Goal: Information Seeking & Learning: Learn about a topic

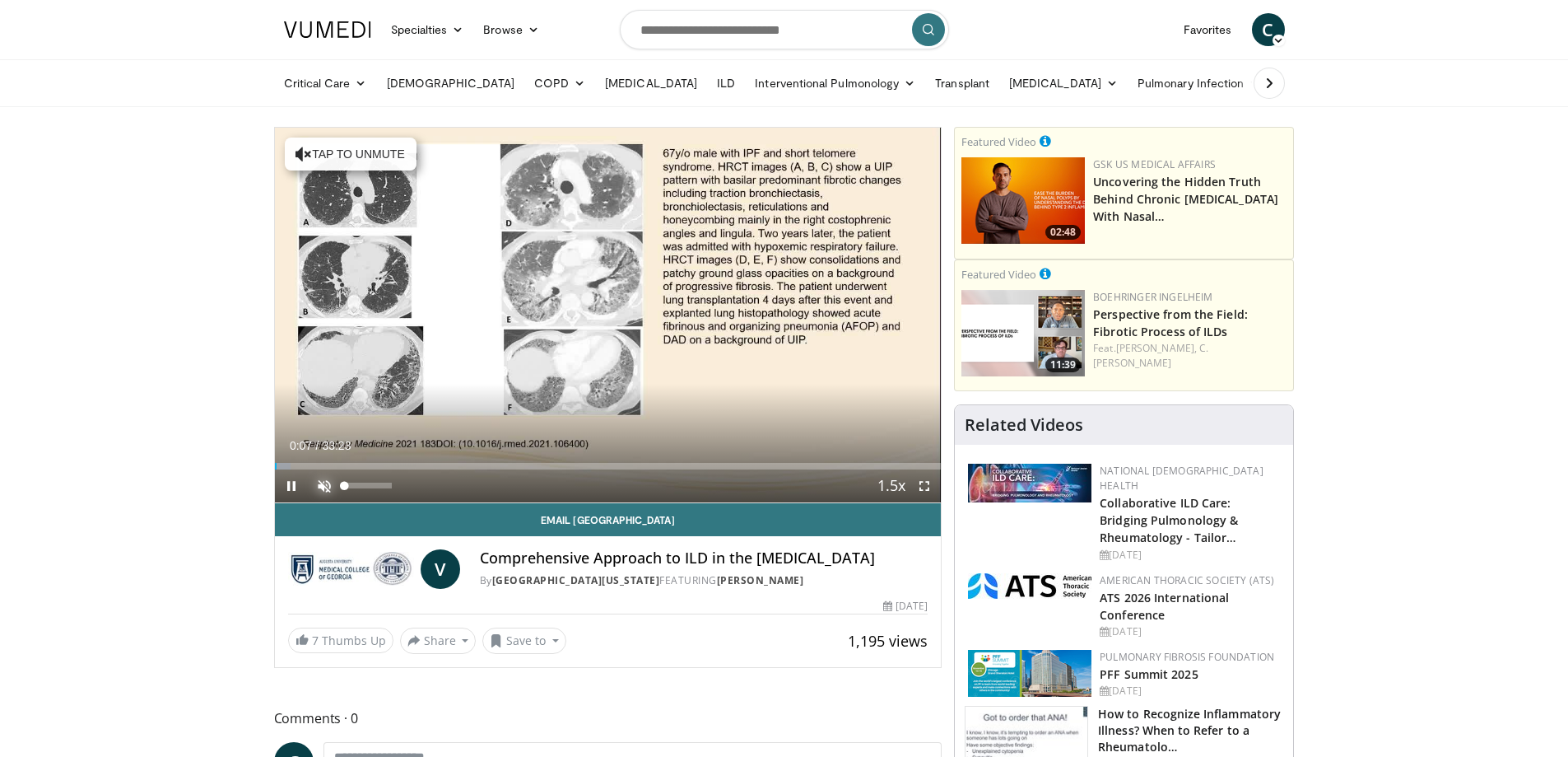
click at [325, 485] on span "Video Player" at bounding box center [324, 486] width 33 height 33
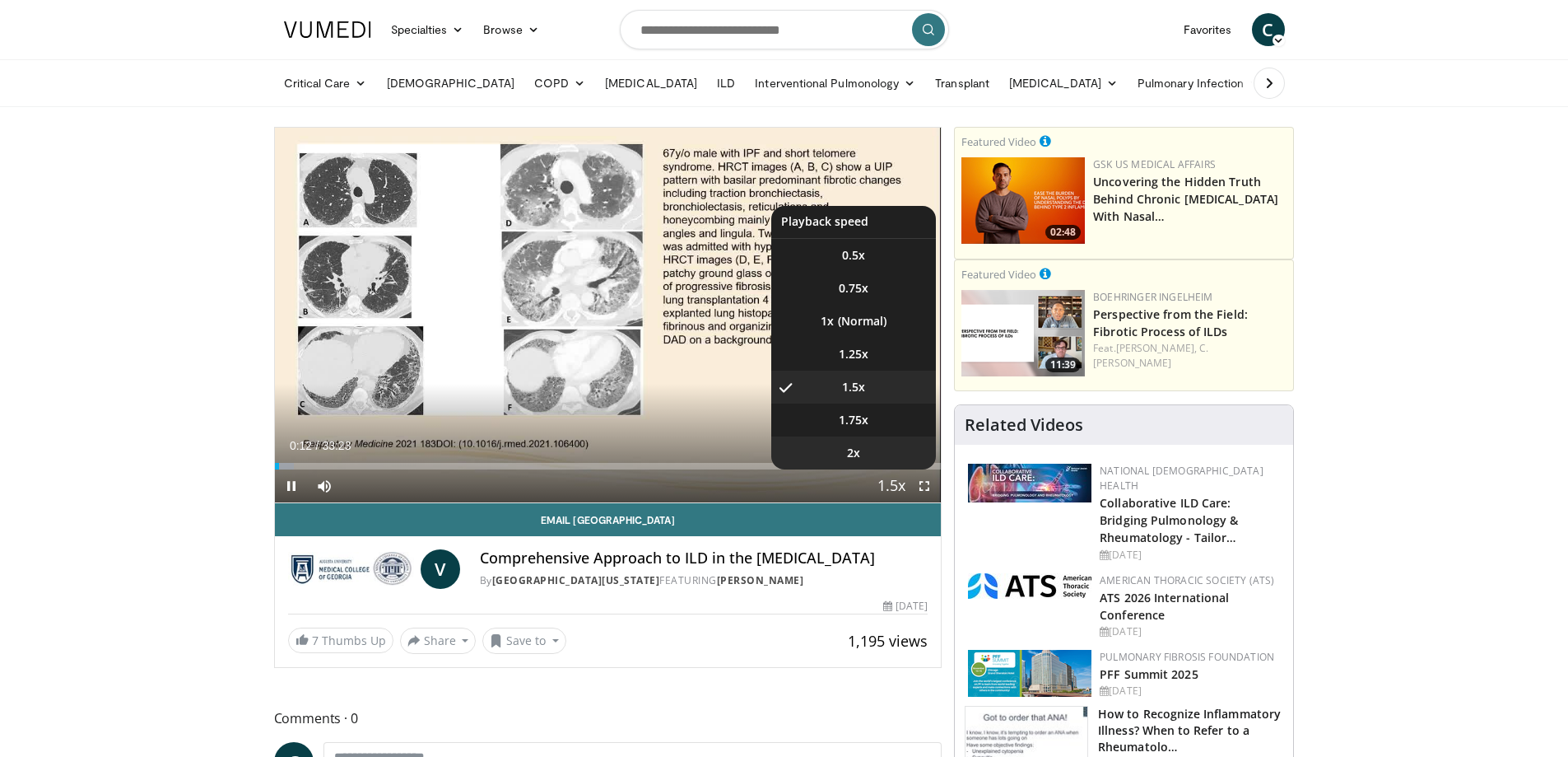
click at [871, 452] on li "2x" at bounding box center [853, 453] width 164 height 33
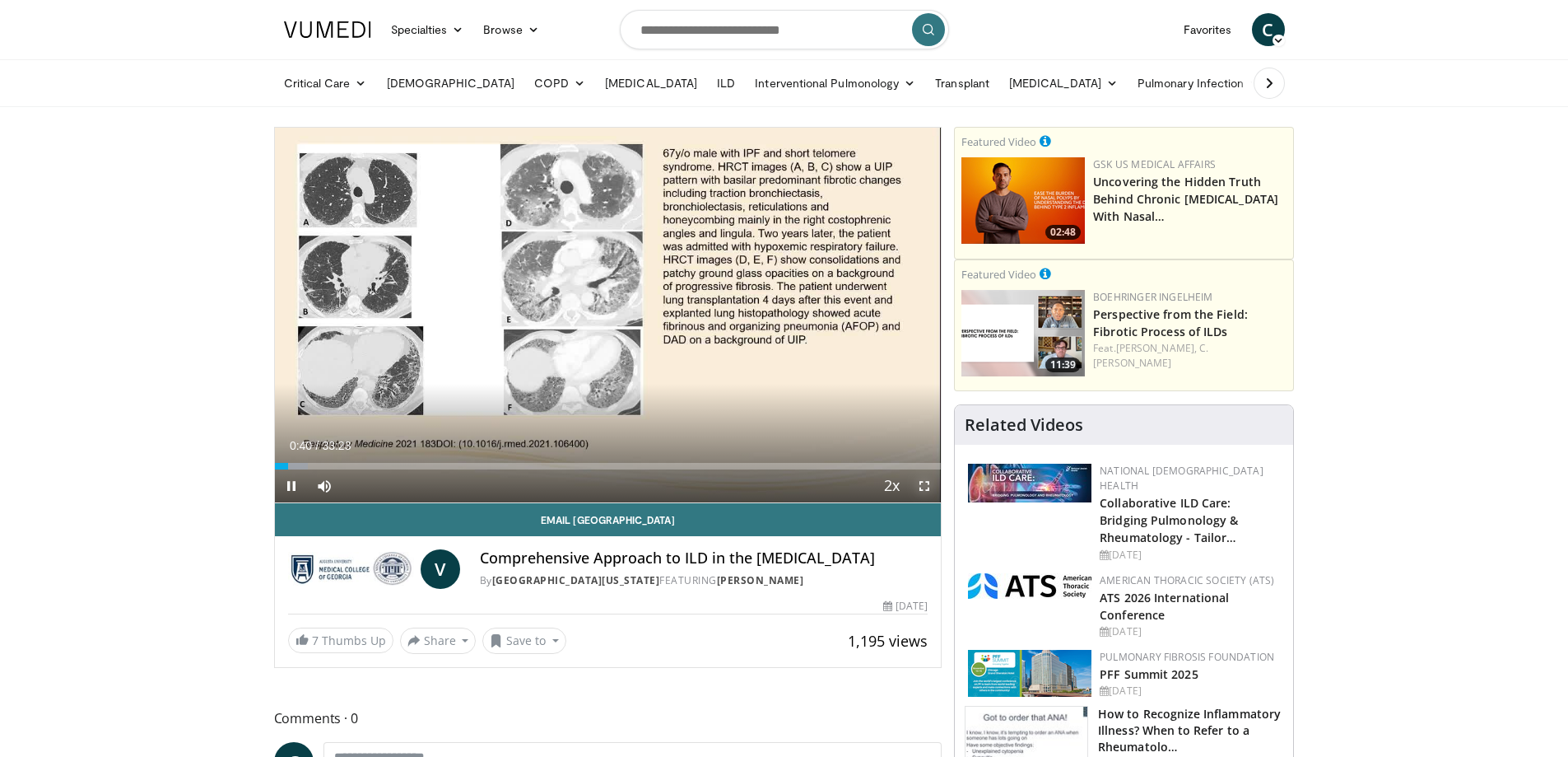
click at [923, 485] on span "Video Player" at bounding box center [924, 486] width 33 height 33
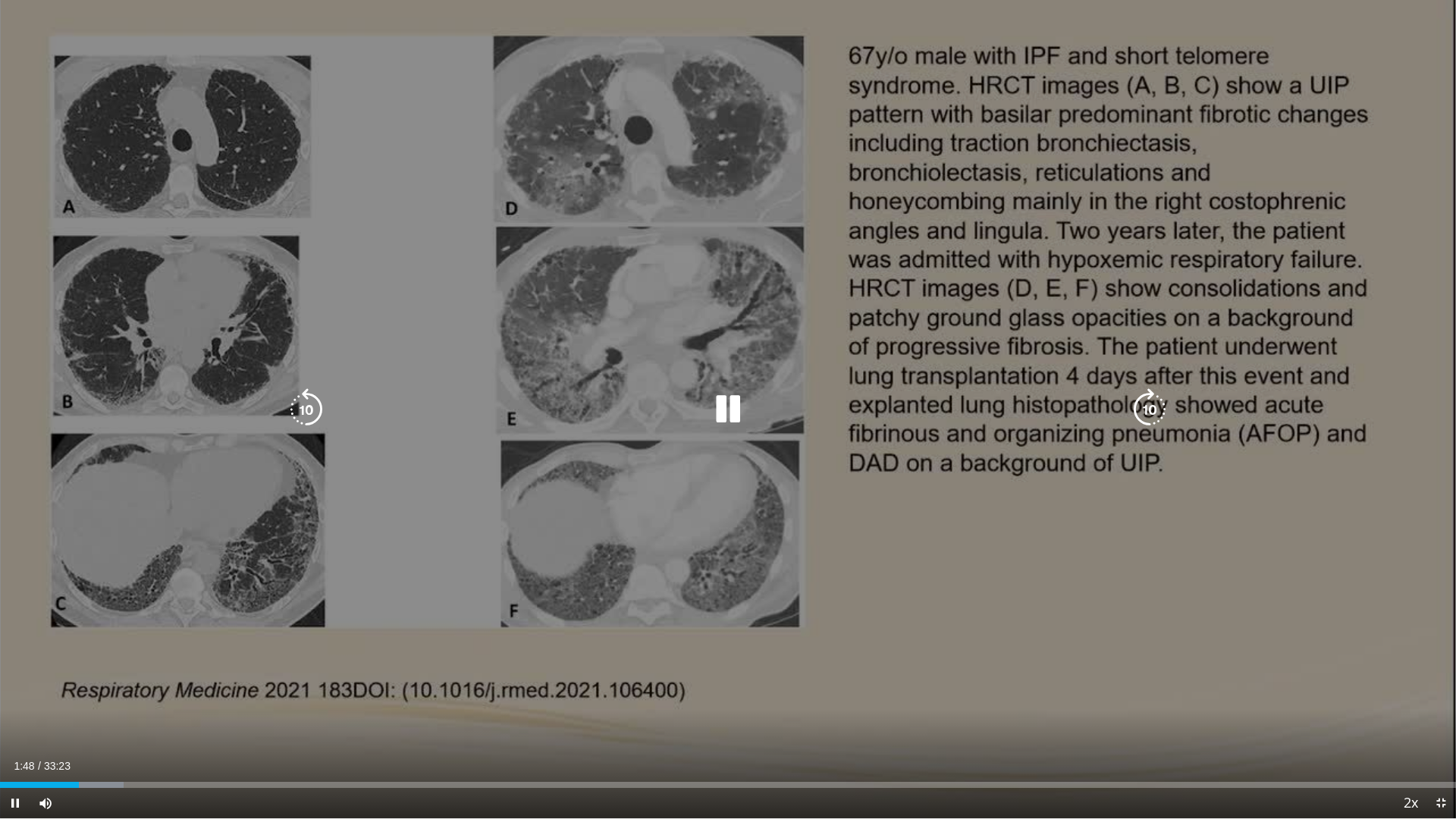
click at [725, 406] on icon "Video Player" at bounding box center [728, 410] width 42 height 42
click at [727, 414] on icon "Video Player" at bounding box center [728, 410] width 42 height 42
click at [727, 420] on icon "Video Player" at bounding box center [728, 410] width 42 height 42
click at [736, 420] on icon "Video Player" at bounding box center [728, 410] width 42 height 42
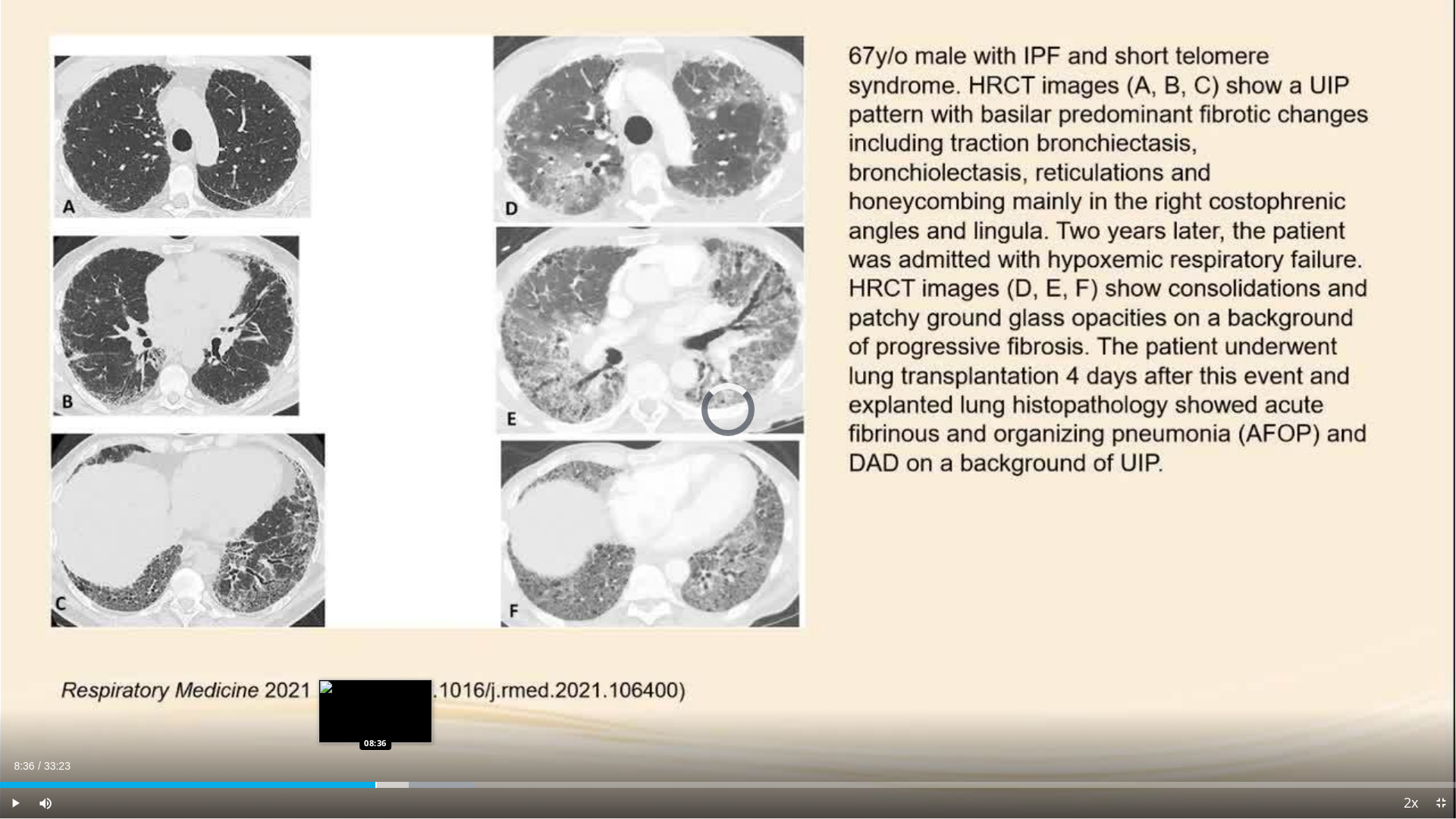
click at [375, 696] on div "Loaded : 32.68% 08:36 08:36" at bounding box center [728, 781] width 1456 height 14
click at [358, 696] on div "Loaded : 24.96% 08:12 08:12" at bounding box center [728, 781] width 1456 height 14
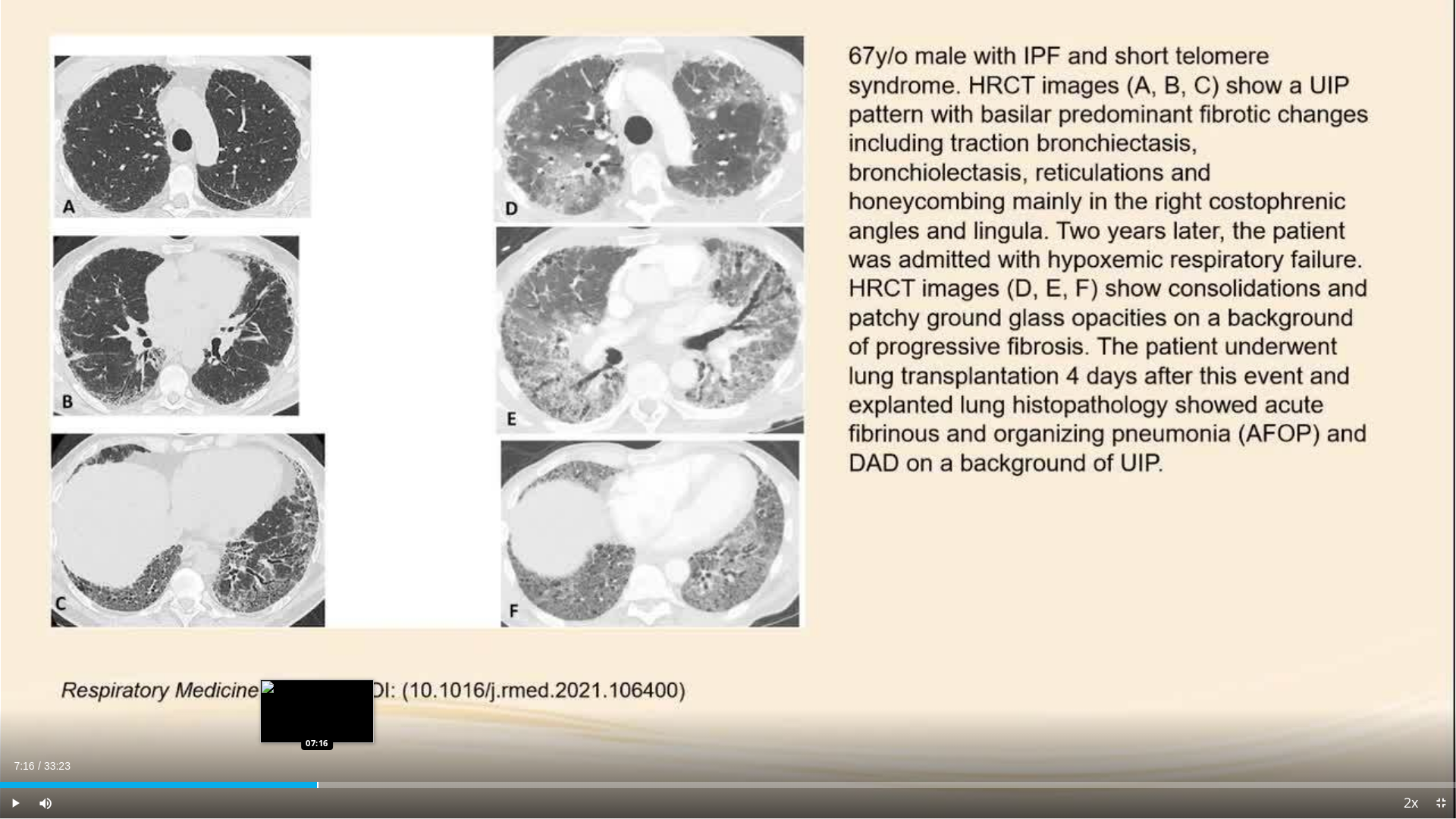
click at [317, 696] on div "Progress Bar" at bounding box center [318, 785] width 2 height 6
click at [330, 696] on div "Progress Bar" at bounding box center [331, 785] width 2 height 6
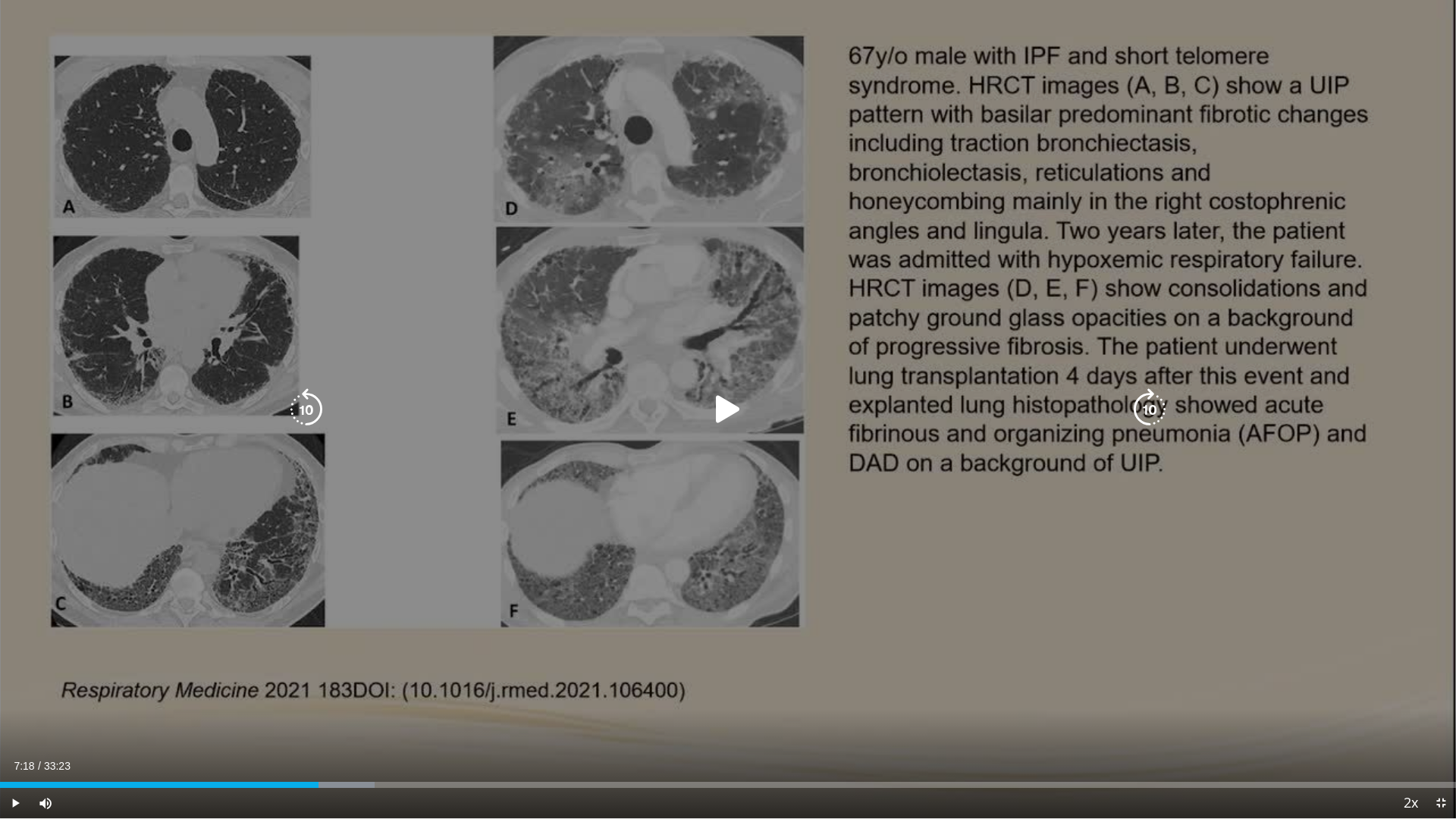
click at [319, 696] on div "Loaded : 25.75% 07:18 07:33" at bounding box center [728, 781] width 1456 height 14
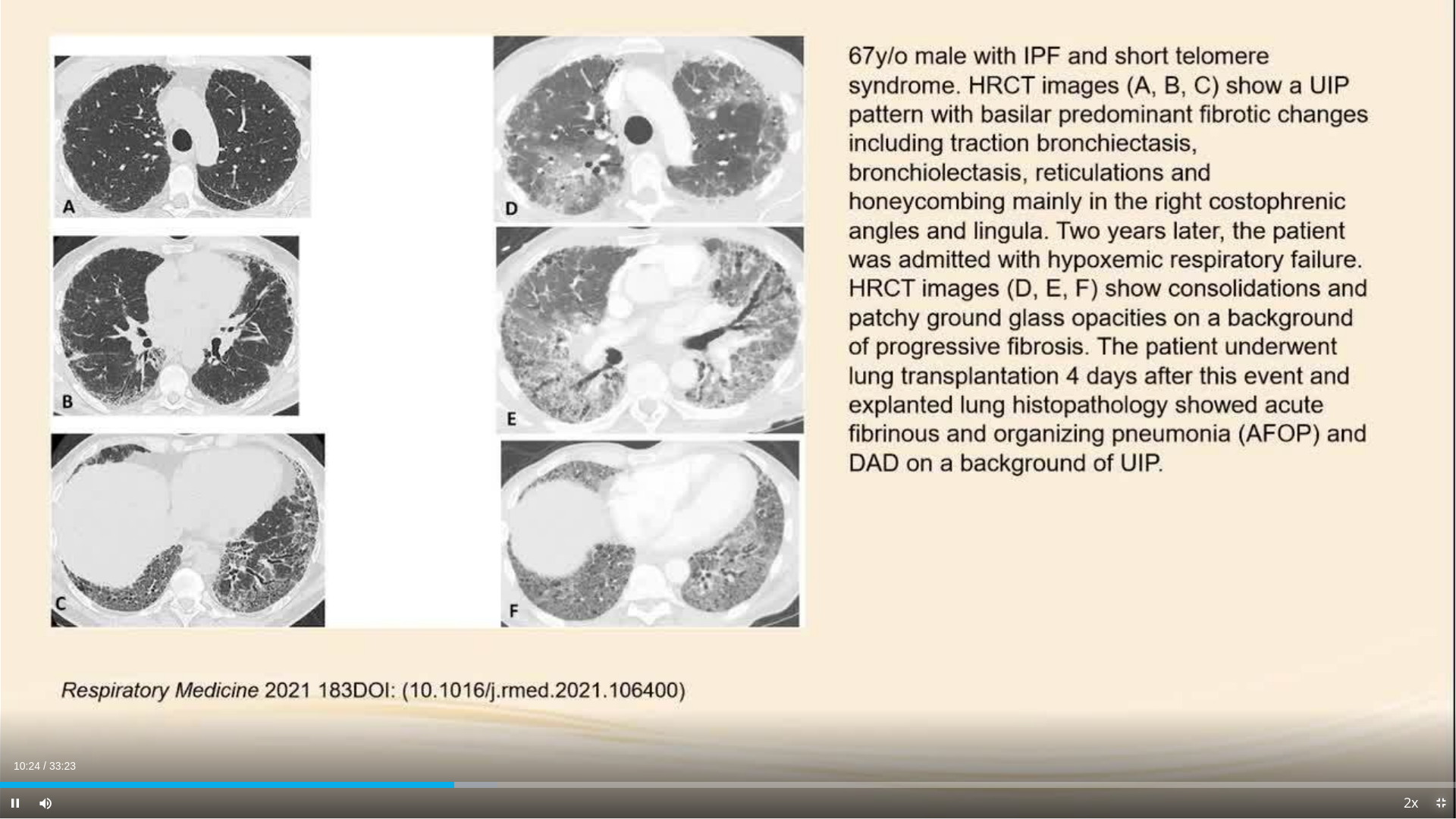
click at [1441, 696] on span "Video Player" at bounding box center [1441, 803] width 30 height 30
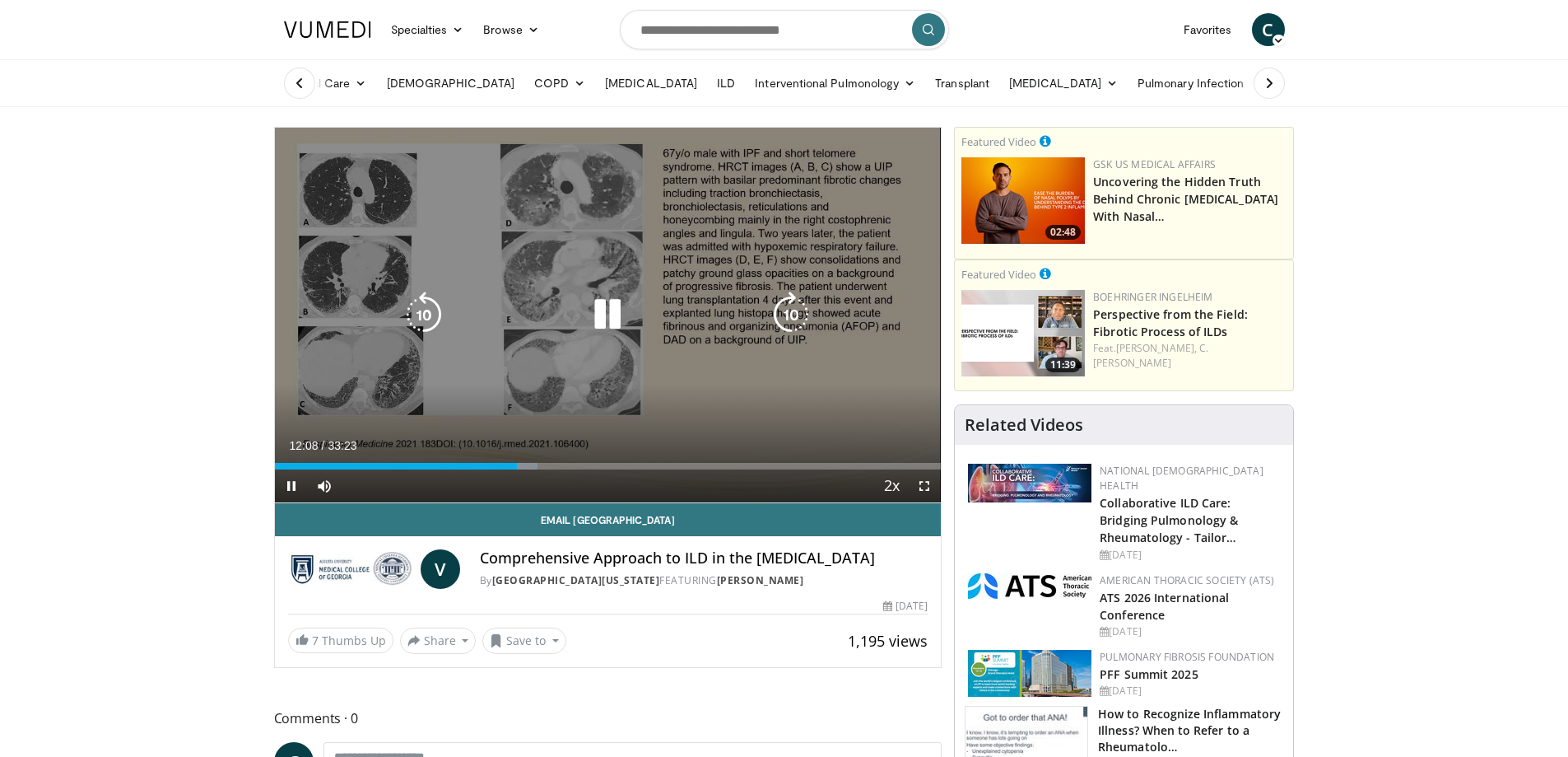
click at [624, 388] on div "10 seconds Tap to unmute" at bounding box center [608, 315] width 667 height 375
click at [600, 318] on icon "Video Player" at bounding box center [607, 314] width 46 height 46
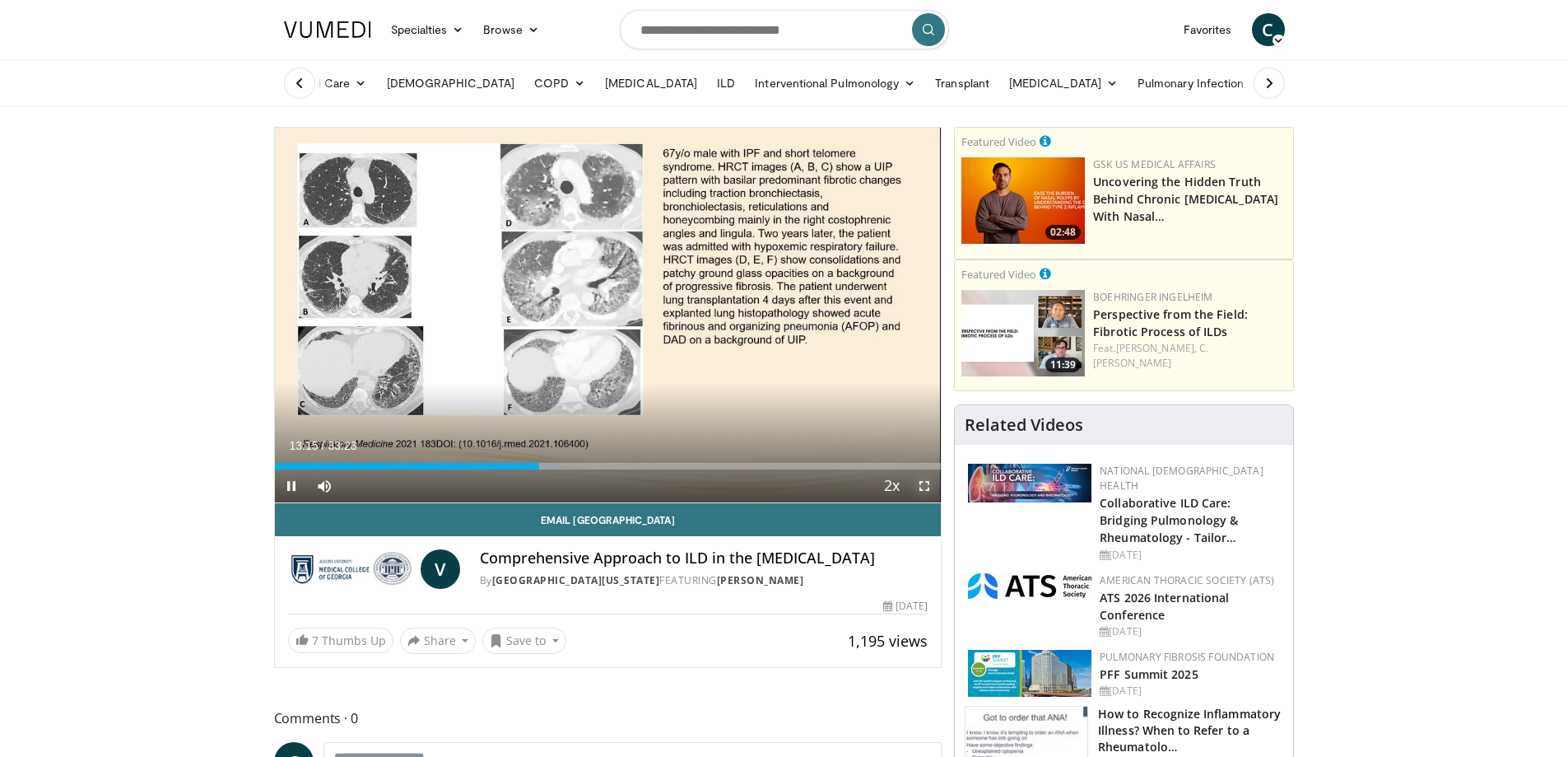
click at [930, 490] on span "Video Player" at bounding box center [924, 486] width 33 height 33
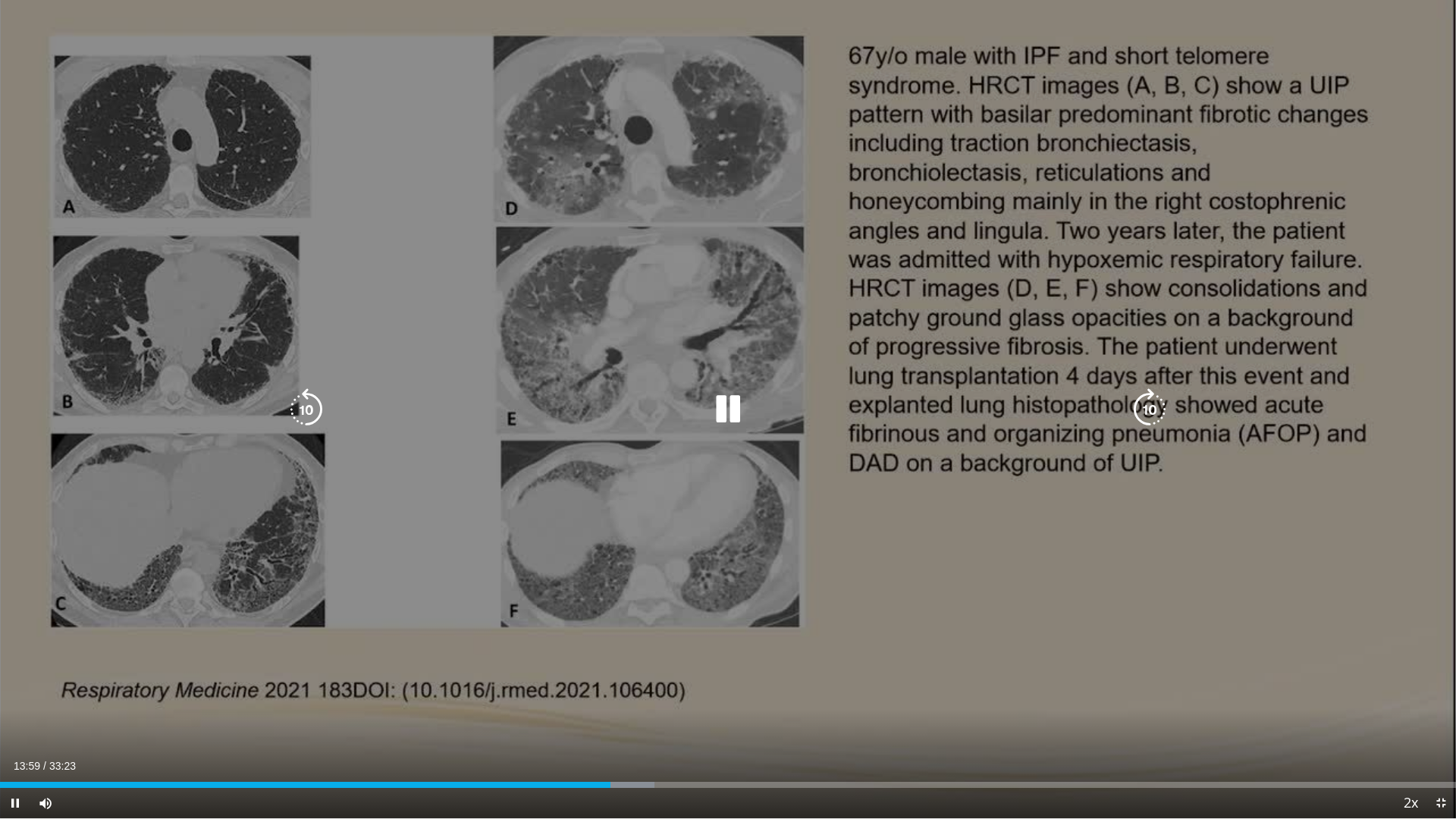
click at [728, 359] on div "10 seconds Tap to unmute" at bounding box center [728, 409] width 1456 height 818
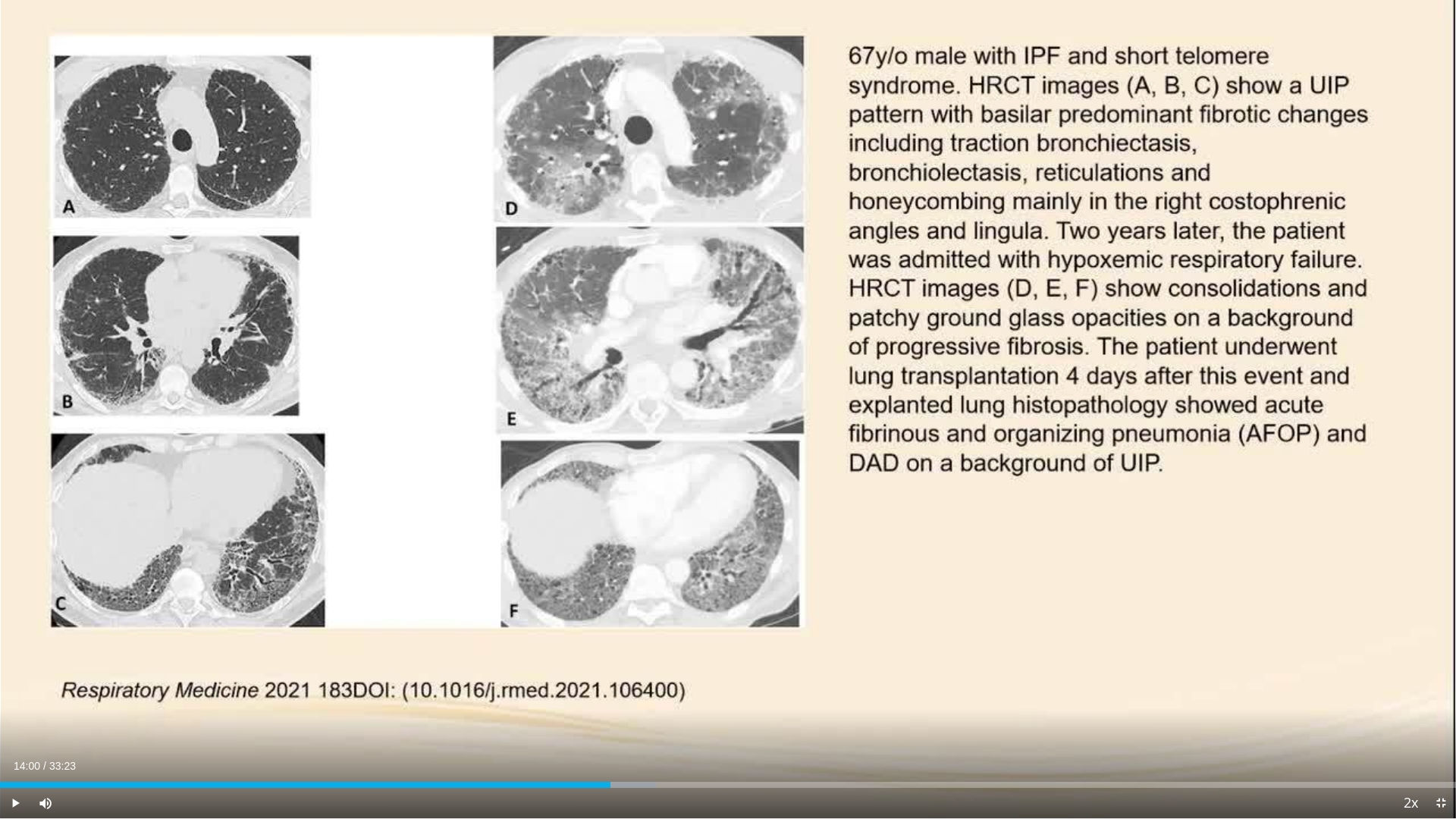
click at [737, 428] on div "10 seconds Tap to unmute" at bounding box center [728, 409] width 1456 height 818
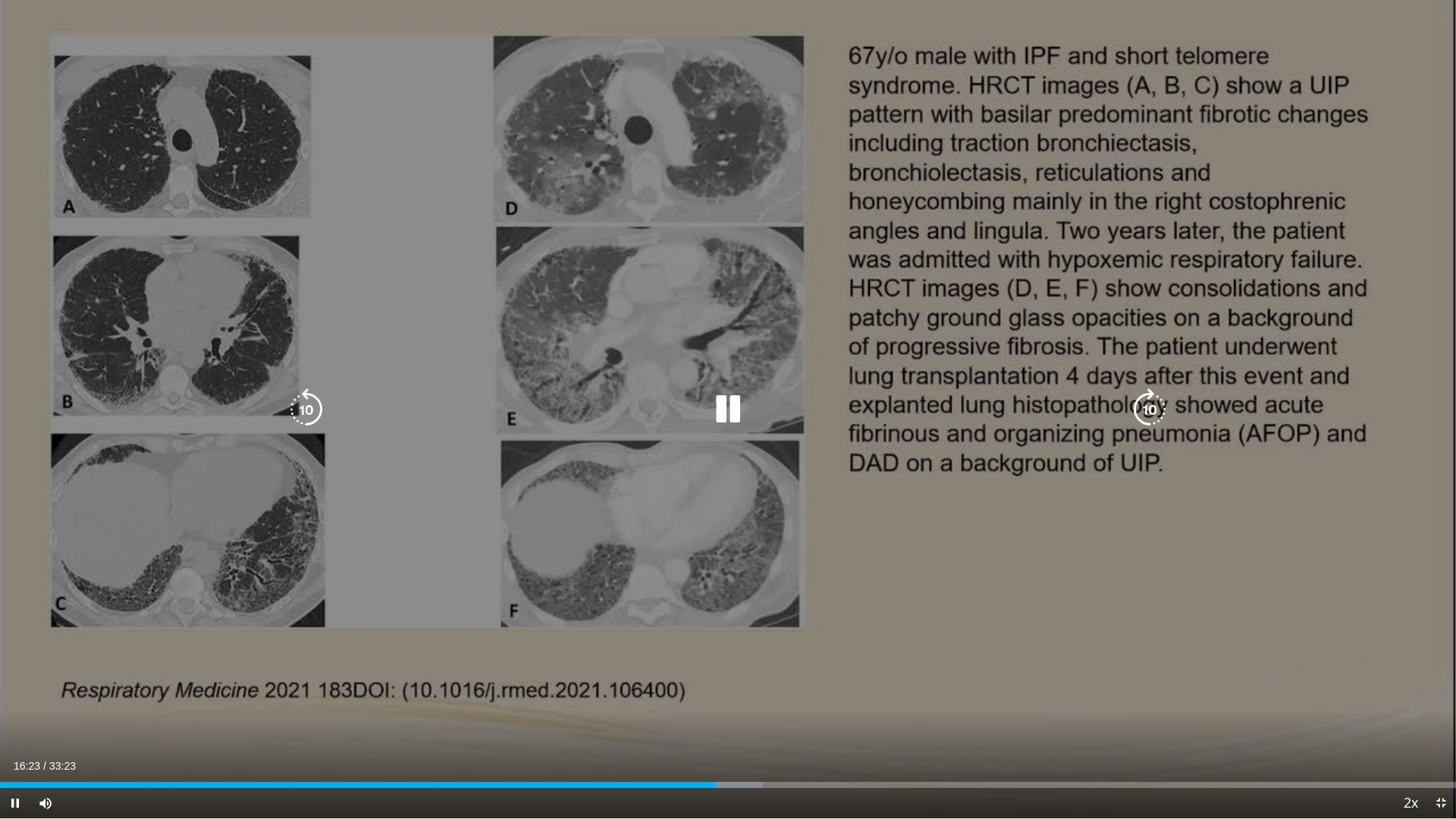
click at [946, 615] on div "10 seconds Tap to unmute" at bounding box center [728, 409] width 1456 height 818
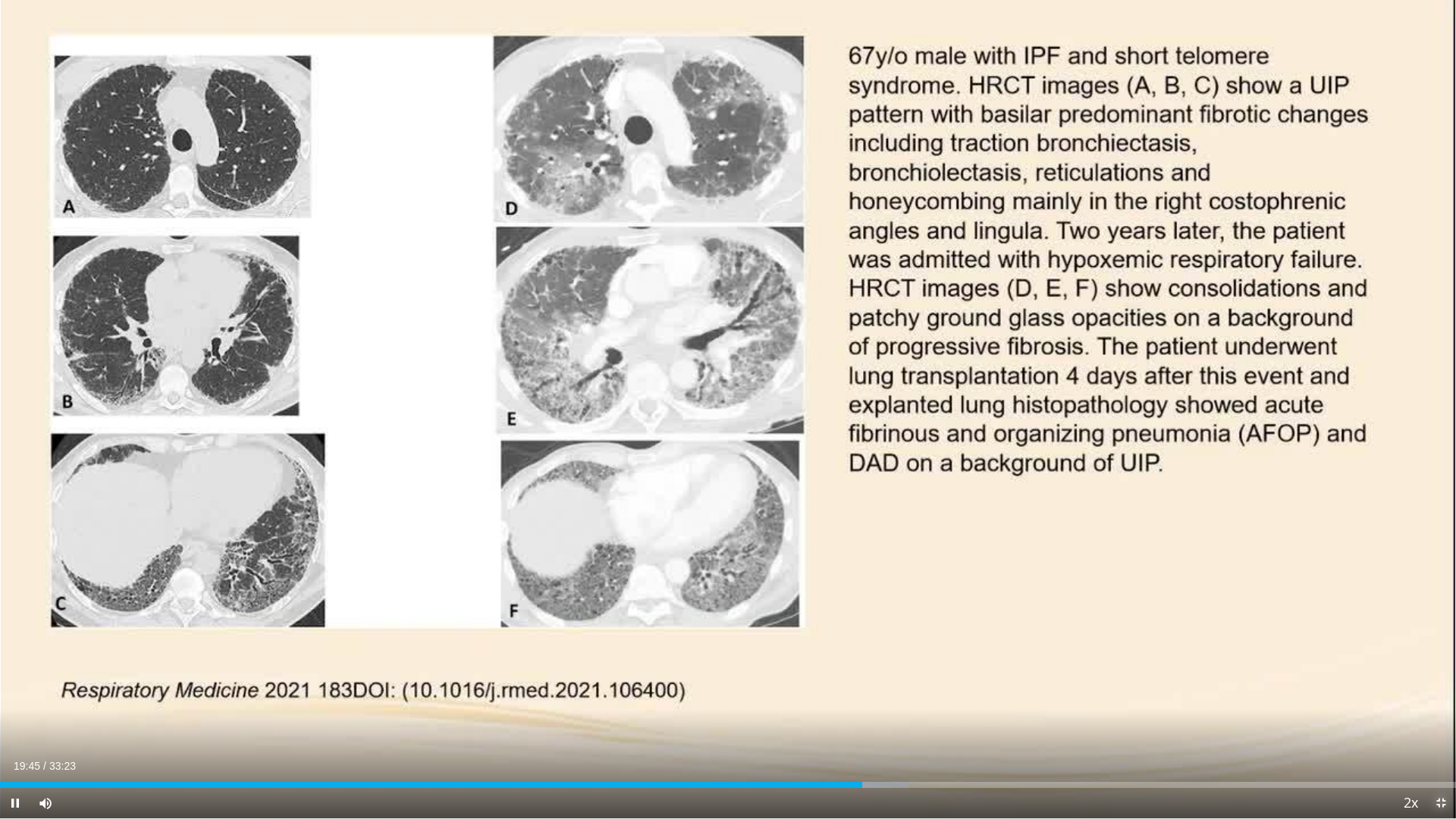
click at [1435, 696] on span "Video Player" at bounding box center [1441, 803] width 30 height 30
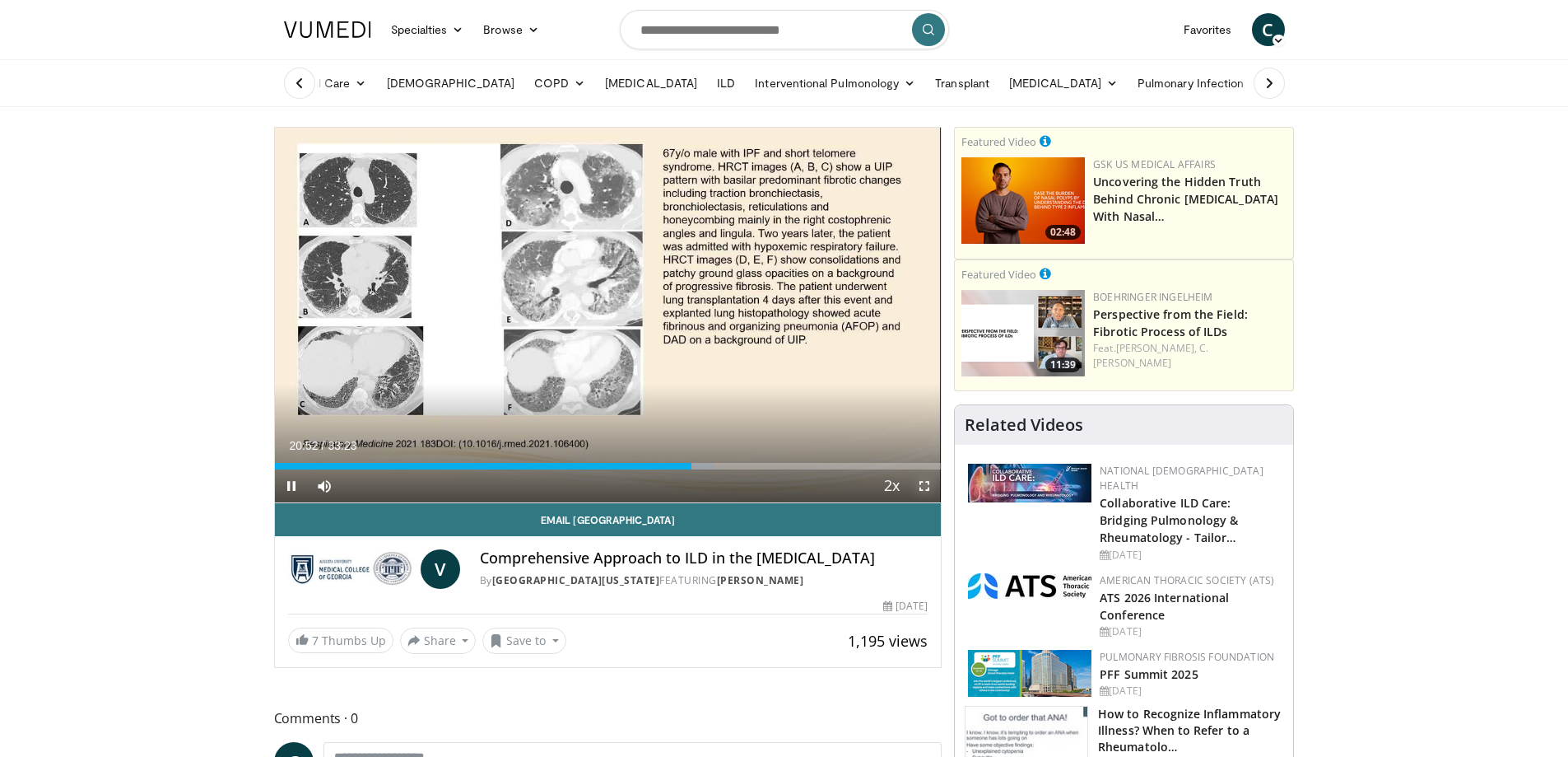
click at [917, 478] on span "Video Player" at bounding box center [924, 486] width 33 height 33
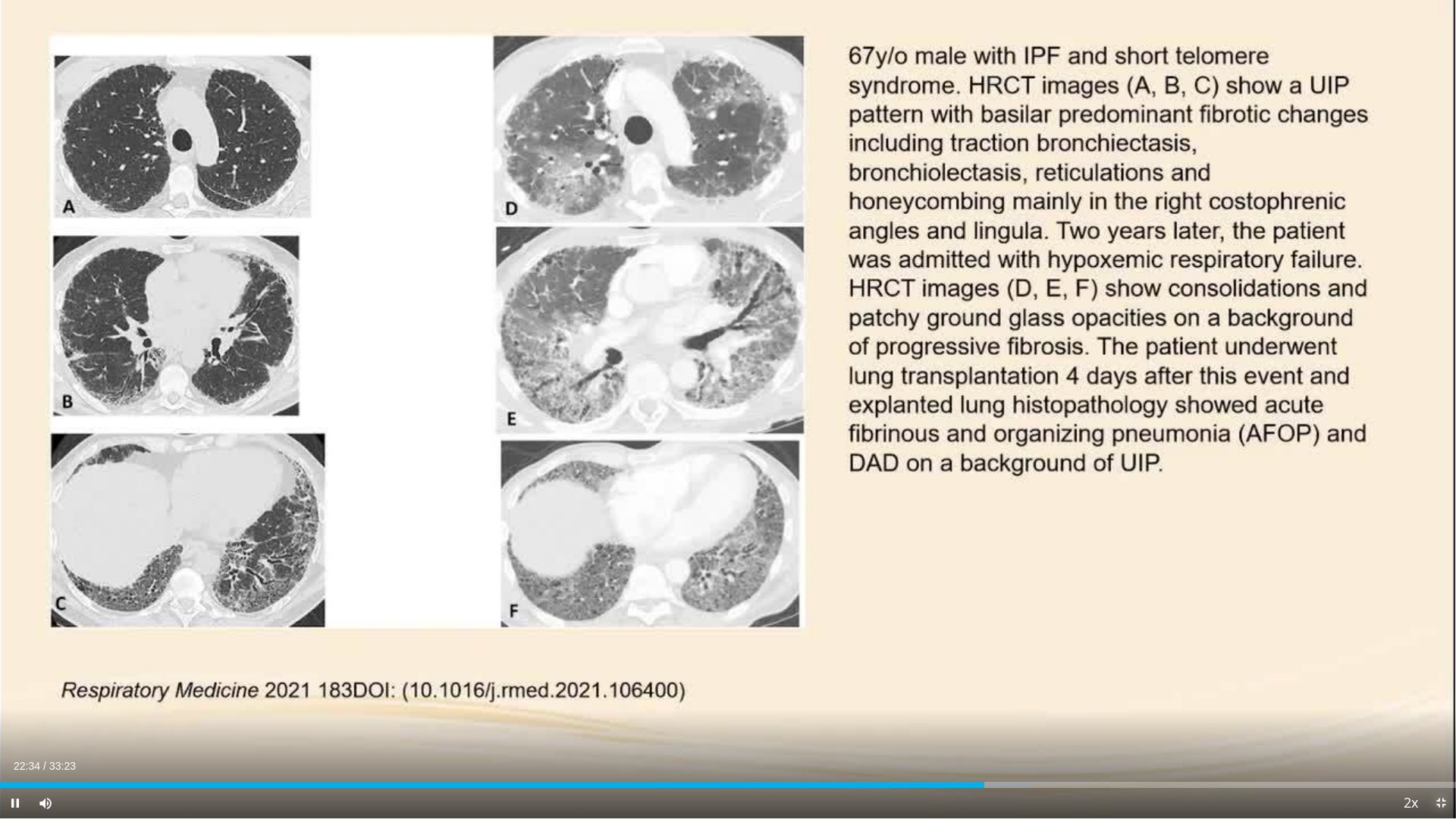
click at [1439, 696] on span "Video Player" at bounding box center [1441, 803] width 30 height 30
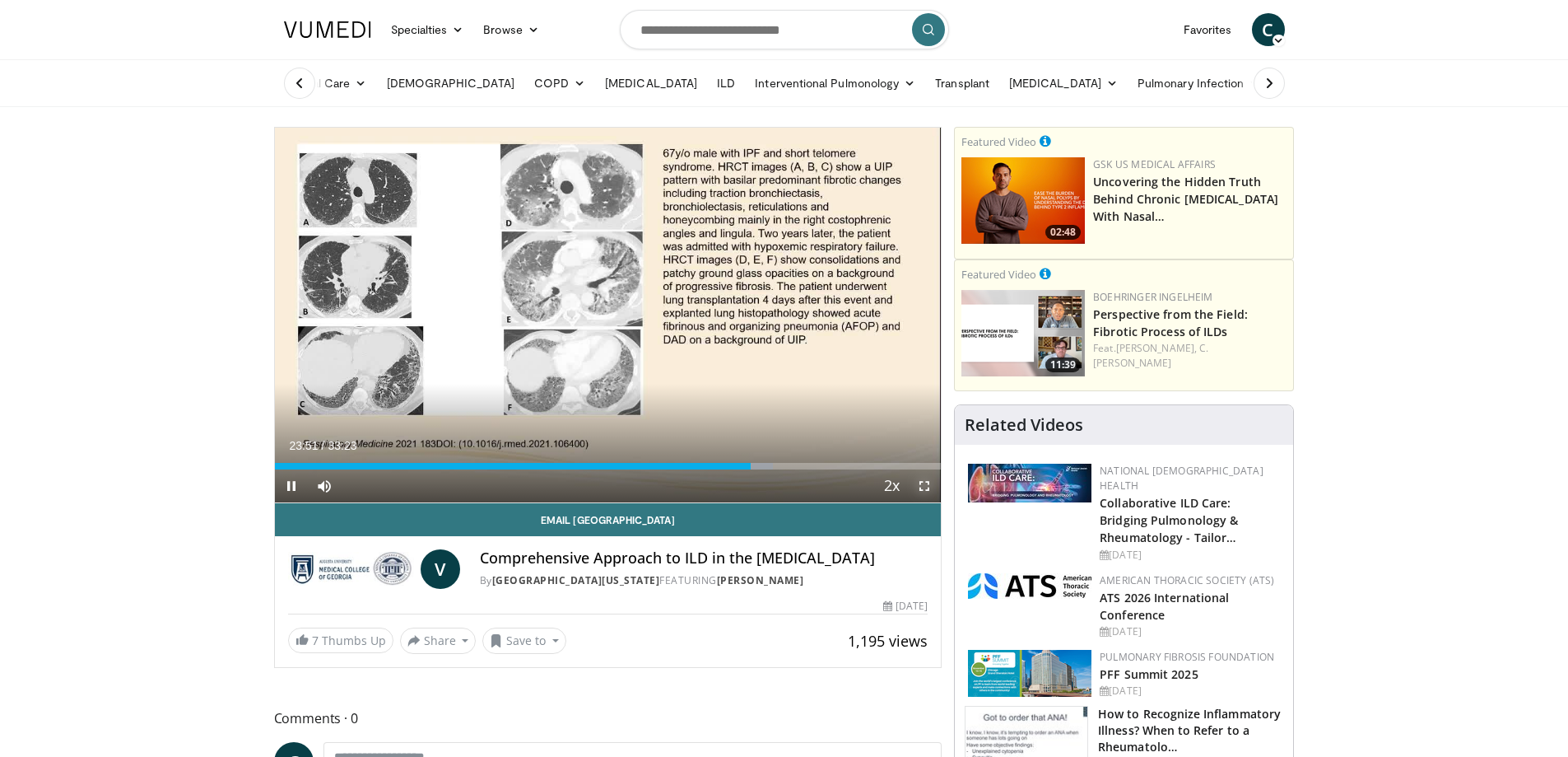
click at [923, 488] on span "Video Player" at bounding box center [924, 486] width 33 height 33
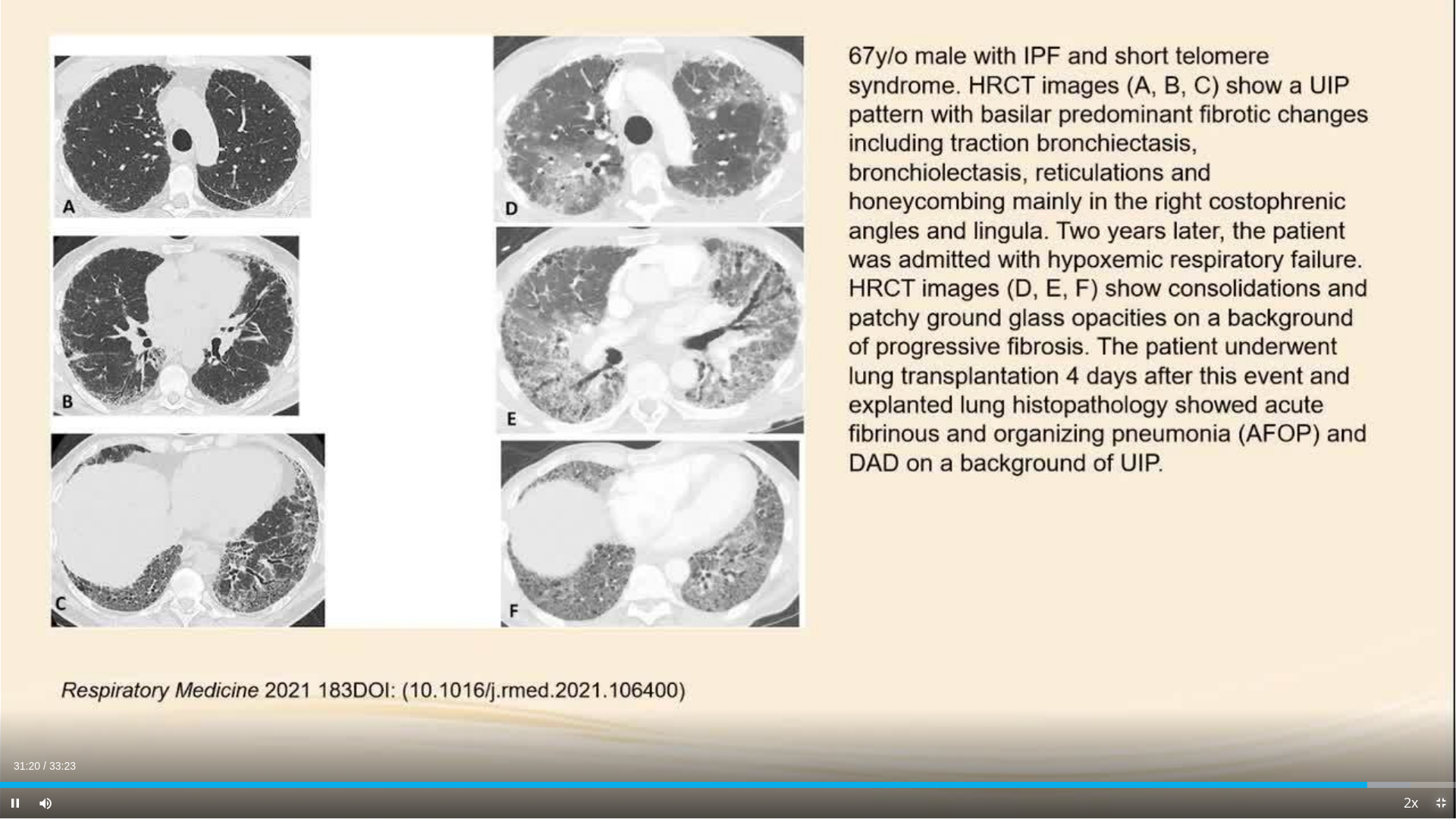
click at [1438, 696] on span "Video Player" at bounding box center [1441, 803] width 30 height 30
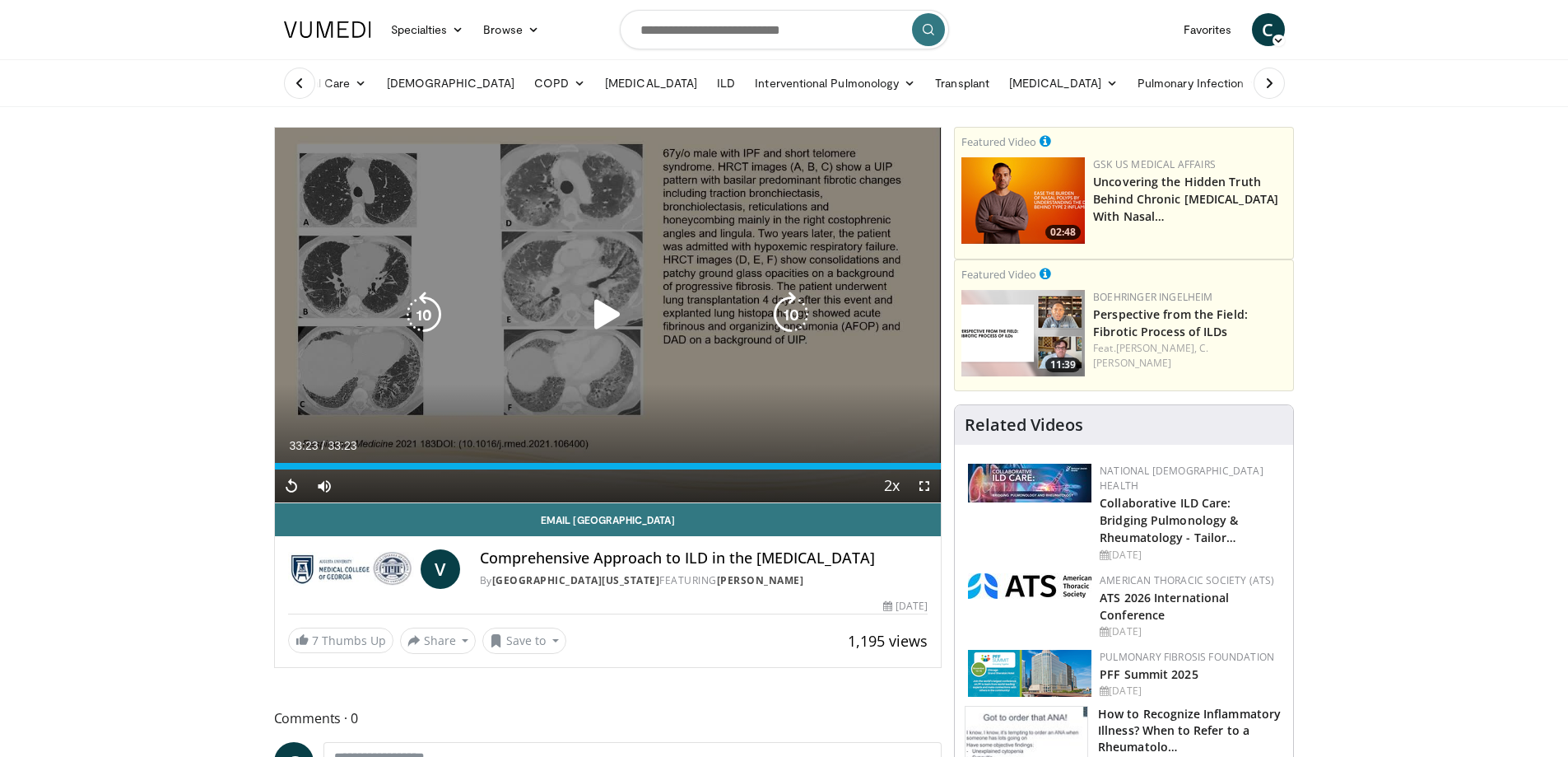
click at [608, 319] on icon "Video Player" at bounding box center [607, 314] width 46 height 46
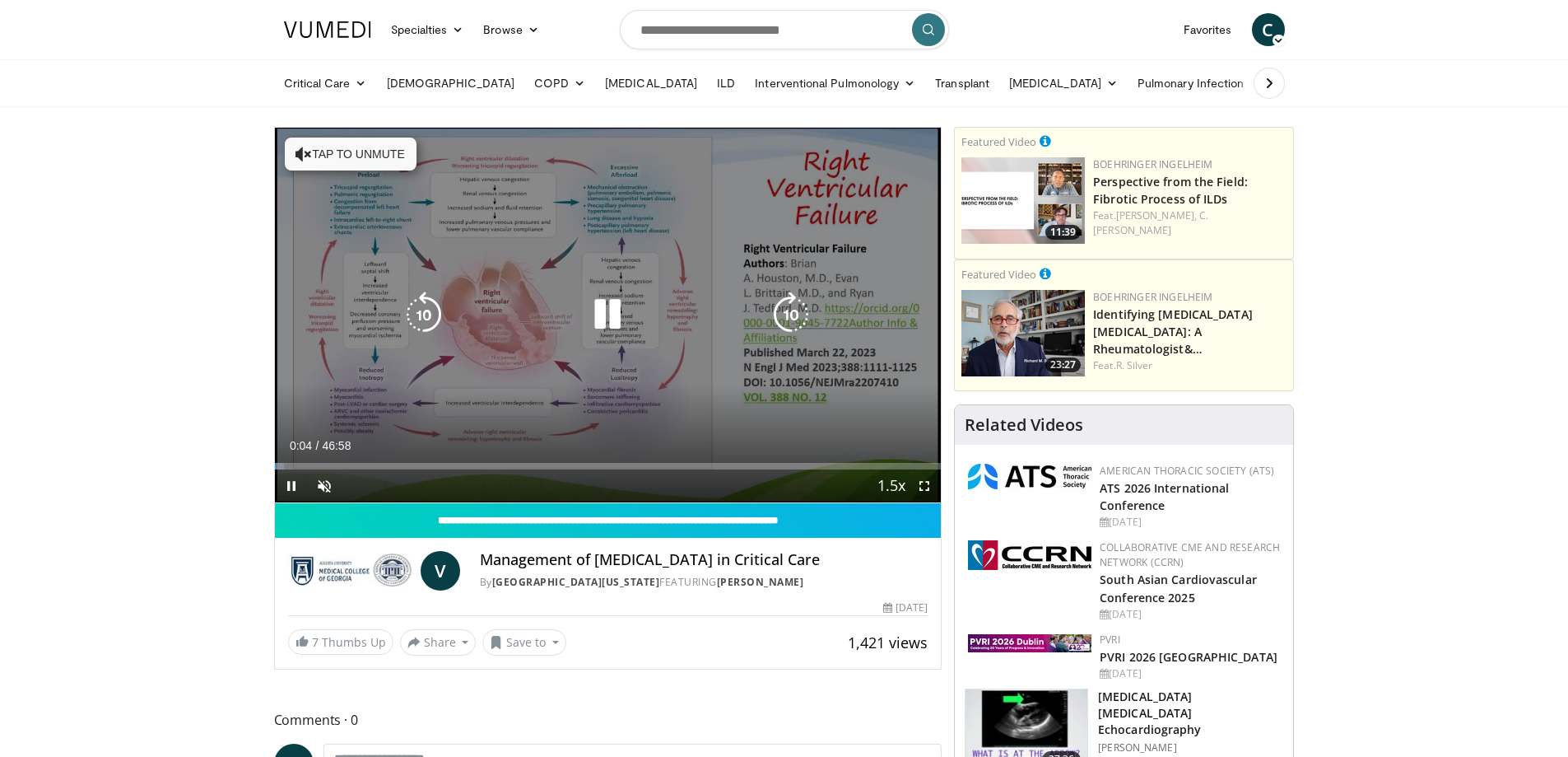
click at [349, 153] on button "Tap to unmute" at bounding box center [350, 154] width 131 height 33
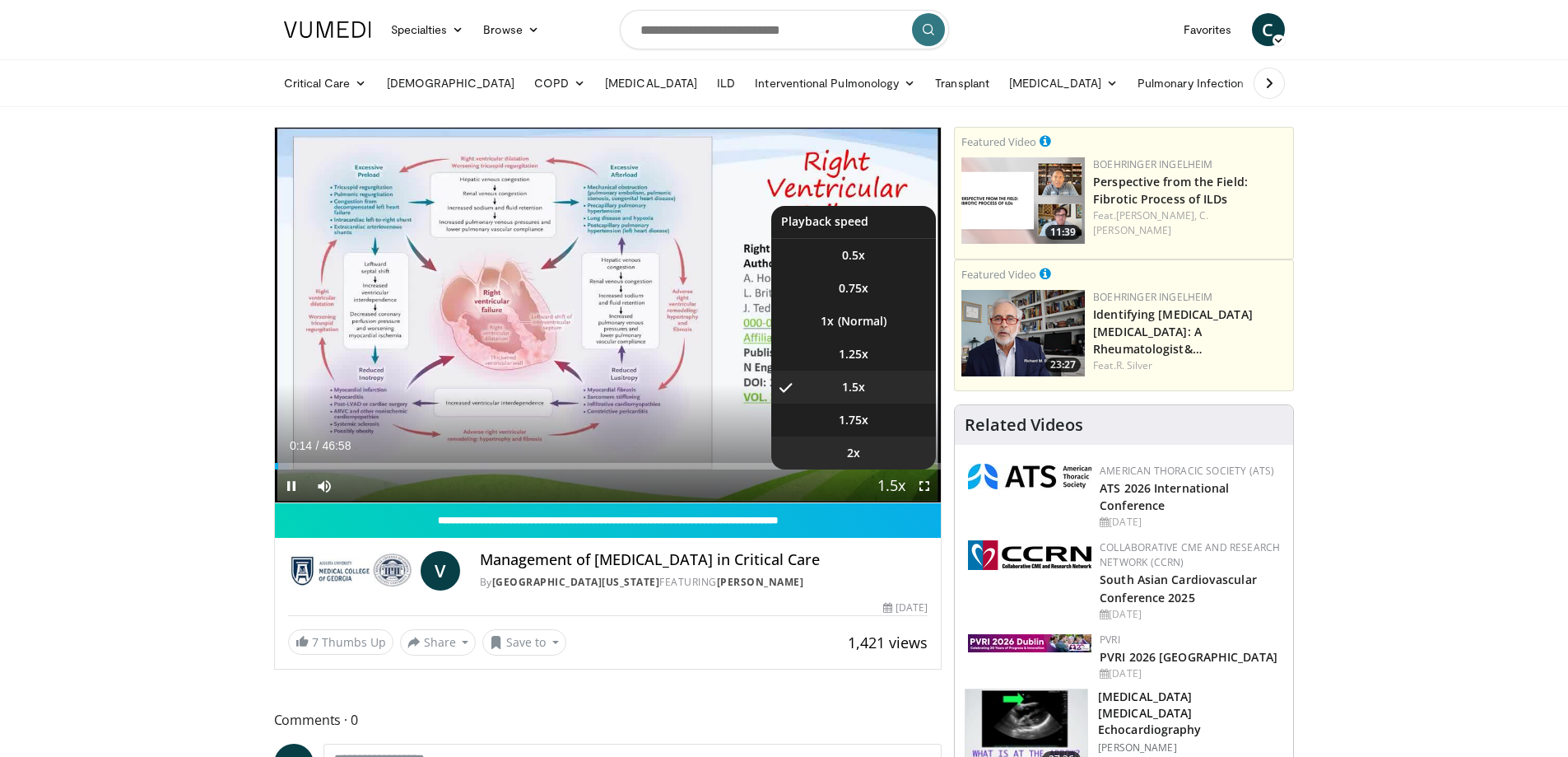
click at [862, 457] on li "2x" at bounding box center [853, 453] width 164 height 33
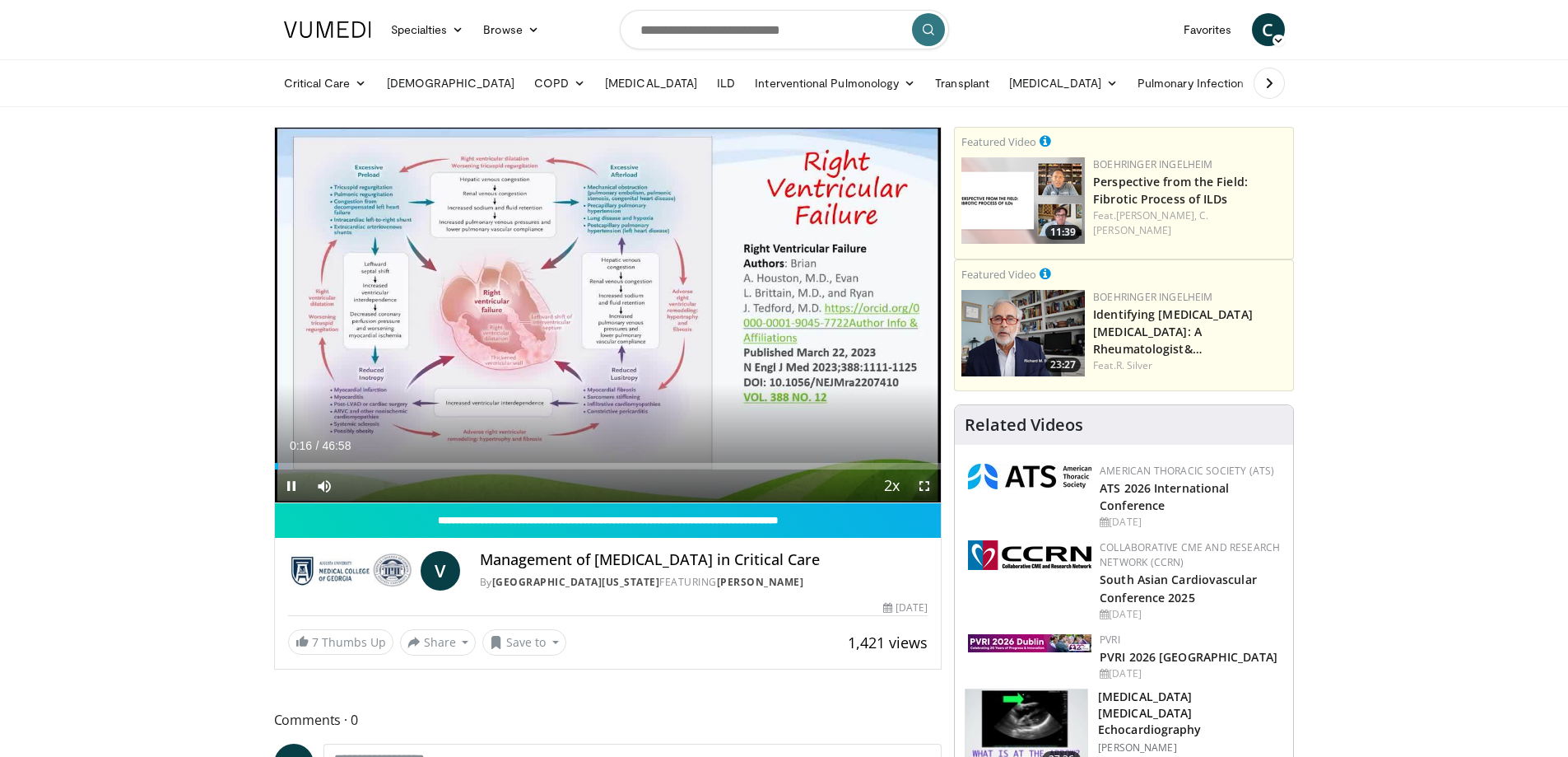
click at [926, 488] on span "Video Player" at bounding box center [924, 486] width 33 height 33
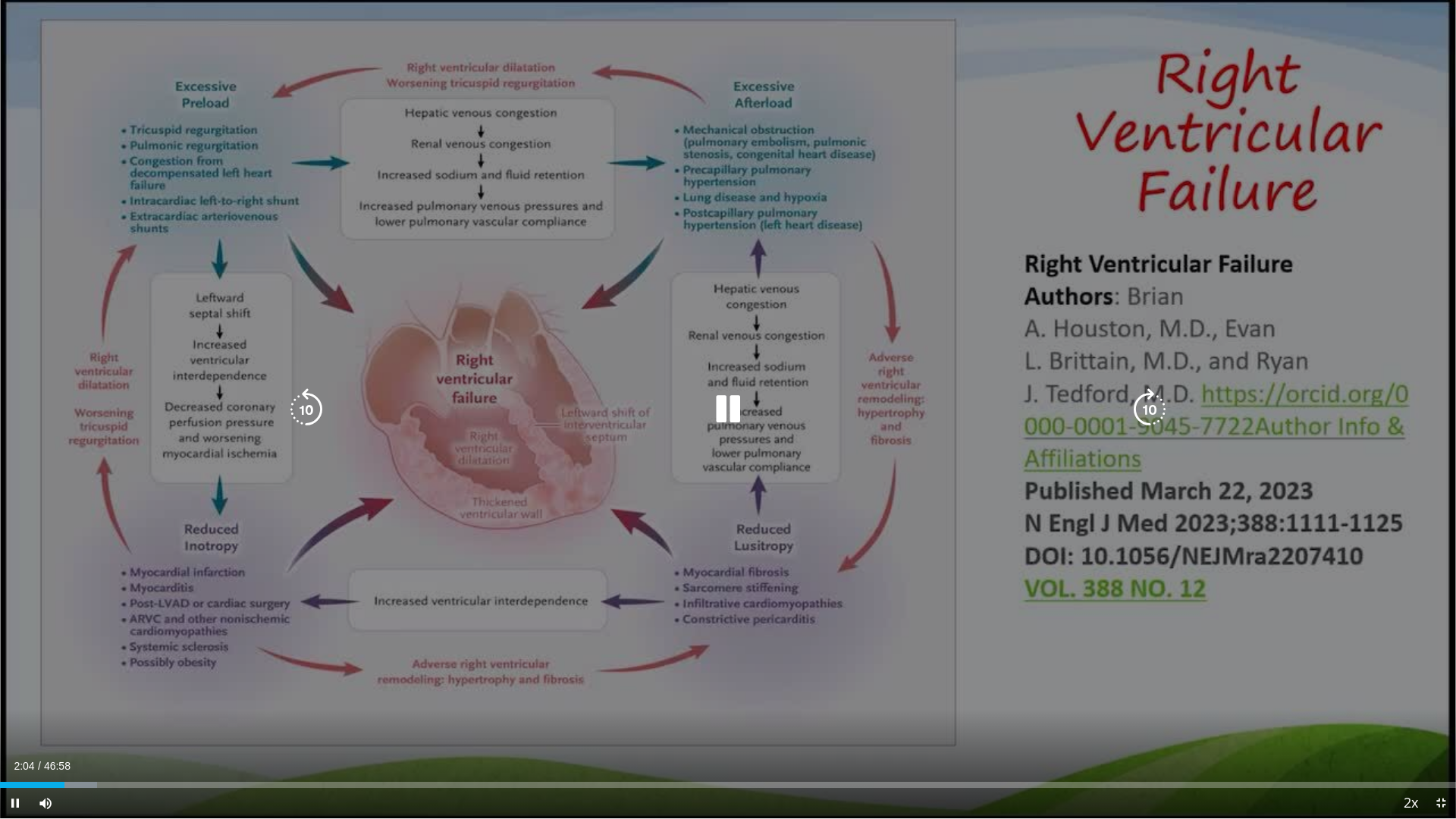
click at [1174, 408] on div "10 seconds Tap to unmute" at bounding box center [728, 409] width 1456 height 818
click at [1154, 411] on icon "Video Player" at bounding box center [1149, 410] width 42 height 42
click at [715, 403] on icon "Video Player" at bounding box center [728, 410] width 42 height 42
click at [1147, 389] on icon "Video Player" at bounding box center [1149, 410] width 42 height 42
click at [1147, 404] on icon "Video Player" at bounding box center [1149, 410] width 42 height 42
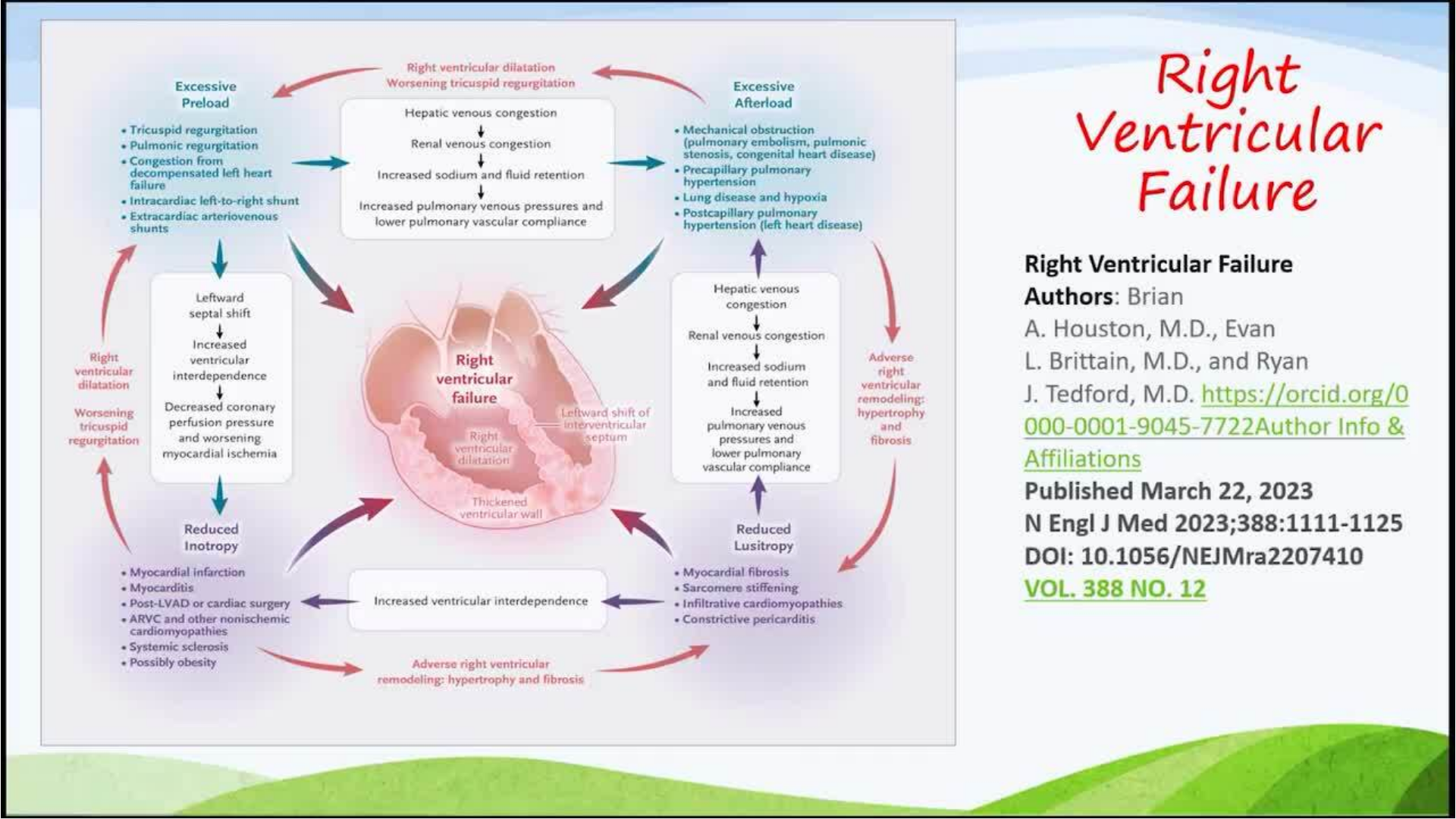
click at [735, 411] on div "20 seconds Tap to unmute" at bounding box center [728, 409] width 1456 height 818
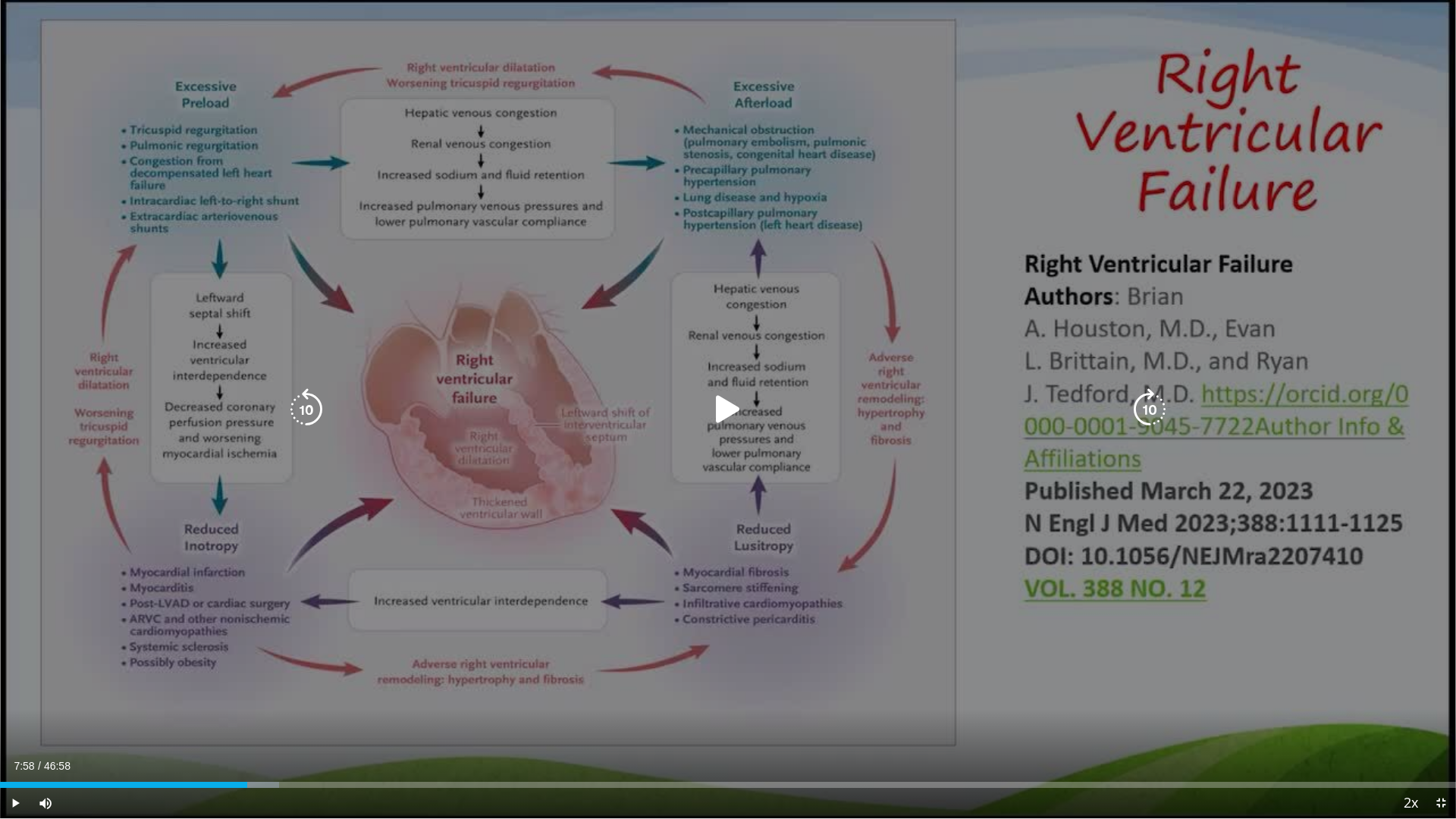
click at [735, 411] on div "20 seconds Tap to unmute" at bounding box center [728, 409] width 1456 height 818
click at [735, 414] on icon "Video Player" at bounding box center [728, 410] width 42 height 42
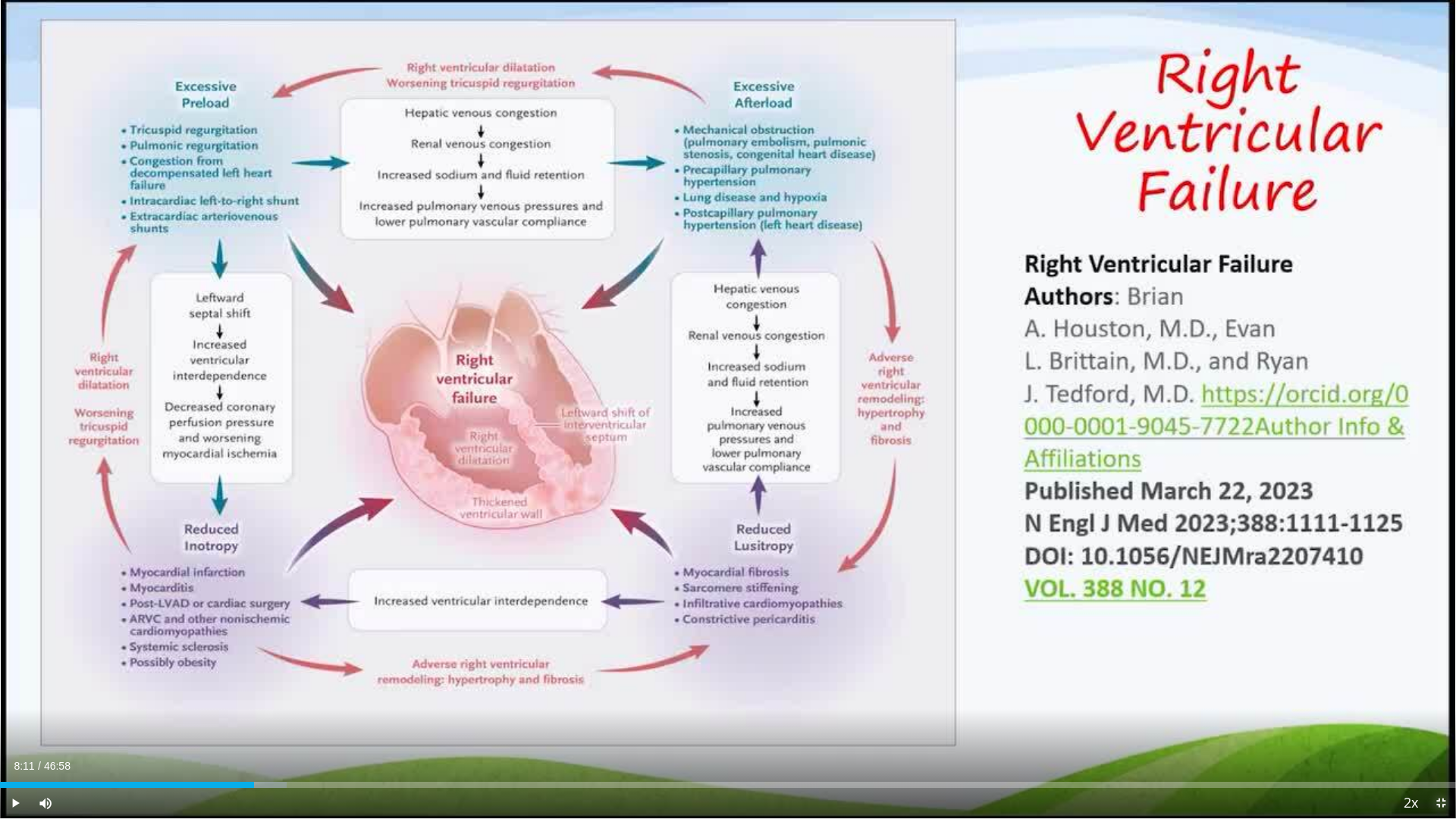
click at [1442, 696] on span "Video Player" at bounding box center [1441, 803] width 30 height 30
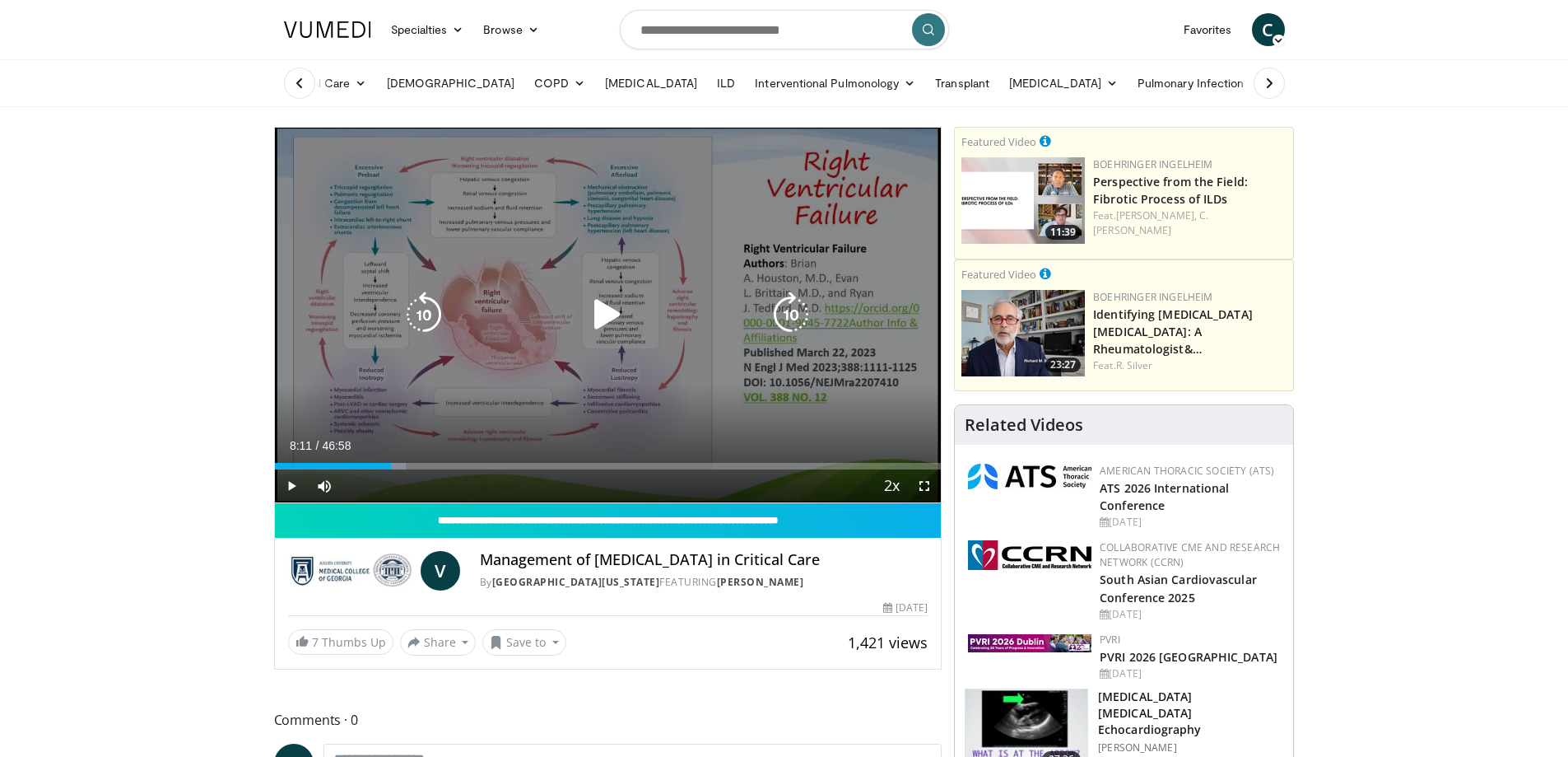
click at [612, 319] on icon "Video Player" at bounding box center [607, 314] width 46 height 46
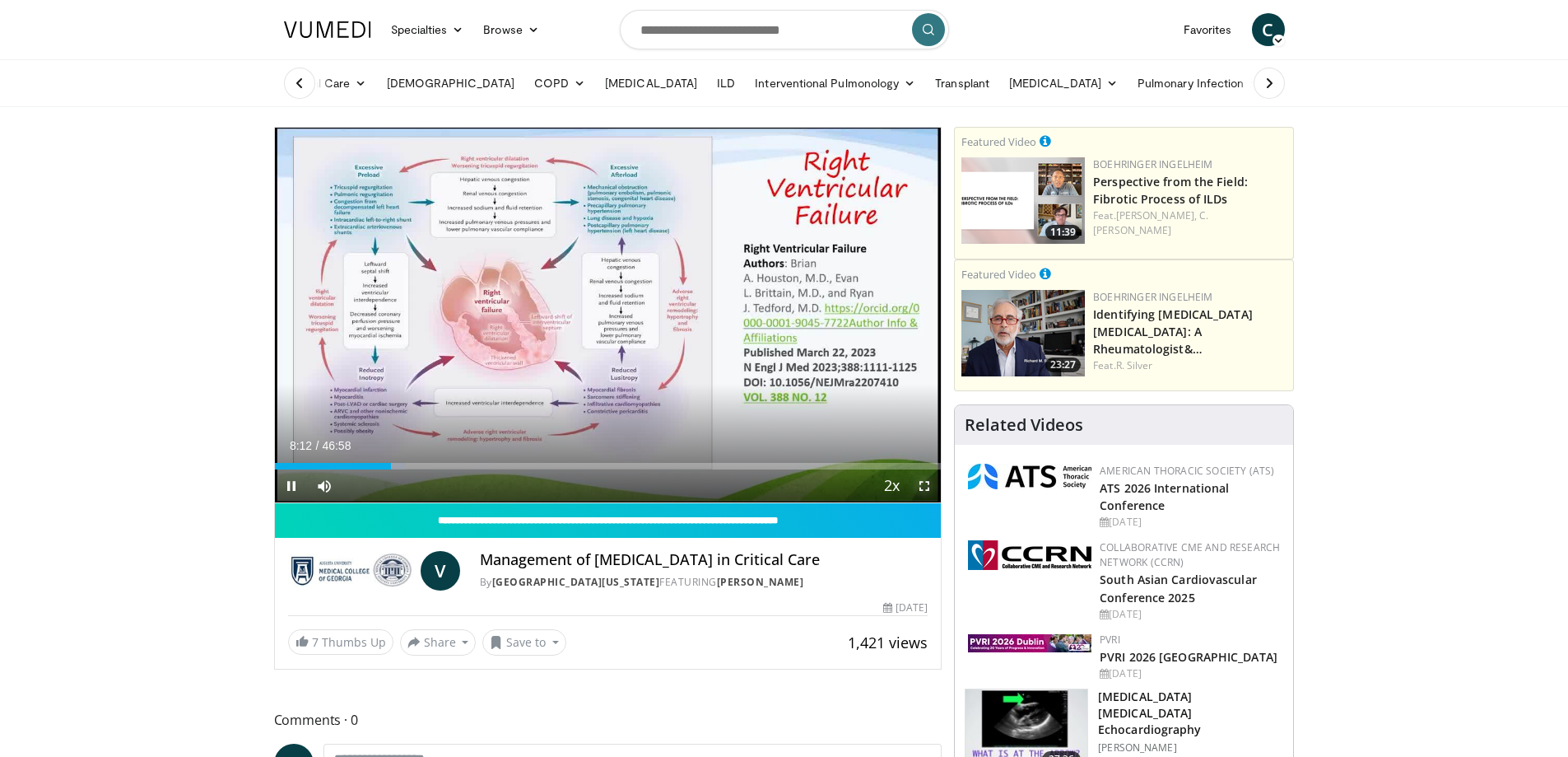
click at [924, 486] on span "Video Player" at bounding box center [924, 486] width 33 height 33
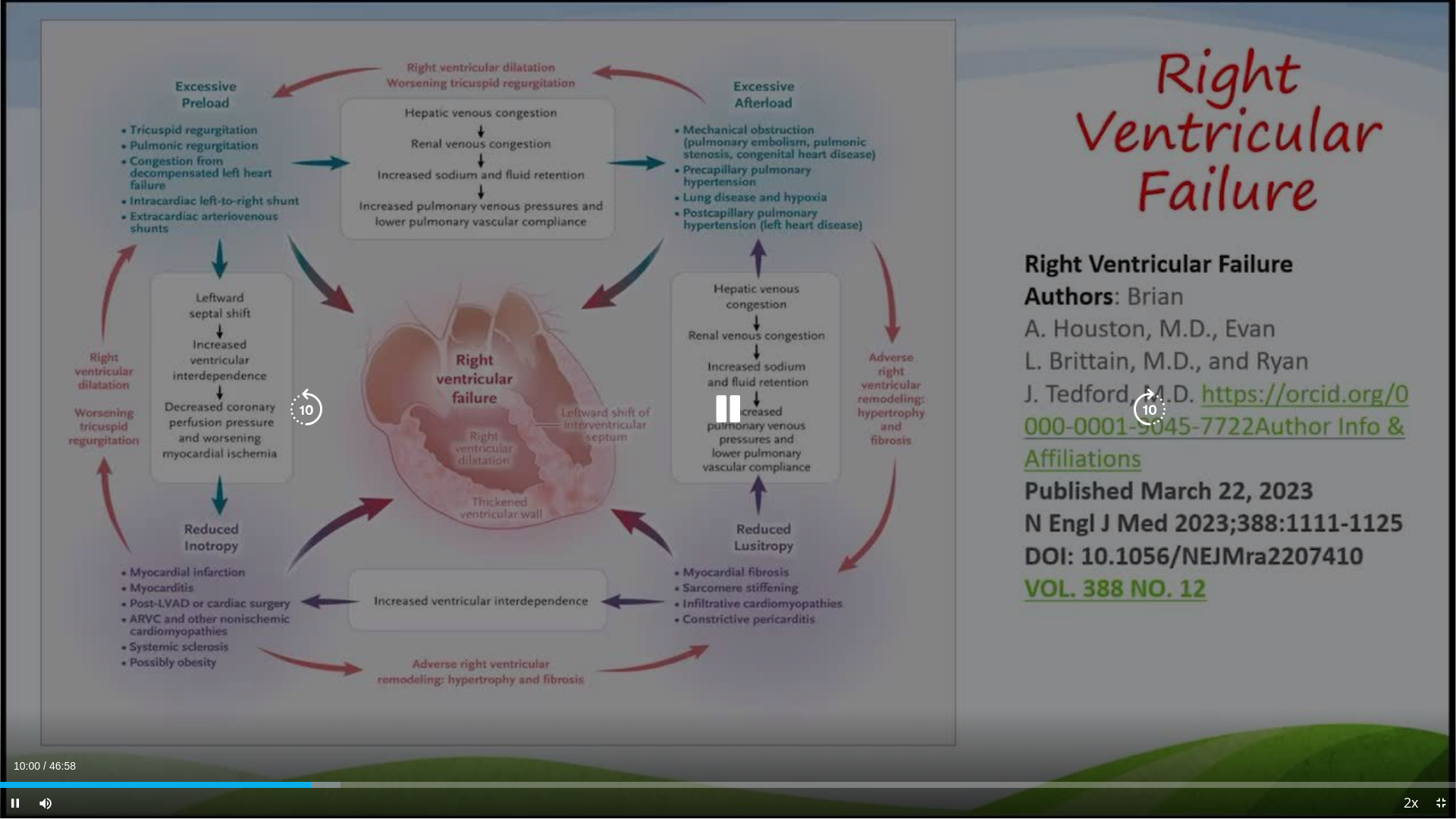
click at [728, 410] on icon "Video Player" at bounding box center [728, 410] width 42 height 42
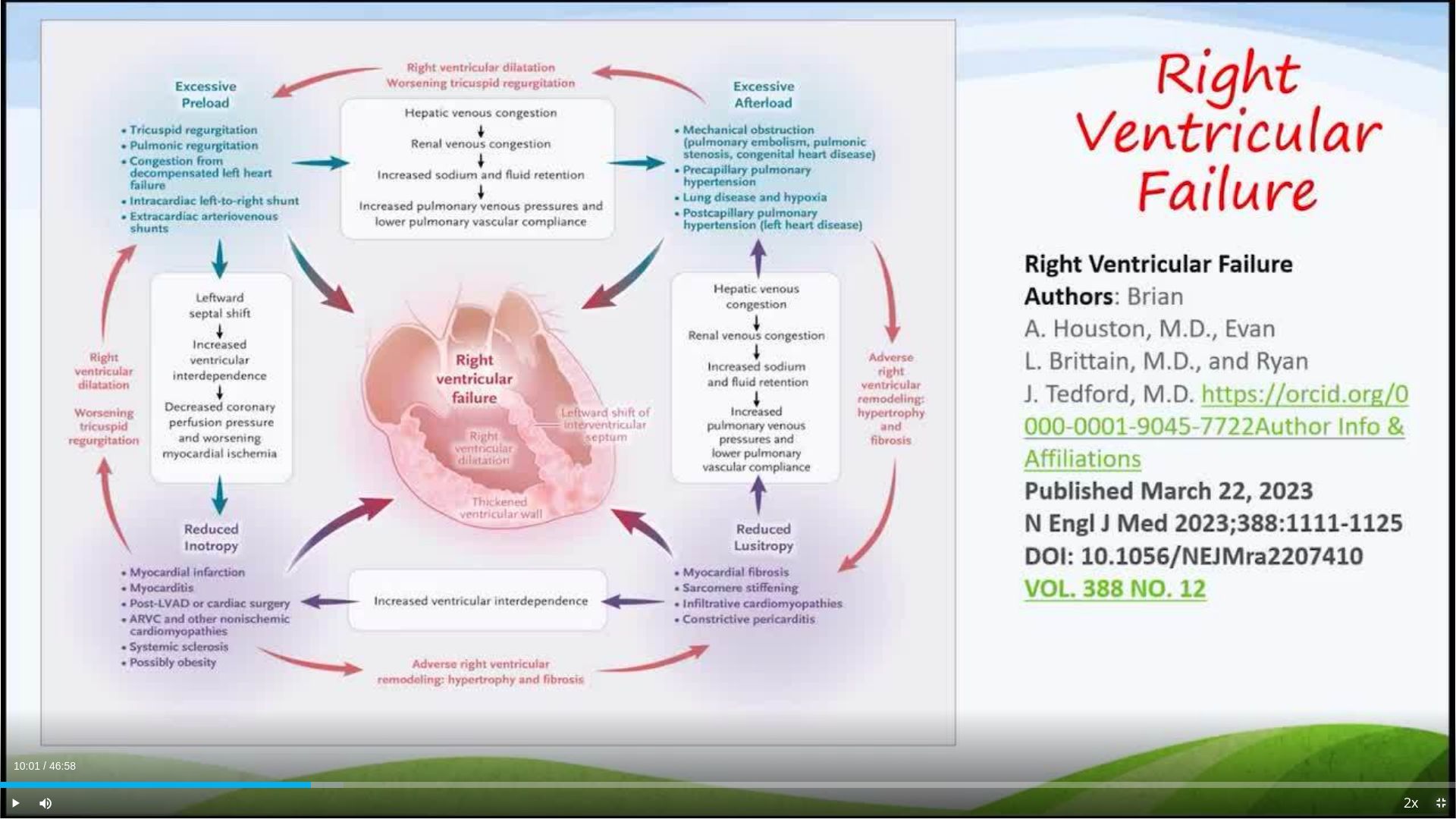
click at [1438, 696] on span "Video Player" at bounding box center [1441, 803] width 30 height 30
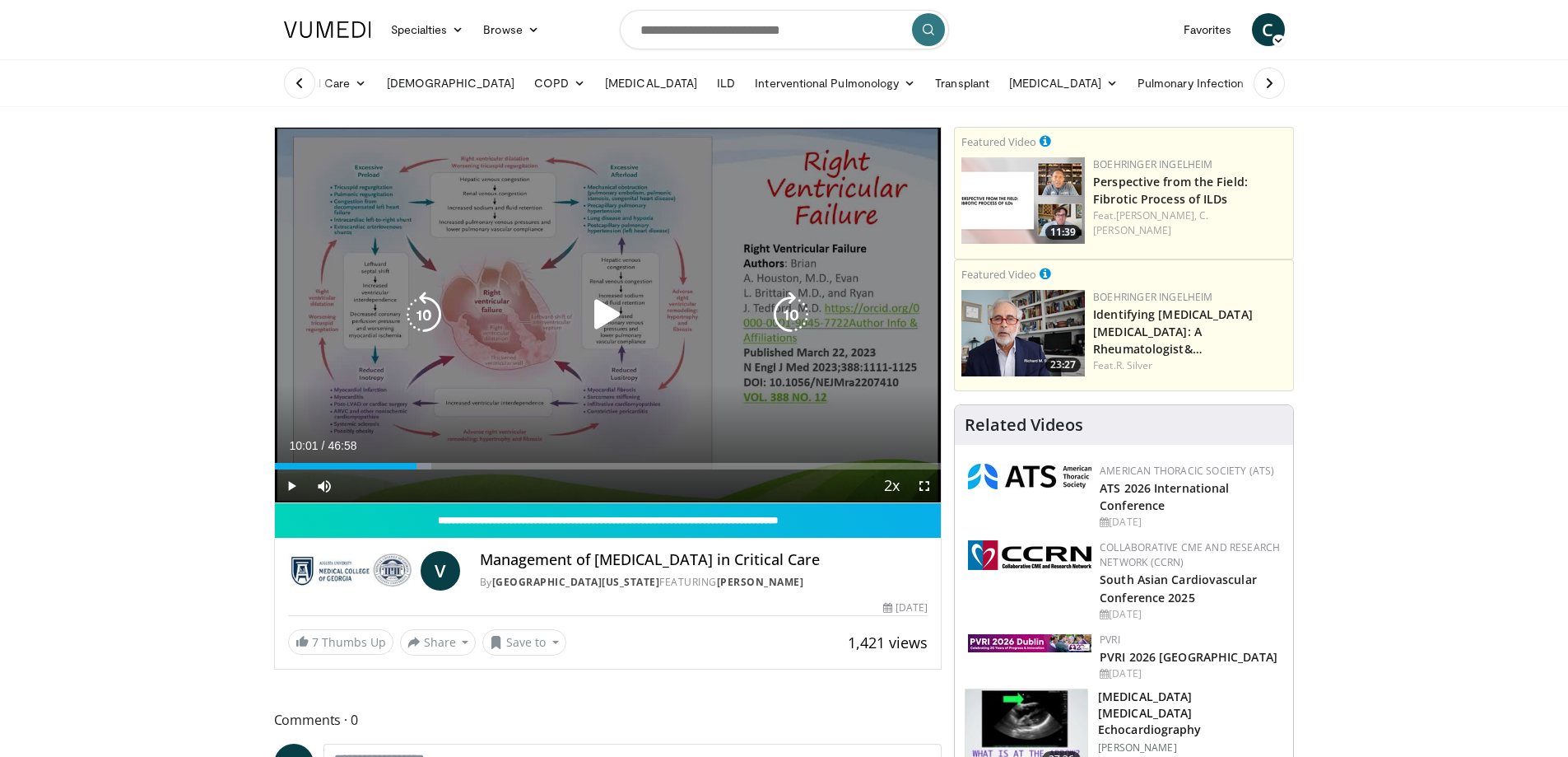
click at [596, 325] on icon "Video Player" at bounding box center [607, 314] width 46 height 46
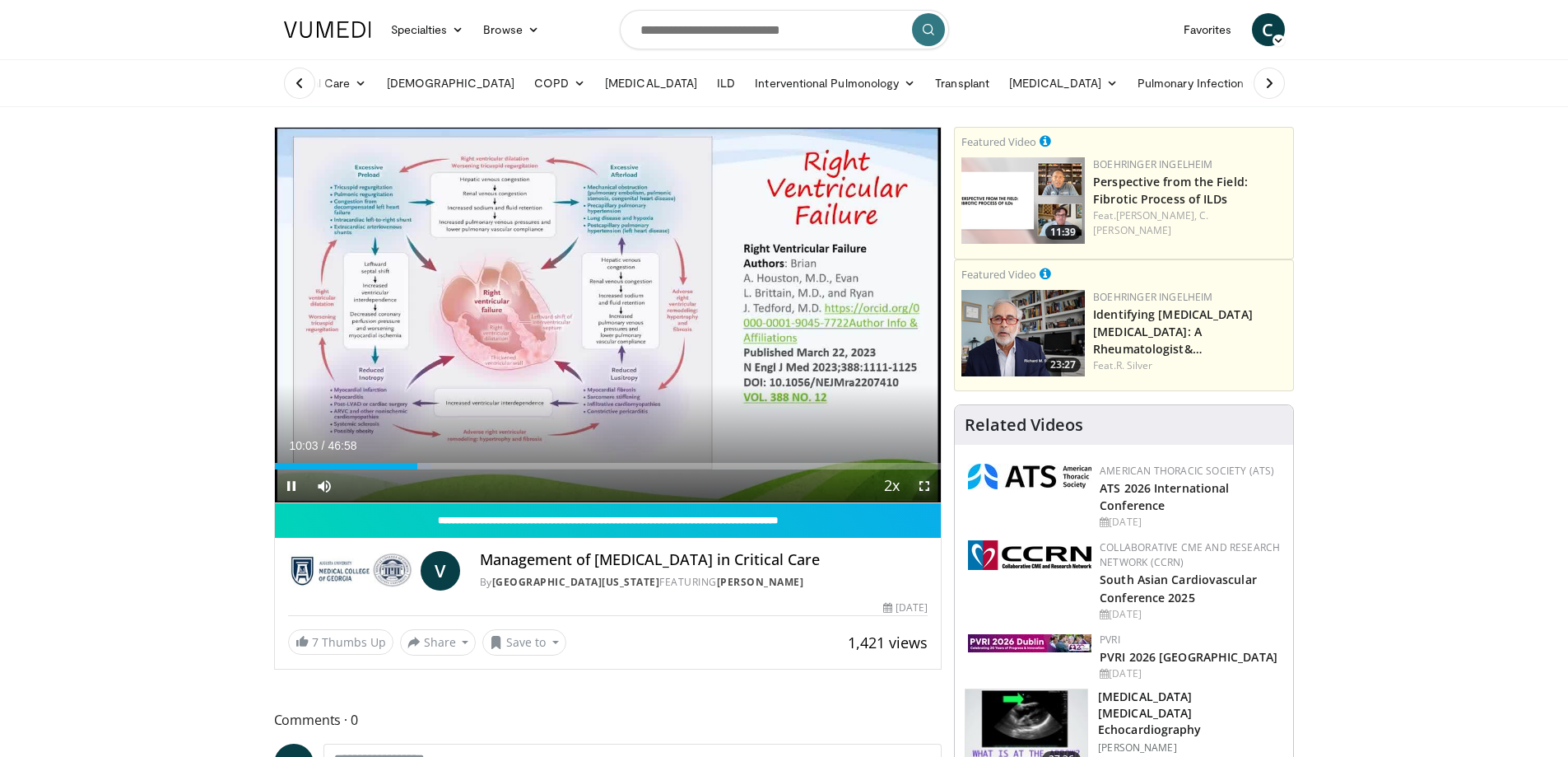
click at [921, 491] on span "Video Player" at bounding box center [924, 486] width 33 height 33
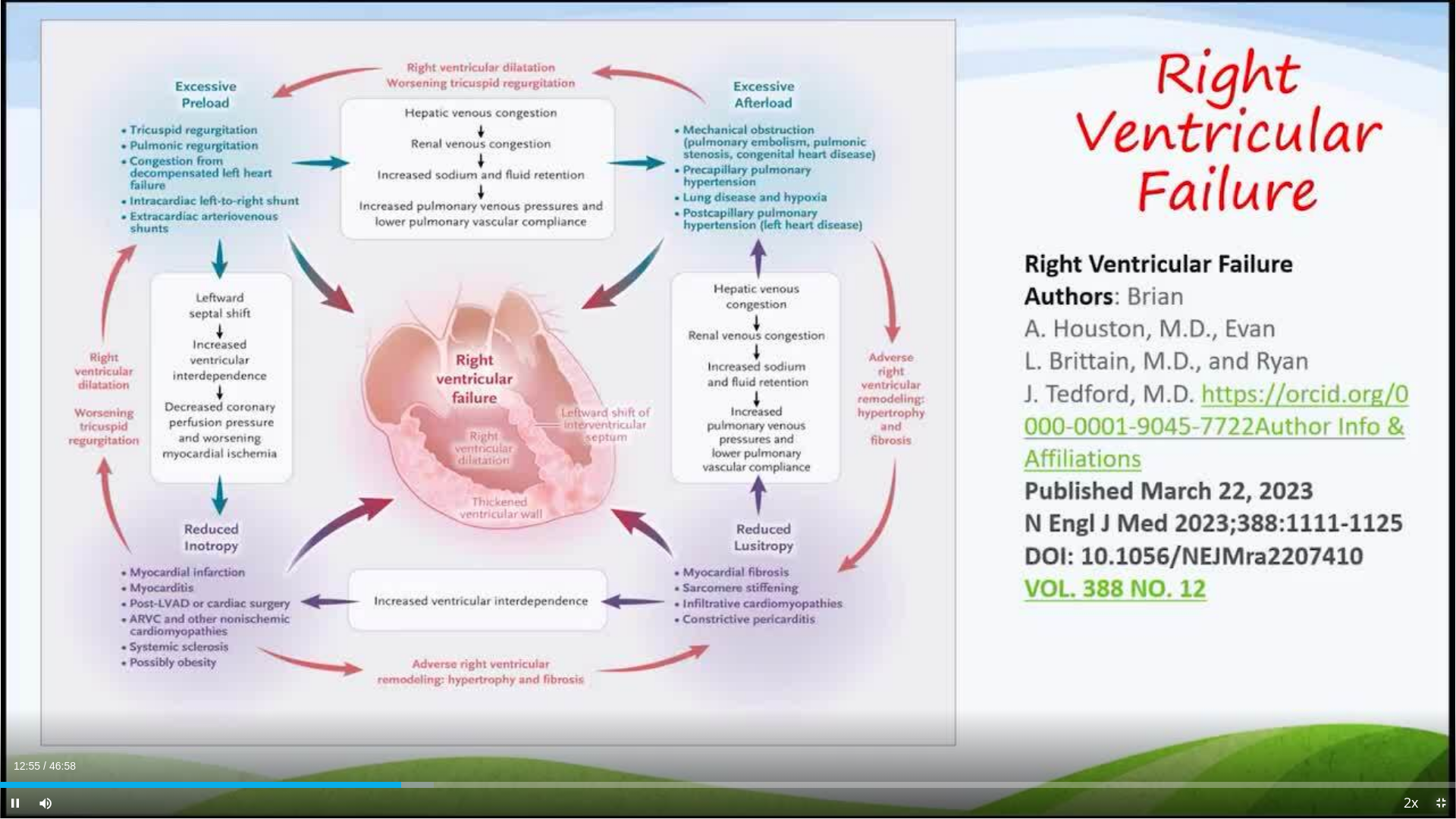
click at [1438, 696] on span "Video Player" at bounding box center [1441, 803] width 30 height 30
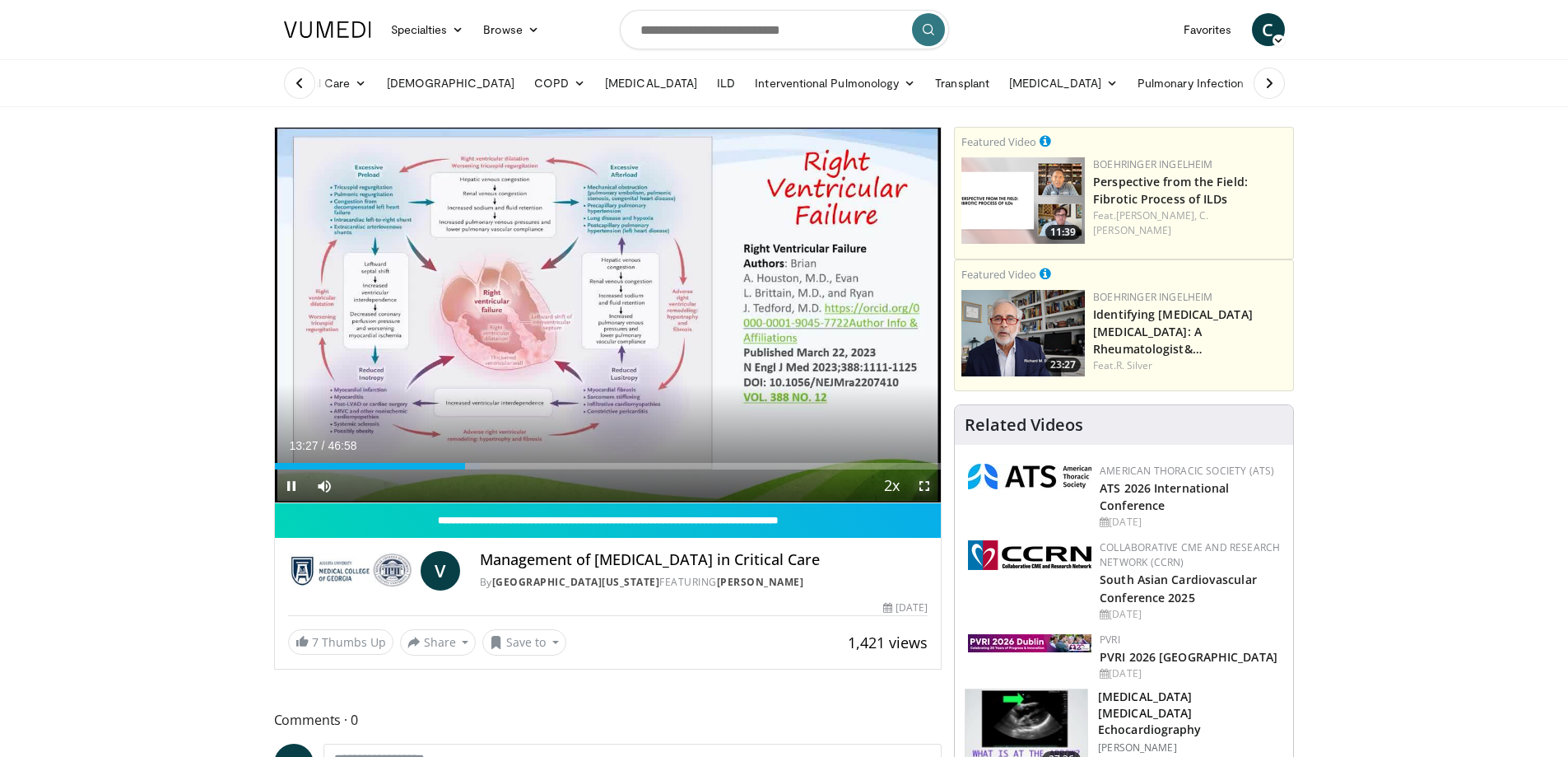
click at [927, 492] on span "Video Player" at bounding box center [924, 486] width 33 height 33
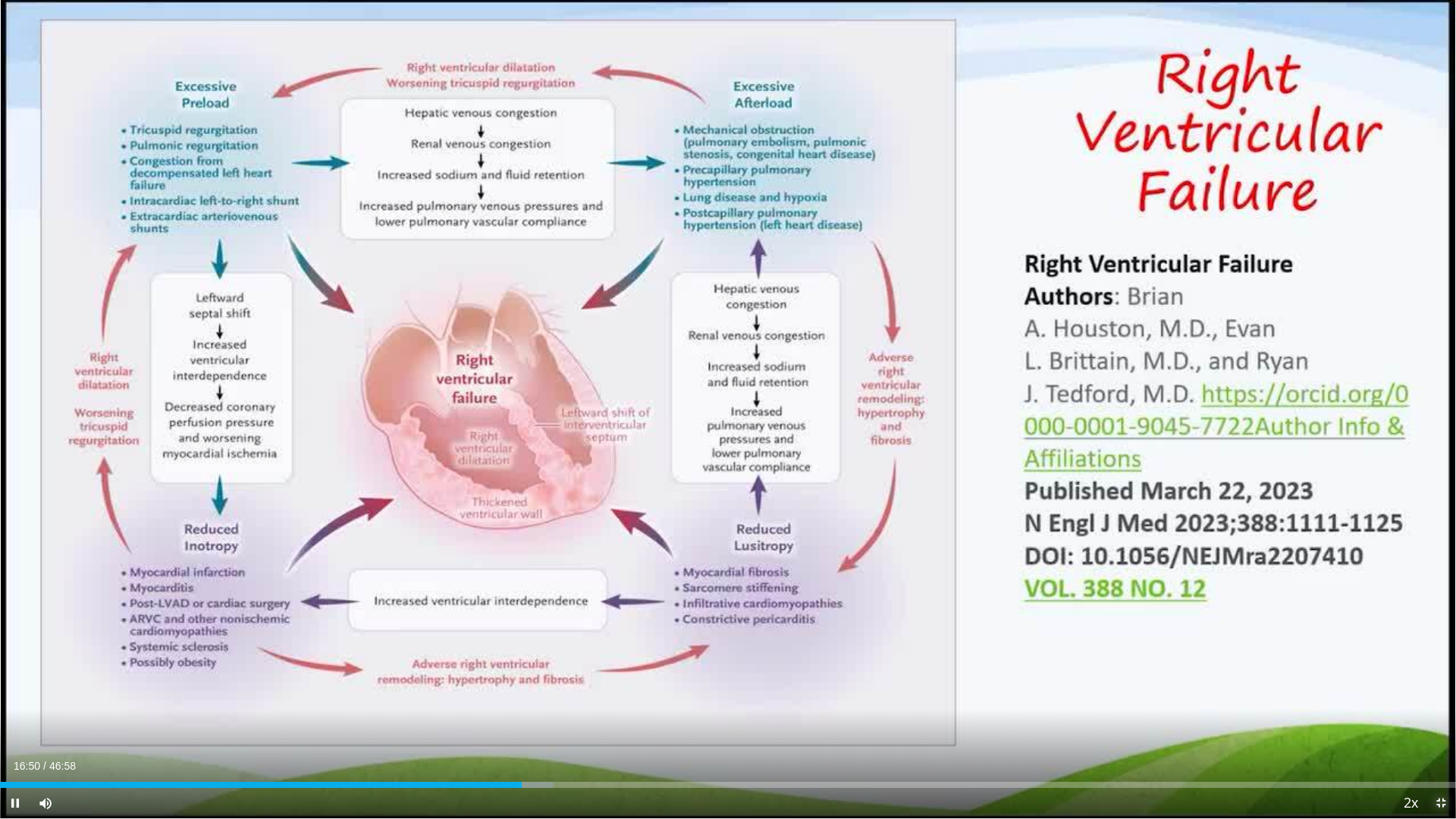
click at [1444, 696] on span "Video Player" at bounding box center [1441, 803] width 30 height 30
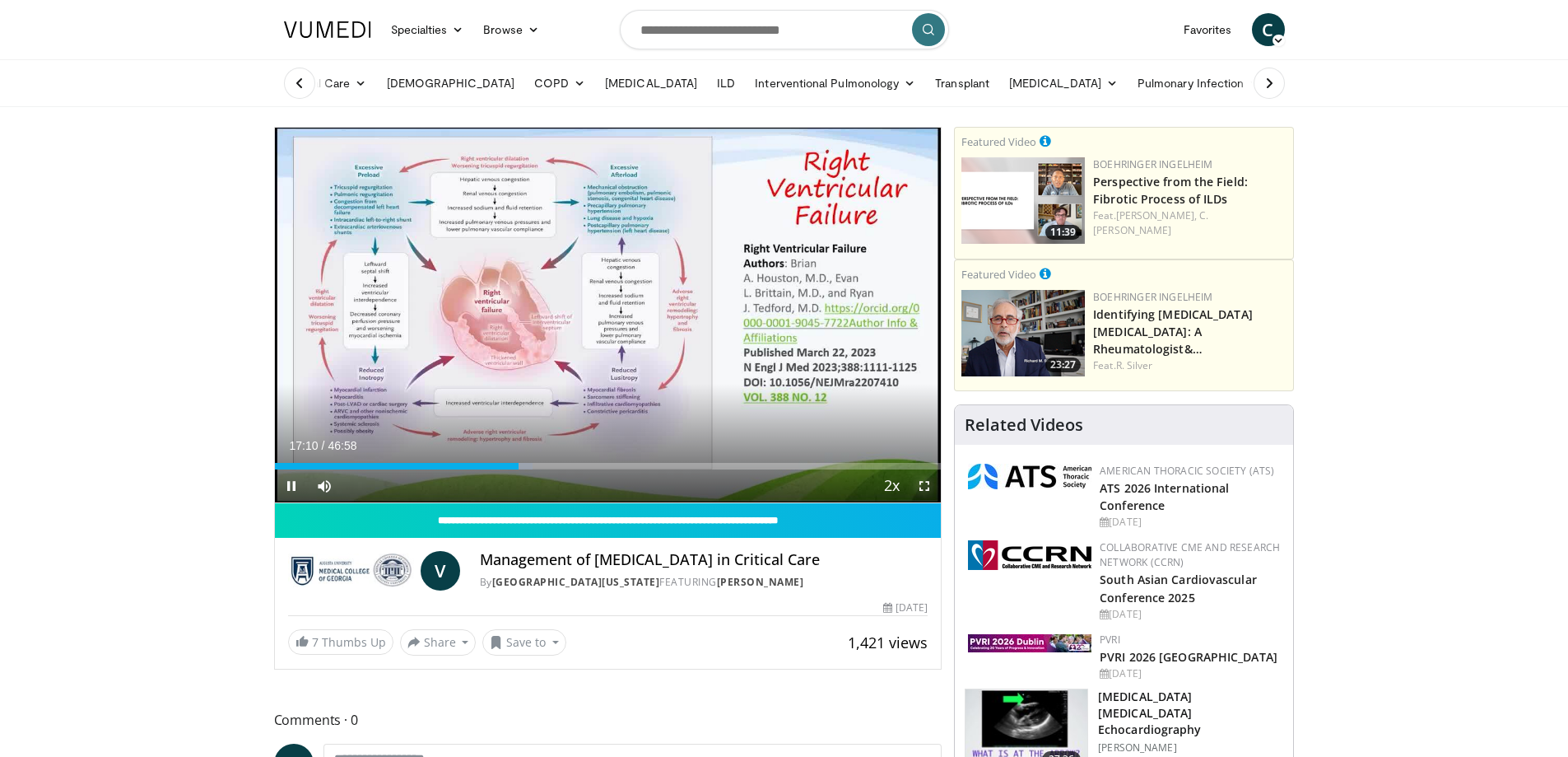
click at [925, 490] on span "Video Player" at bounding box center [924, 486] width 33 height 33
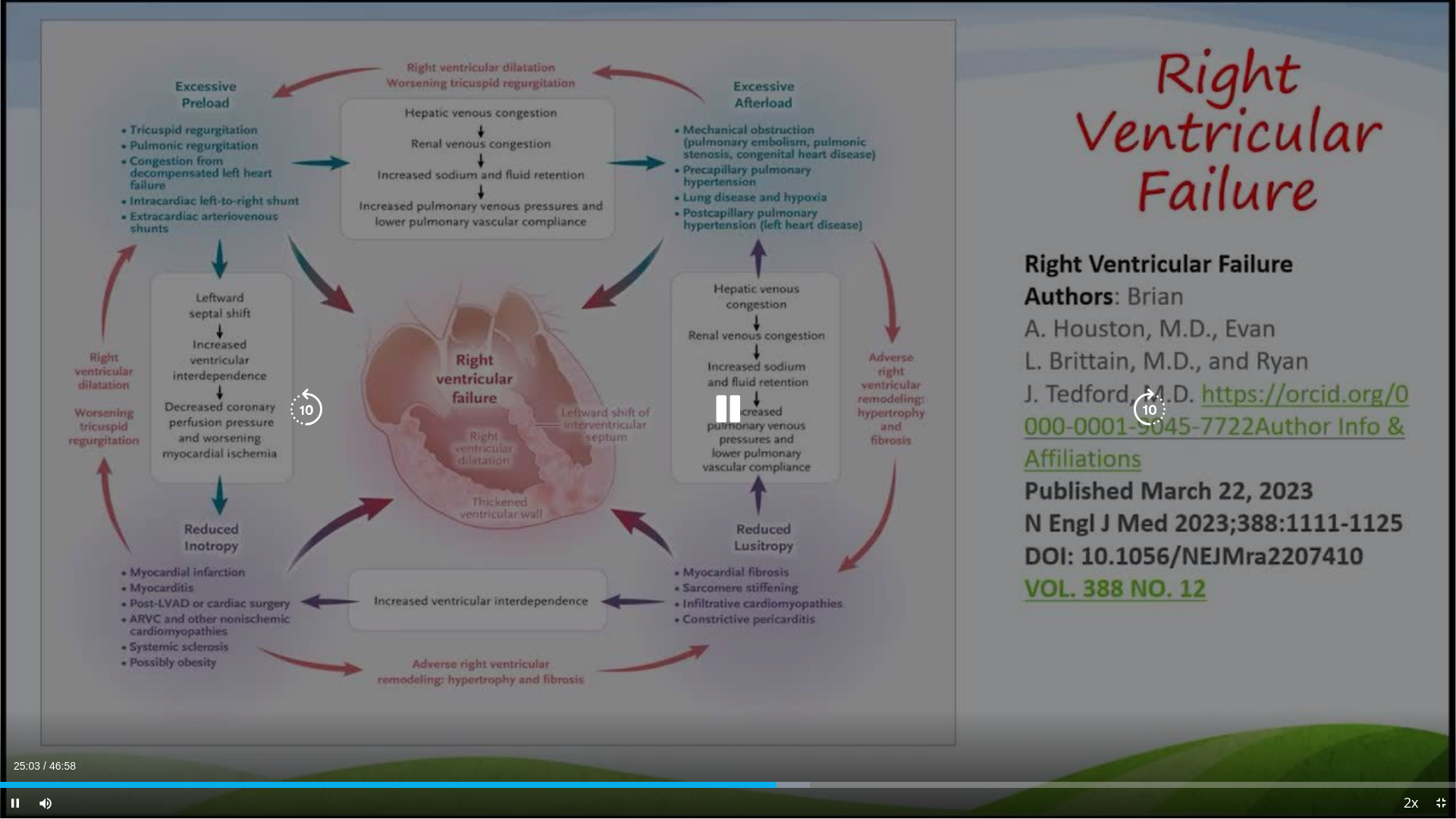
click at [732, 405] on icon "Video Player" at bounding box center [728, 410] width 42 height 42
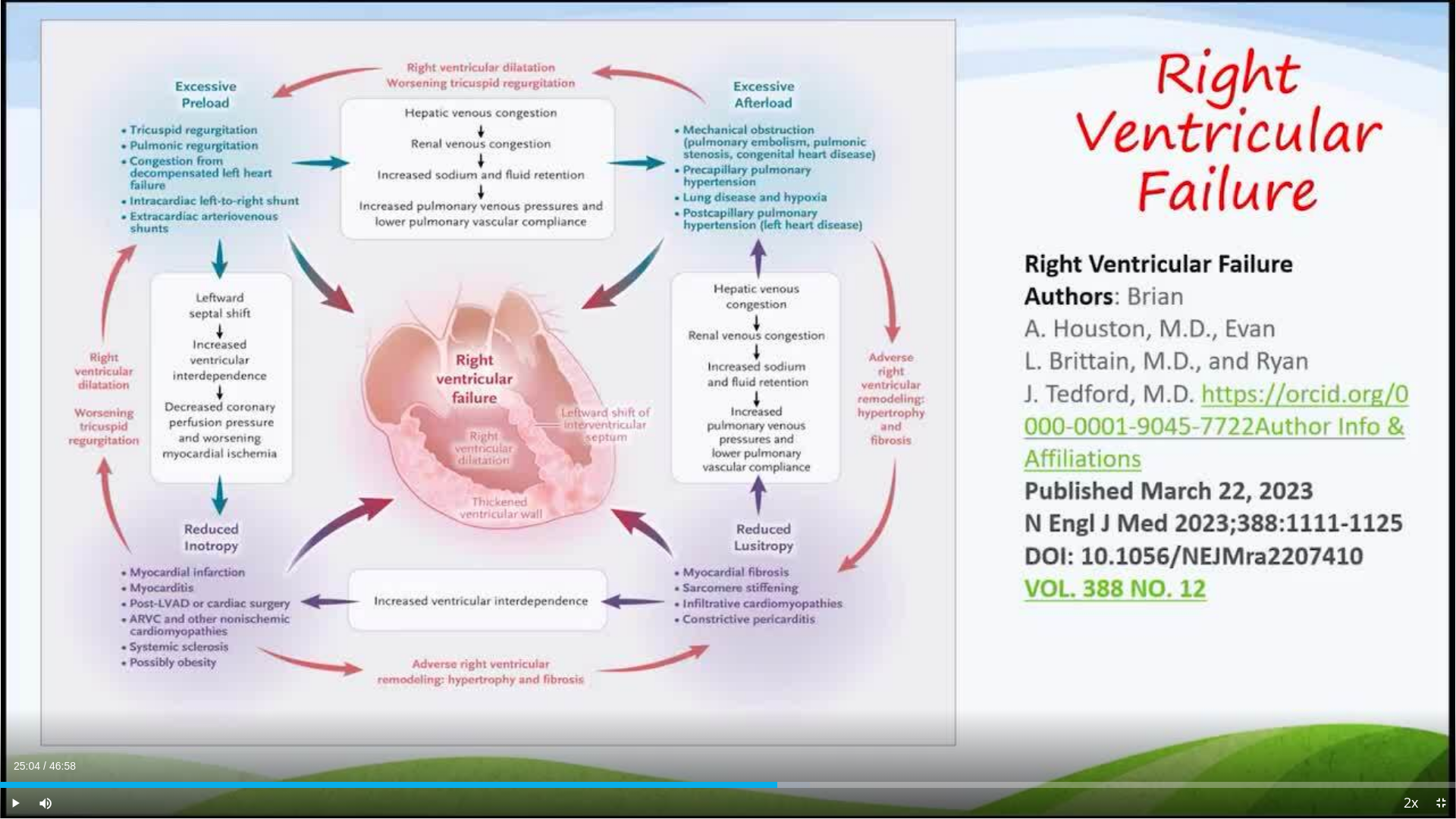
click at [732, 405] on div "20 seconds Tap to unmute" at bounding box center [728, 409] width 1456 height 818
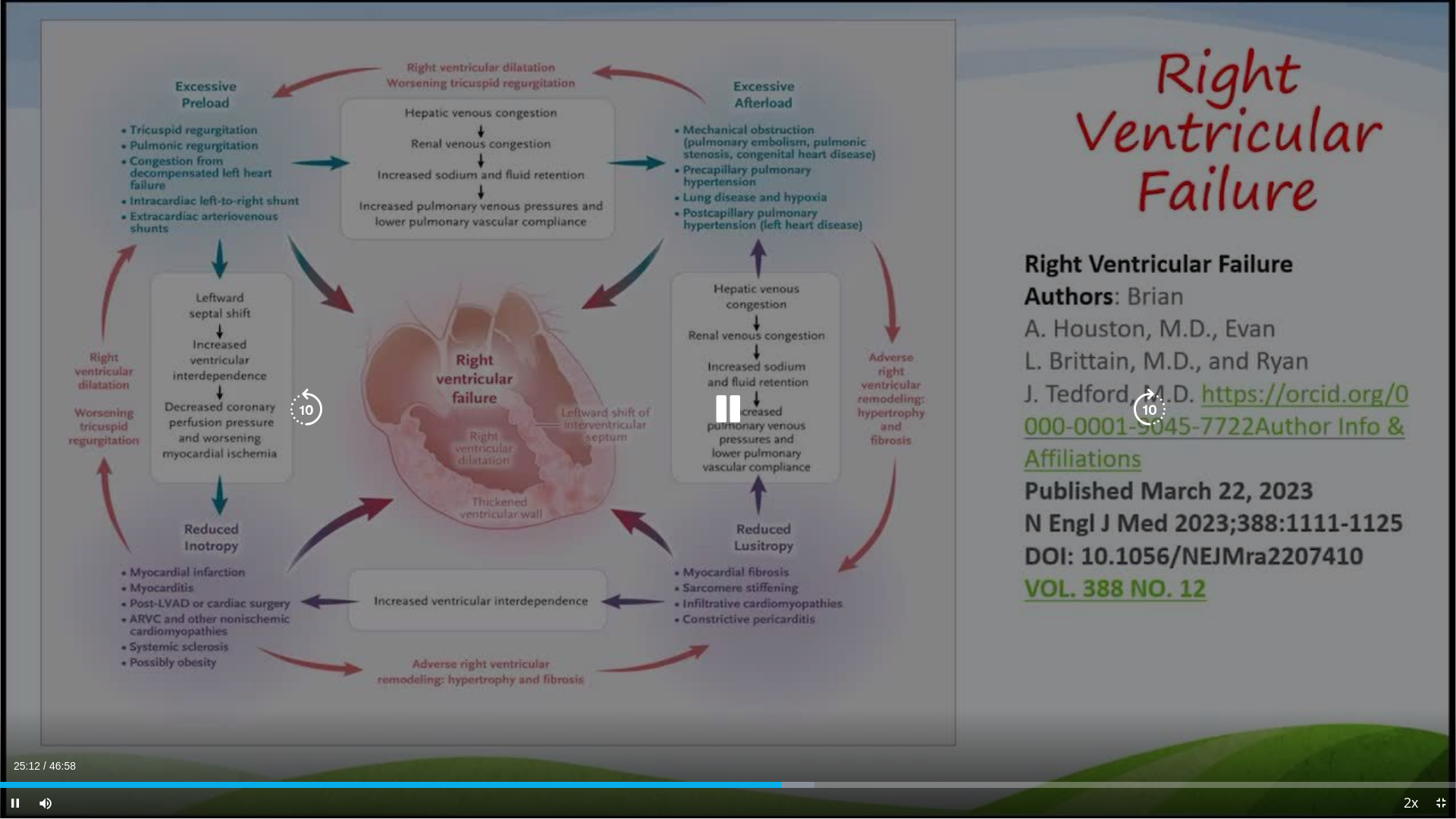
click at [725, 408] on icon "Video Player" at bounding box center [728, 410] width 42 height 42
click at [725, 406] on icon "Video Player" at bounding box center [728, 410] width 42 height 42
click at [732, 410] on icon "Video Player" at bounding box center [728, 410] width 42 height 42
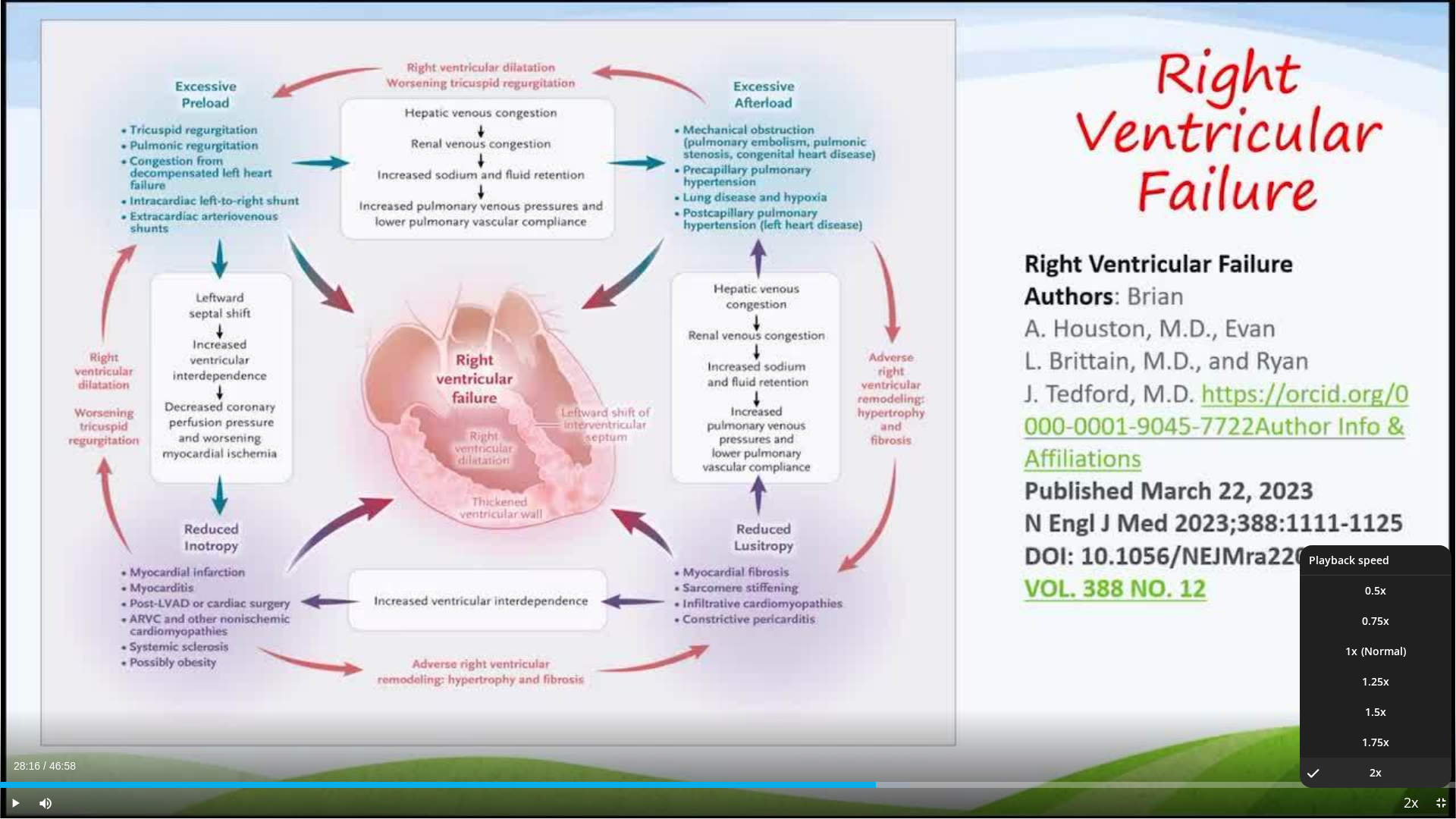
click at [1404, 696] on span "Video Player" at bounding box center [1410, 804] width 22 height 30
click at [1389, 696] on li "1.5x" at bounding box center [1375, 712] width 151 height 30
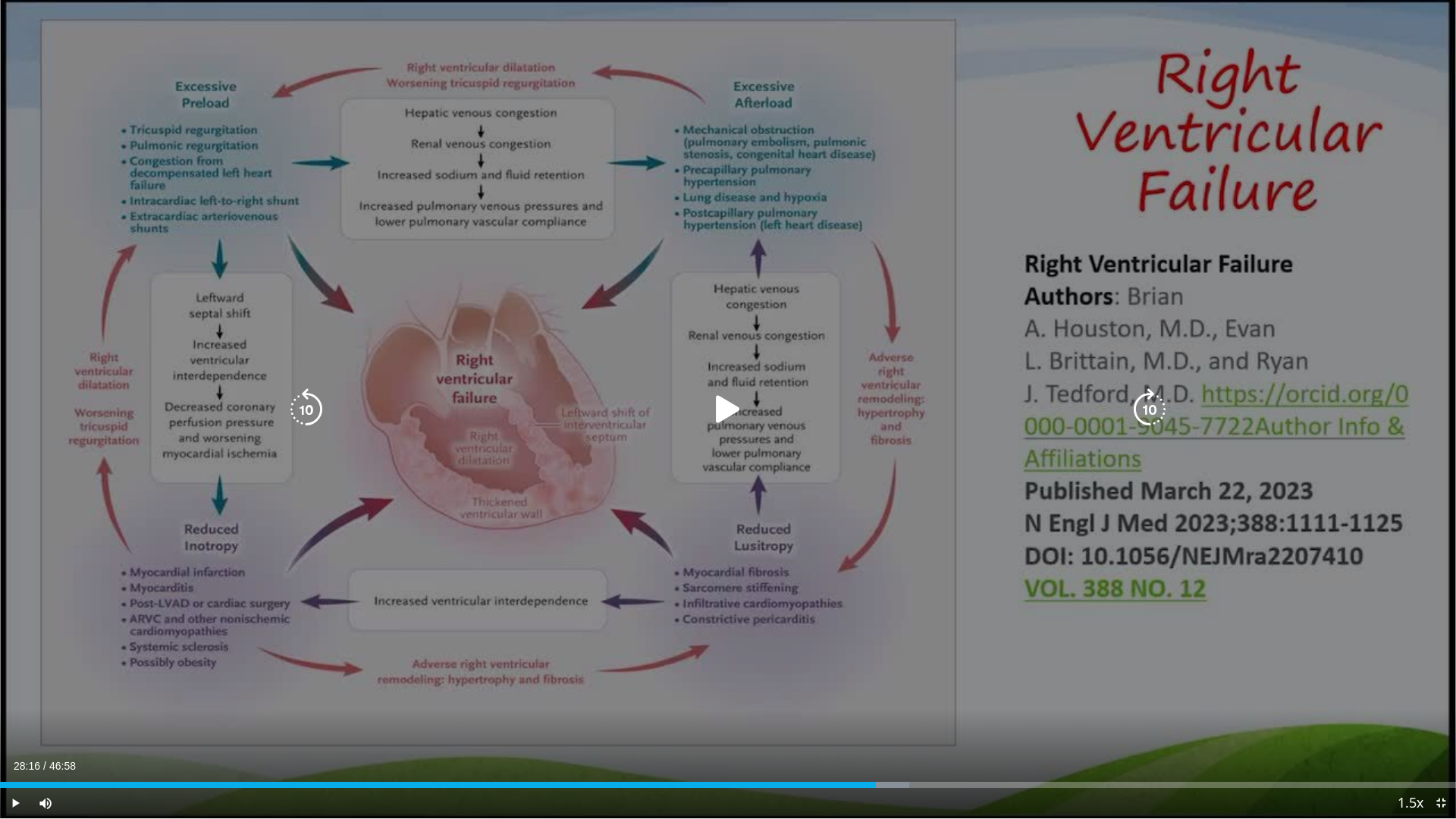
click at [716, 409] on icon "Video Player" at bounding box center [728, 410] width 42 height 42
click at [306, 411] on icon "Video Player" at bounding box center [306, 410] width 42 height 42
click at [717, 418] on icon "Video Player" at bounding box center [728, 410] width 42 height 42
click at [298, 414] on icon "Video Player" at bounding box center [306, 410] width 42 height 42
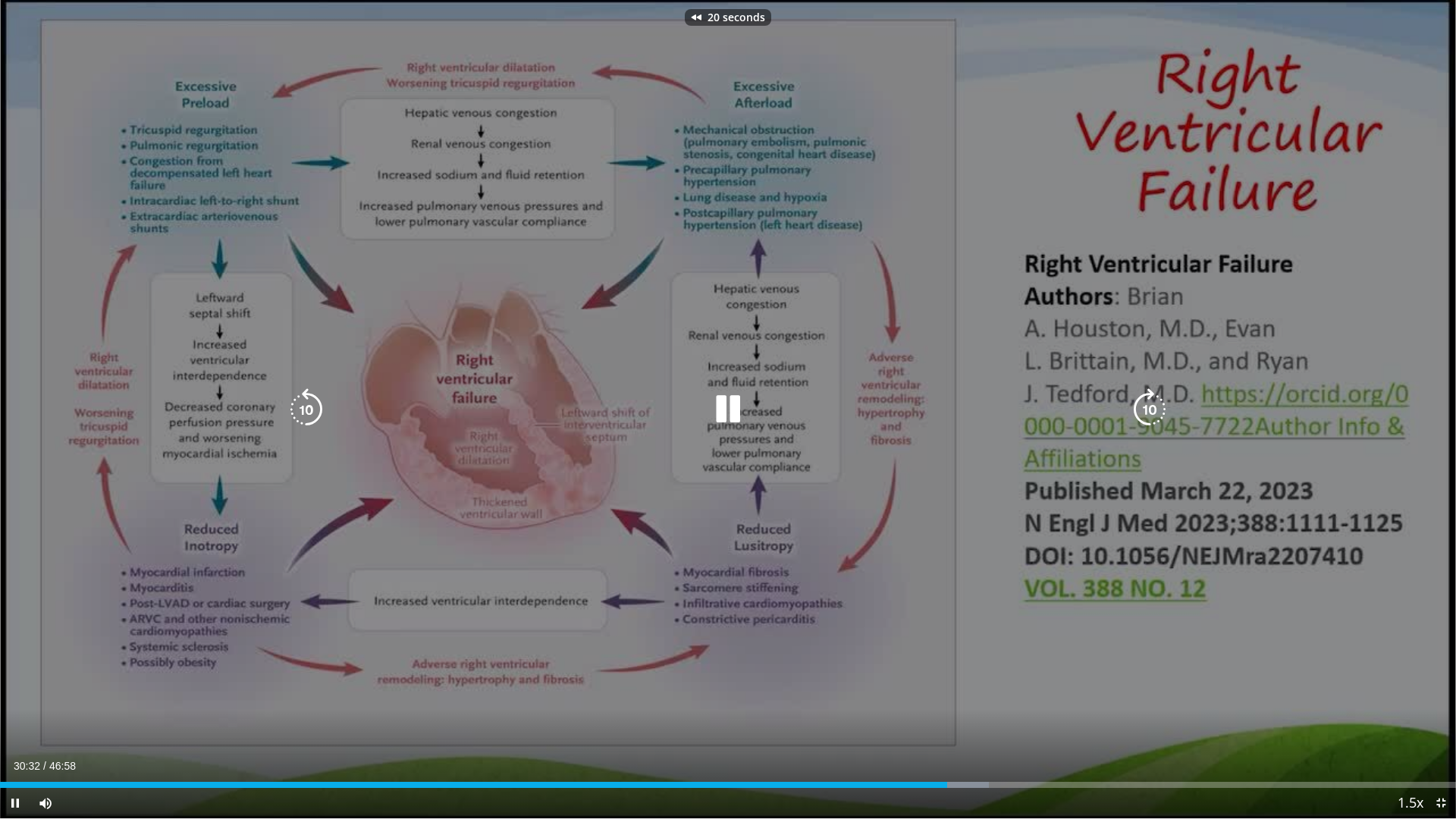
click at [298, 414] on icon "Video Player" at bounding box center [306, 410] width 42 height 42
click at [739, 417] on icon "Video Player" at bounding box center [728, 410] width 42 height 42
click at [725, 412] on icon "Video Player" at bounding box center [728, 410] width 42 height 42
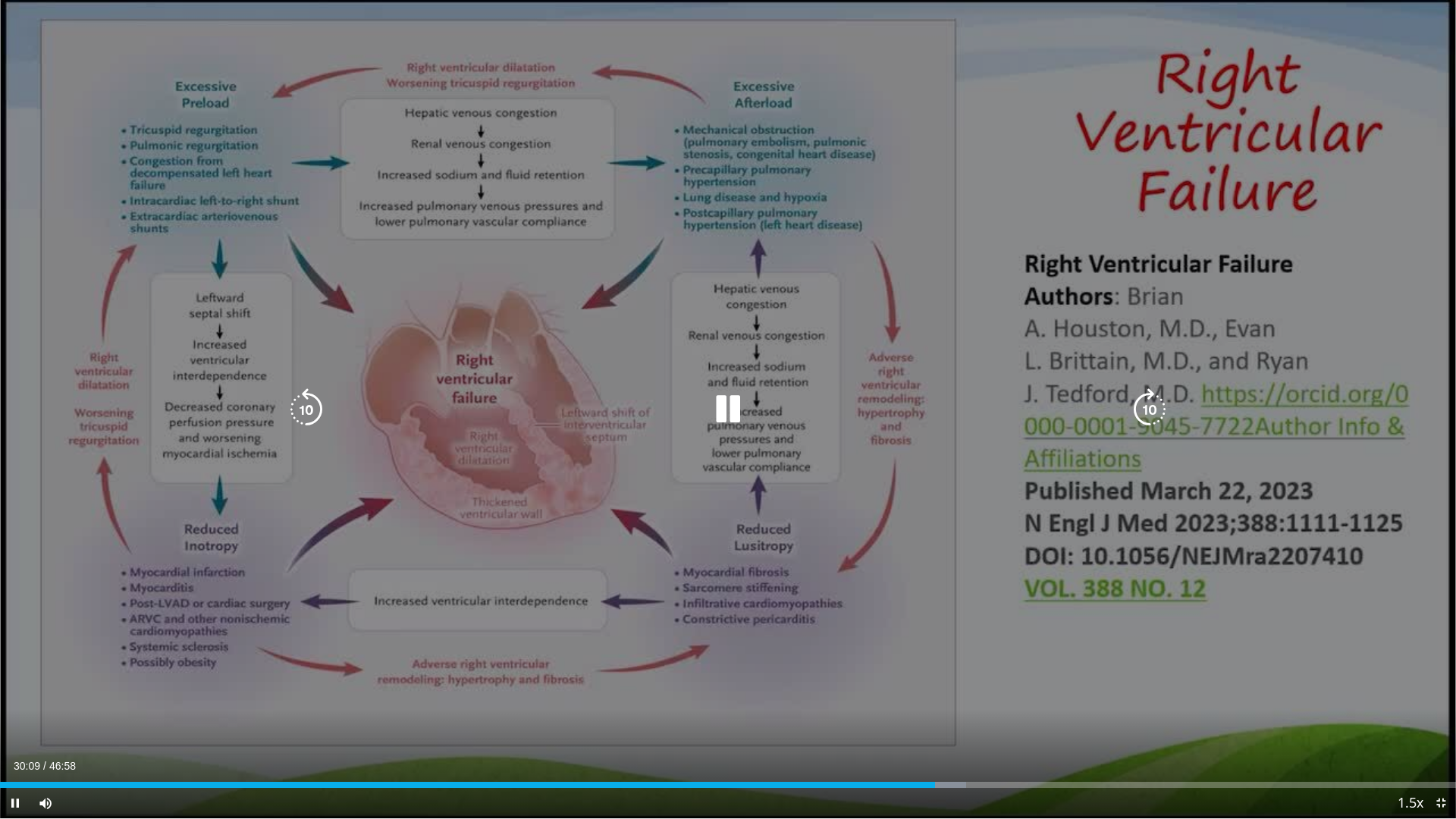
click at [1142, 425] on icon "Video Player" at bounding box center [1149, 410] width 42 height 42
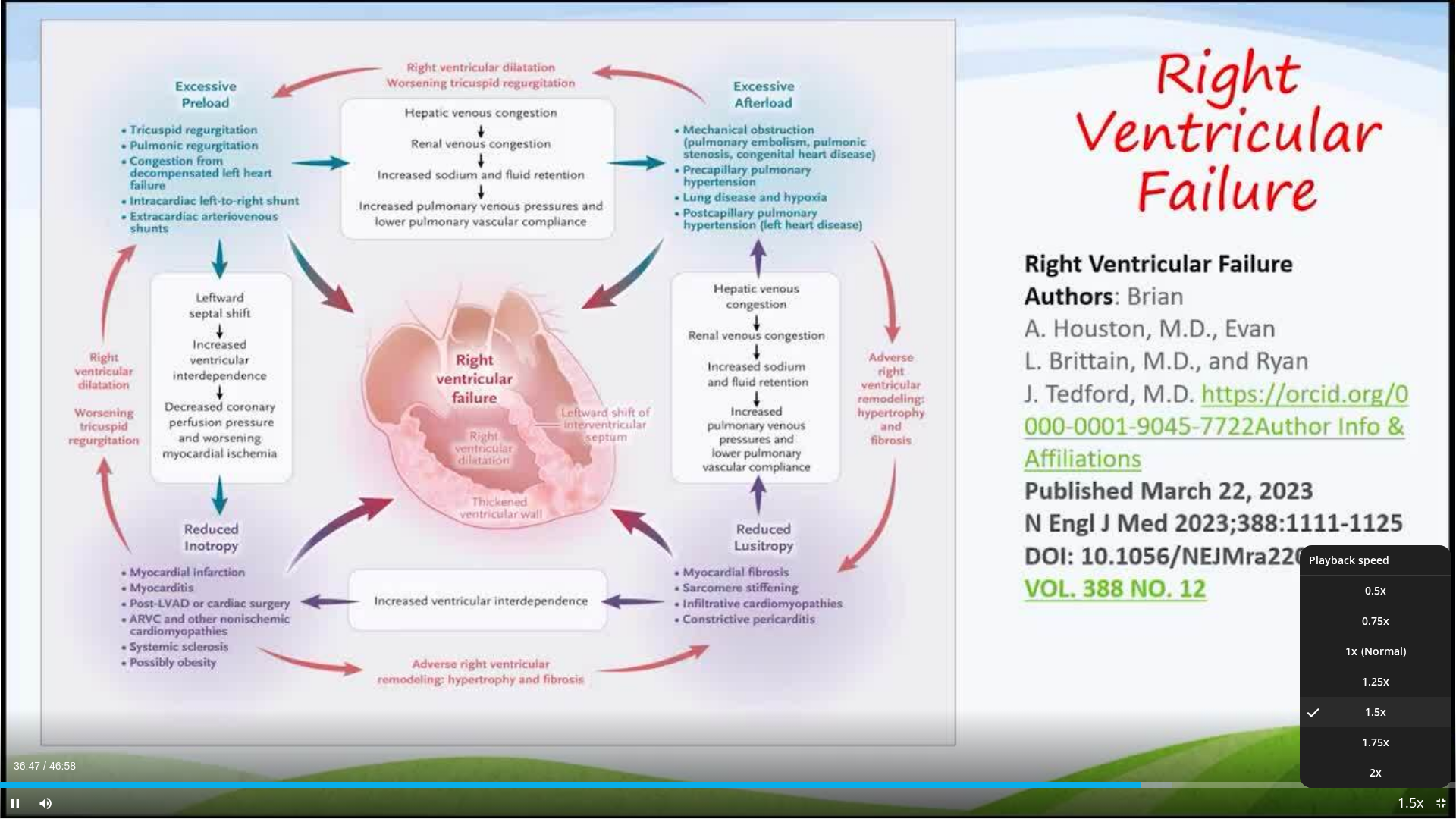
click at [1414, 696] on span "Video Player" at bounding box center [1410, 804] width 22 height 30
click at [1381, 696] on span "2x" at bounding box center [1375, 773] width 12 height 15
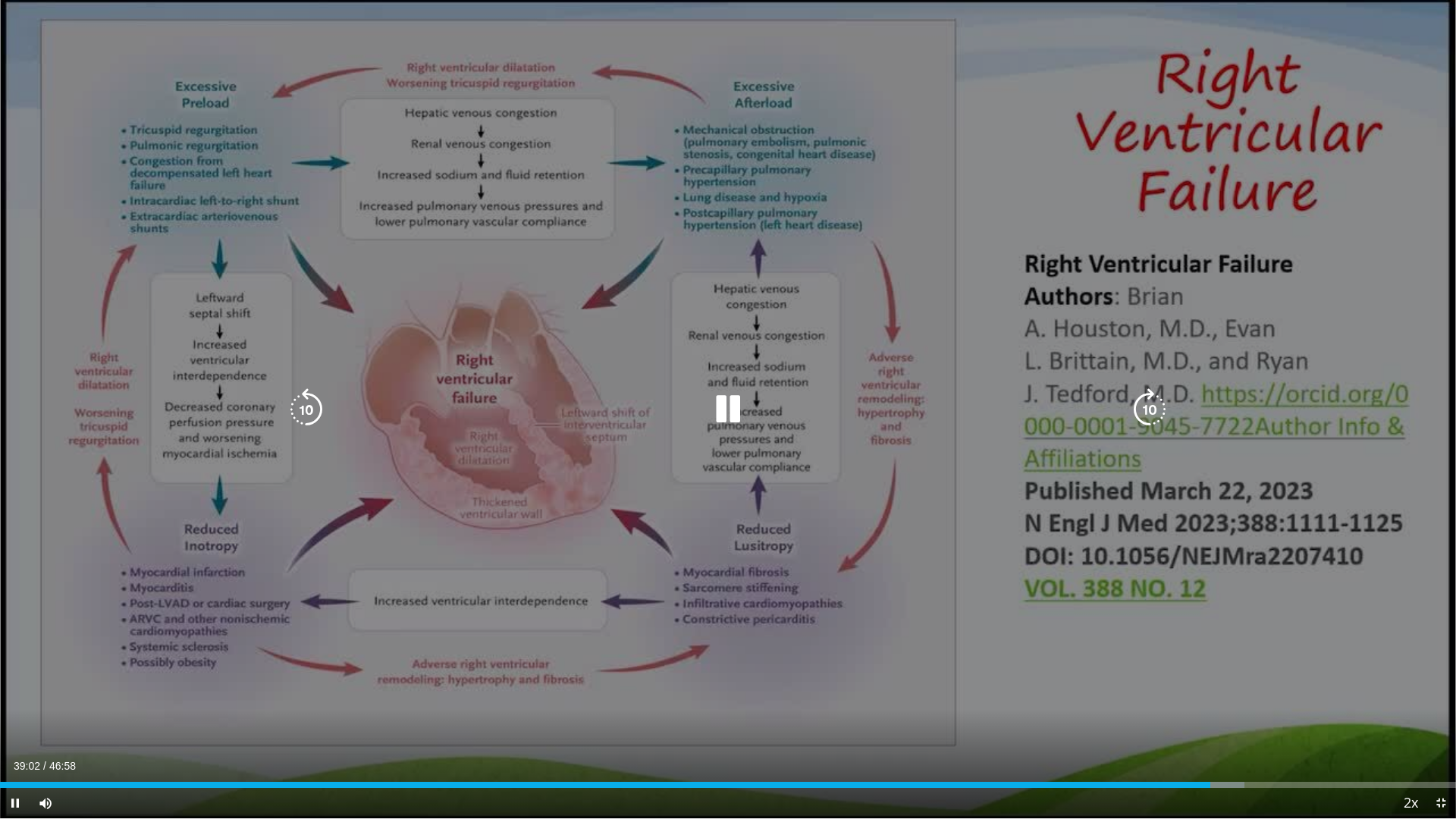
click at [722, 411] on icon "Video Player" at bounding box center [728, 410] width 42 height 42
click at [310, 418] on icon "Video Player" at bounding box center [306, 410] width 42 height 42
click at [716, 401] on icon "Video Player" at bounding box center [728, 410] width 42 height 42
click at [720, 402] on icon "Video Player" at bounding box center [728, 410] width 42 height 42
click at [720, 404] on icon "Video Player" at bounding box center [728, 410] width 42 height 42
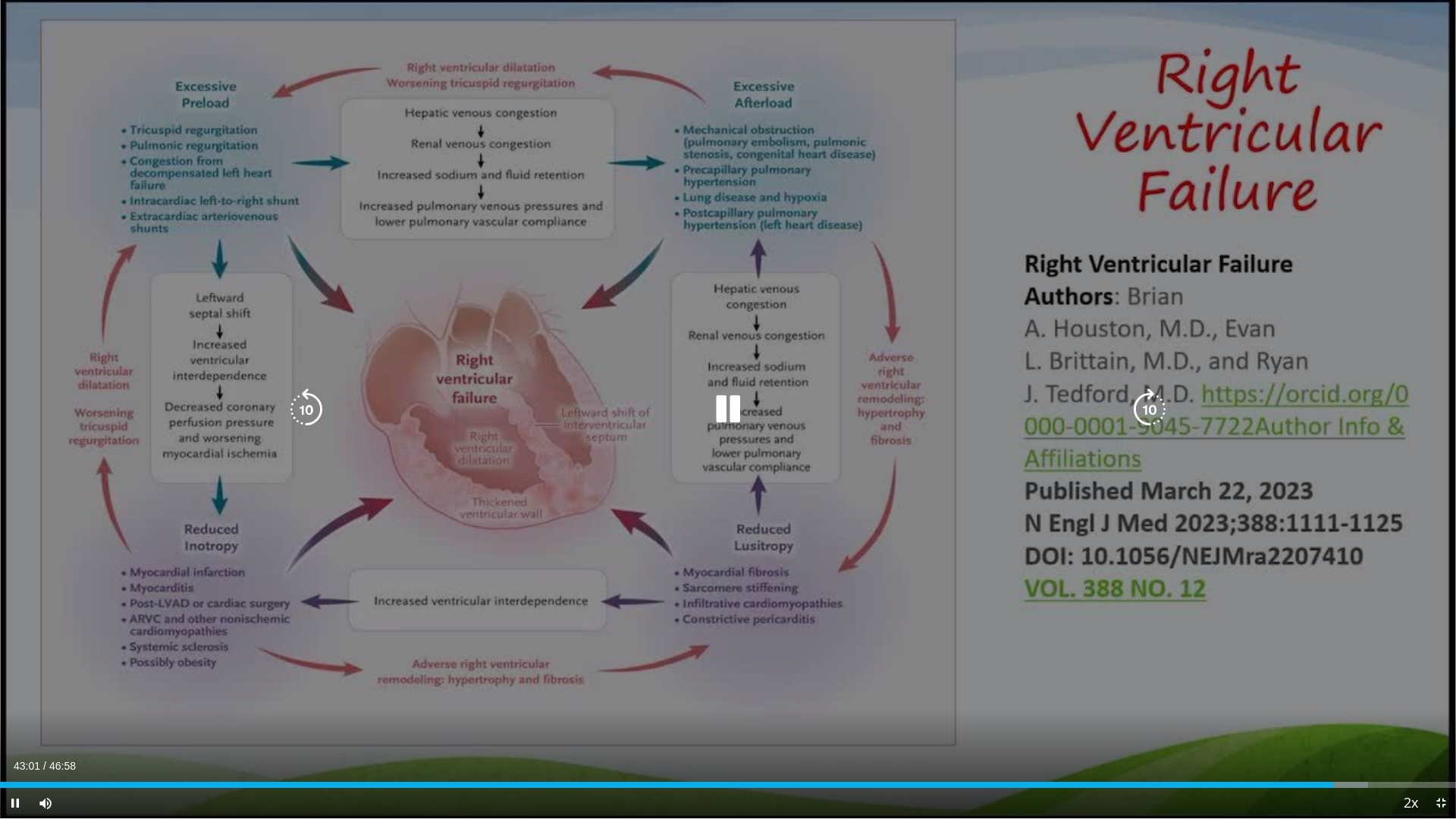
click at [732, 412] on icon "Video Player" at bounding box center [728, 410] width 42 height 42
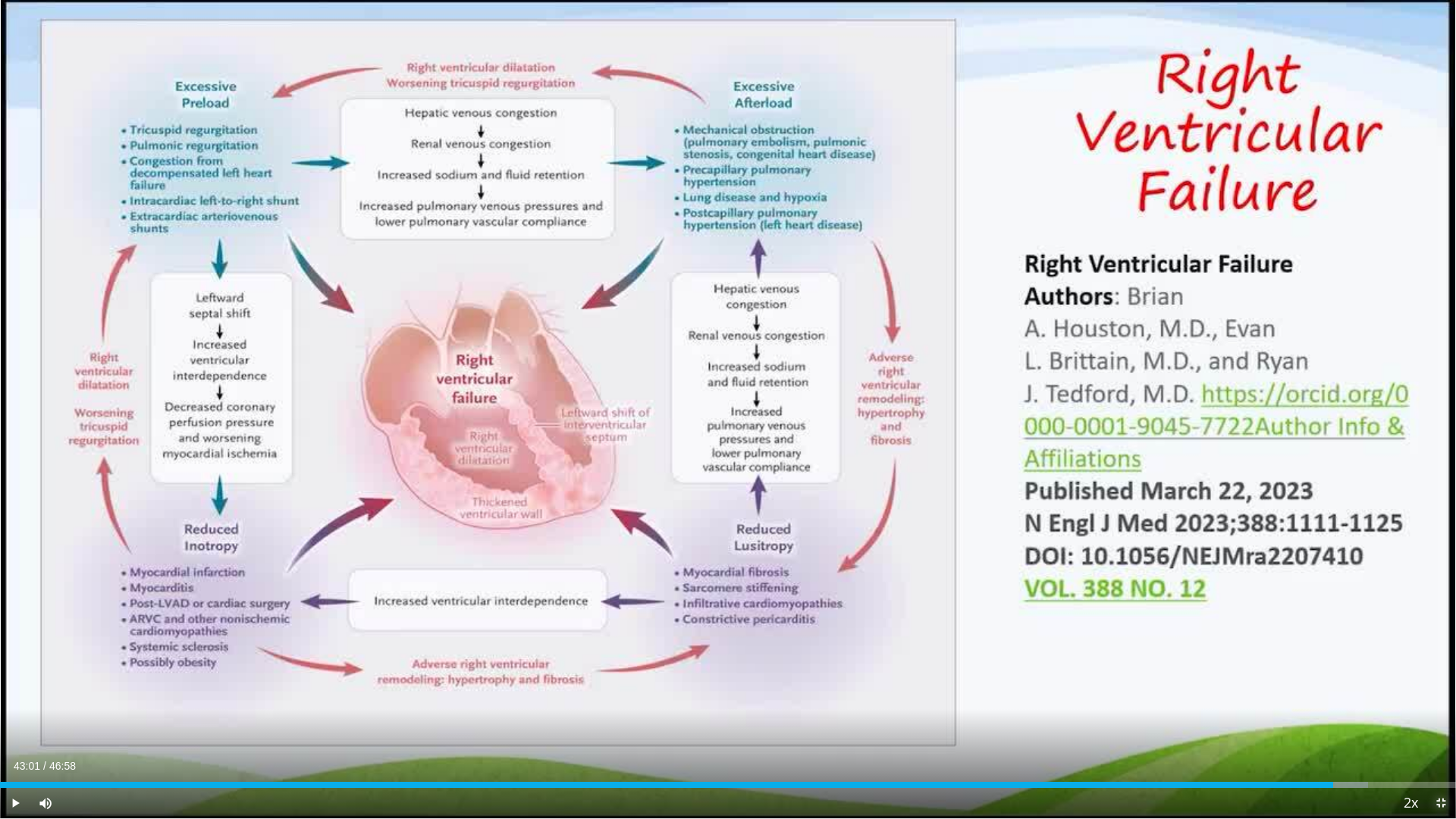
click at [1441, 696] on span "Video Player" at bounding box center [1441, 803] width 30 height 30
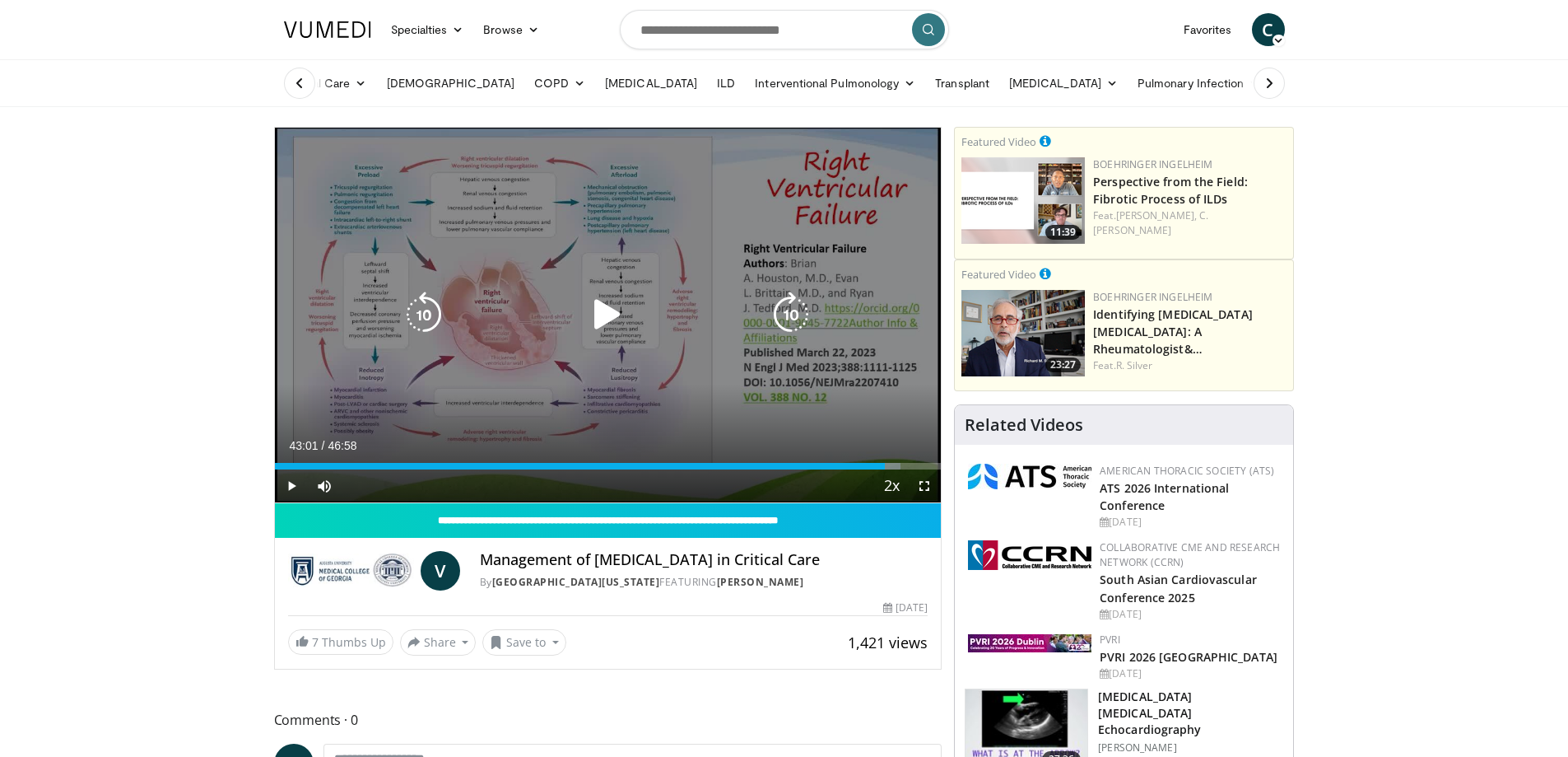
click at [594, 302] on icon "Video Player" at bounding box center [607, 314] width 46 height 46
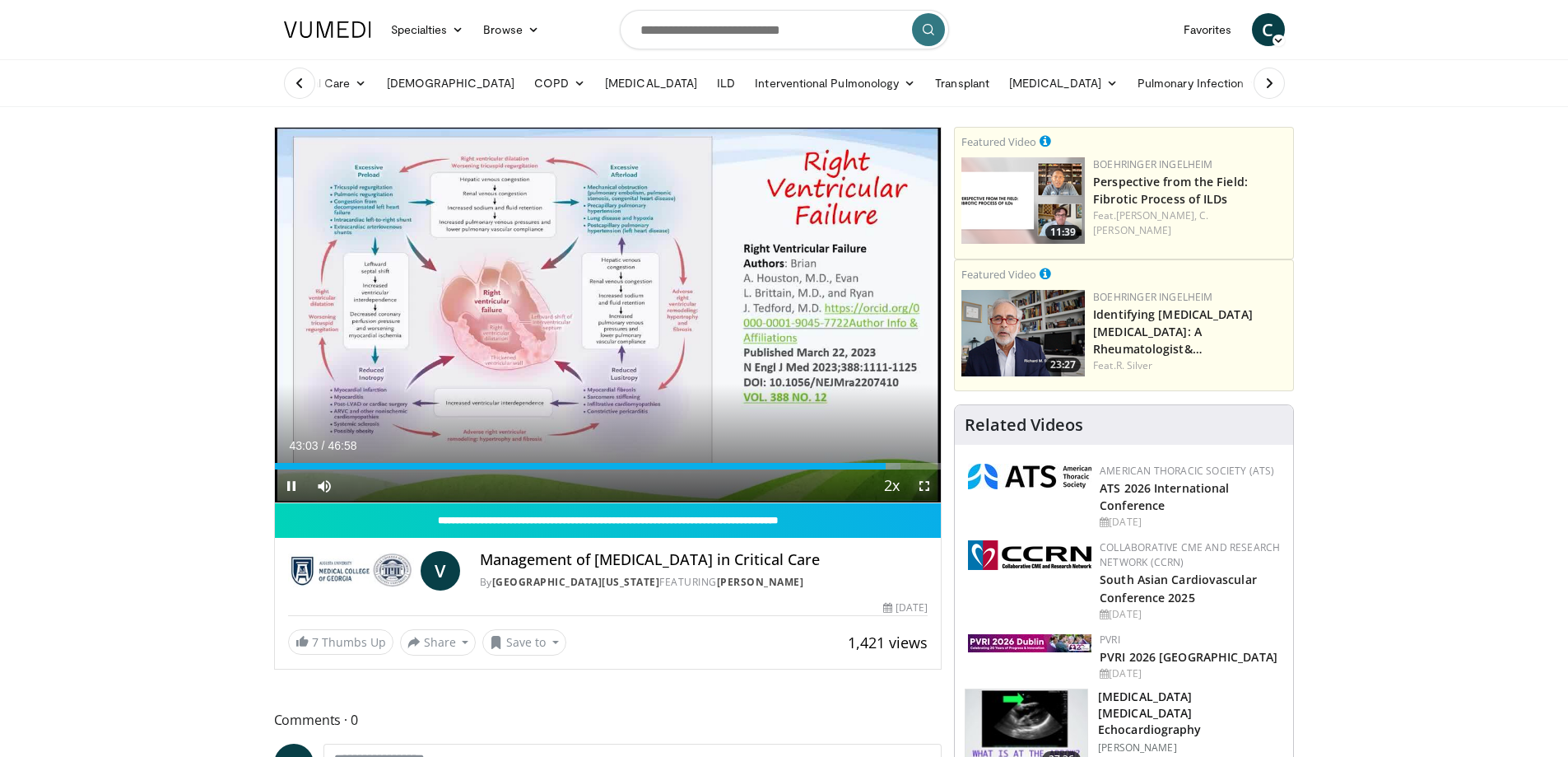
click at [925, 489] on span "Video Player" at bounding box center [924, 486] width 33 height 33
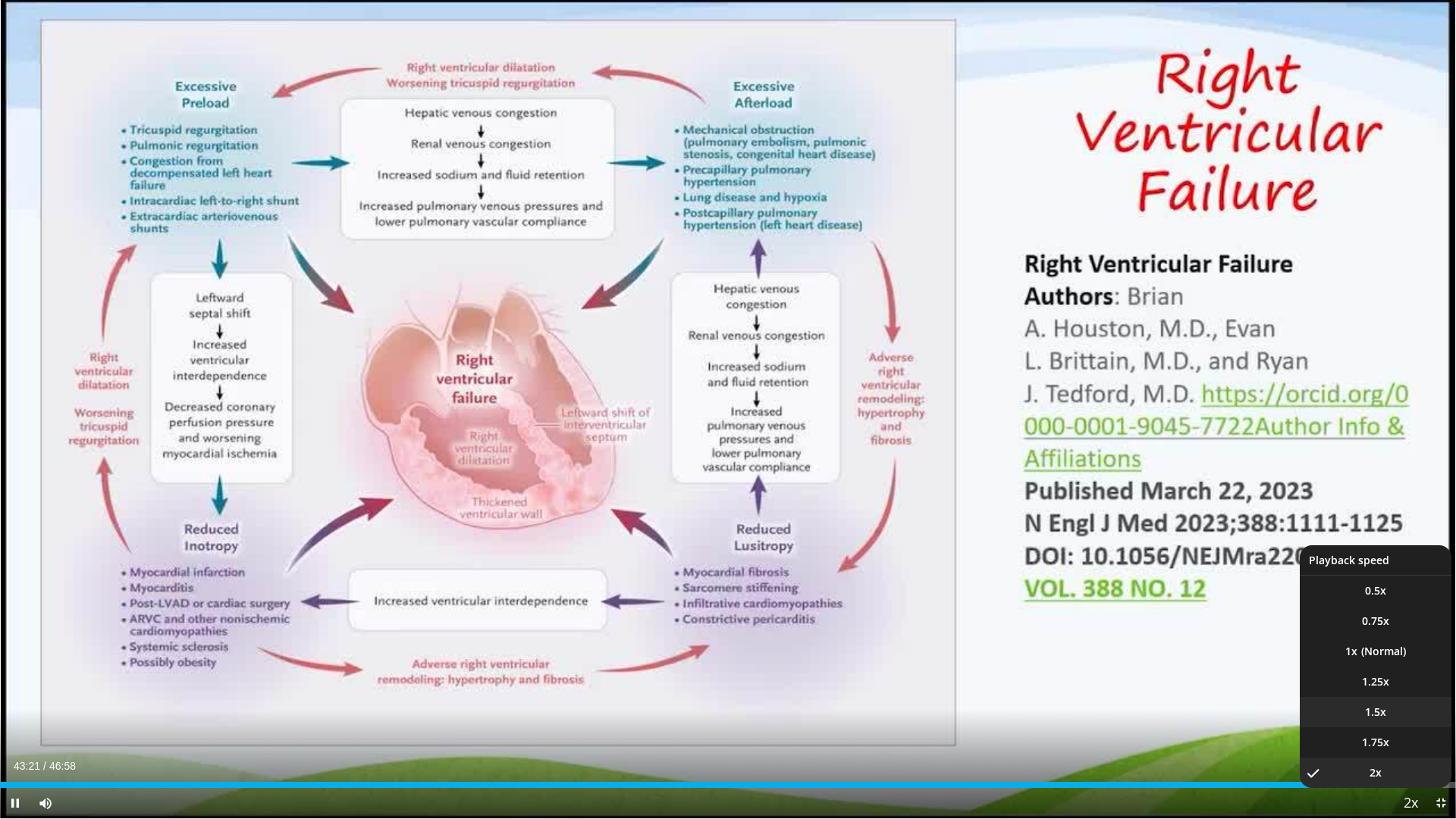
click at [1380, 696] on span "1.5x" at bounding box center [1376, 712] width 22 height 15
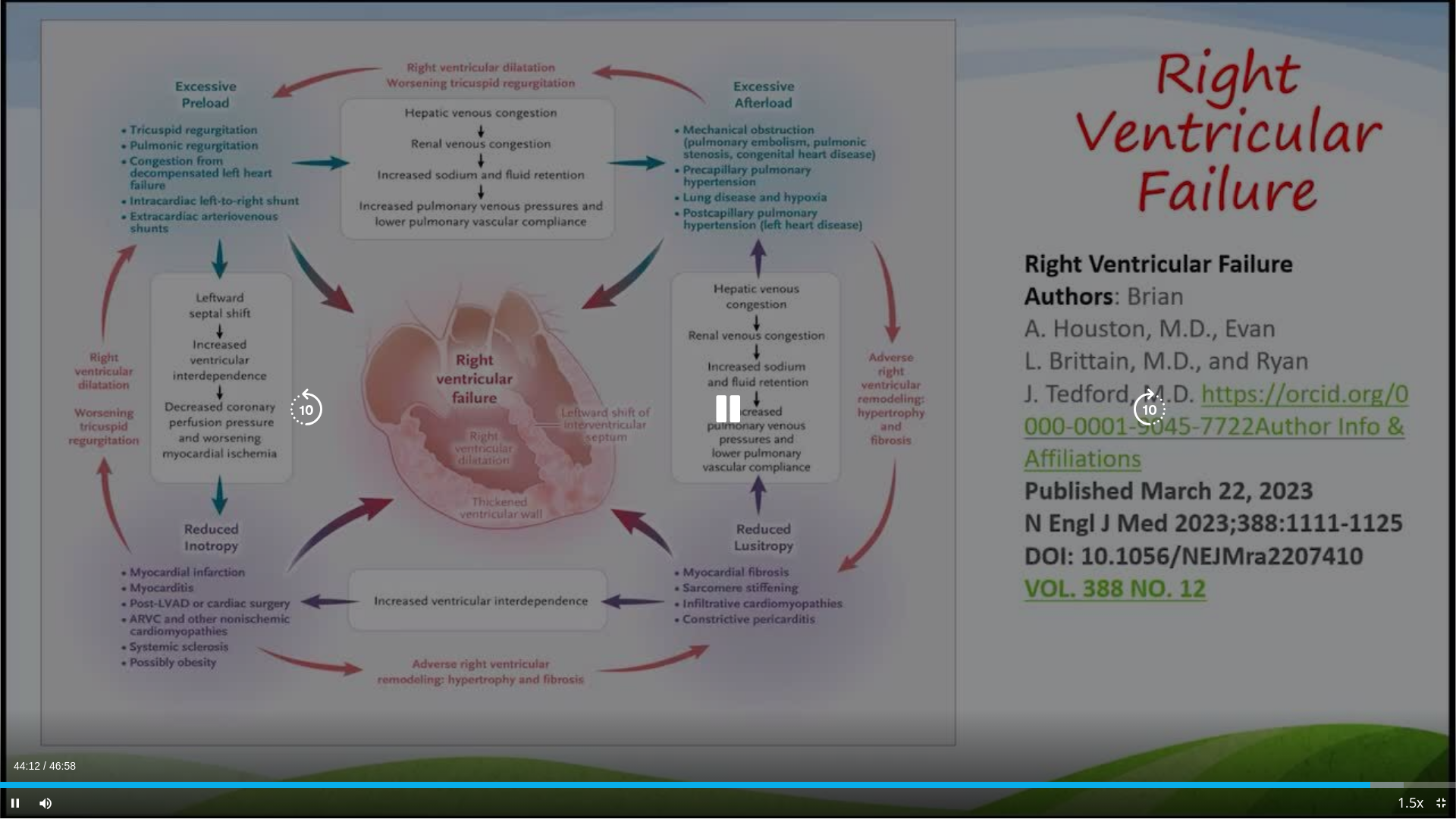
click at [716, 399] on icon "Video Player" at bounding box center [728, 410] width 42 height 42
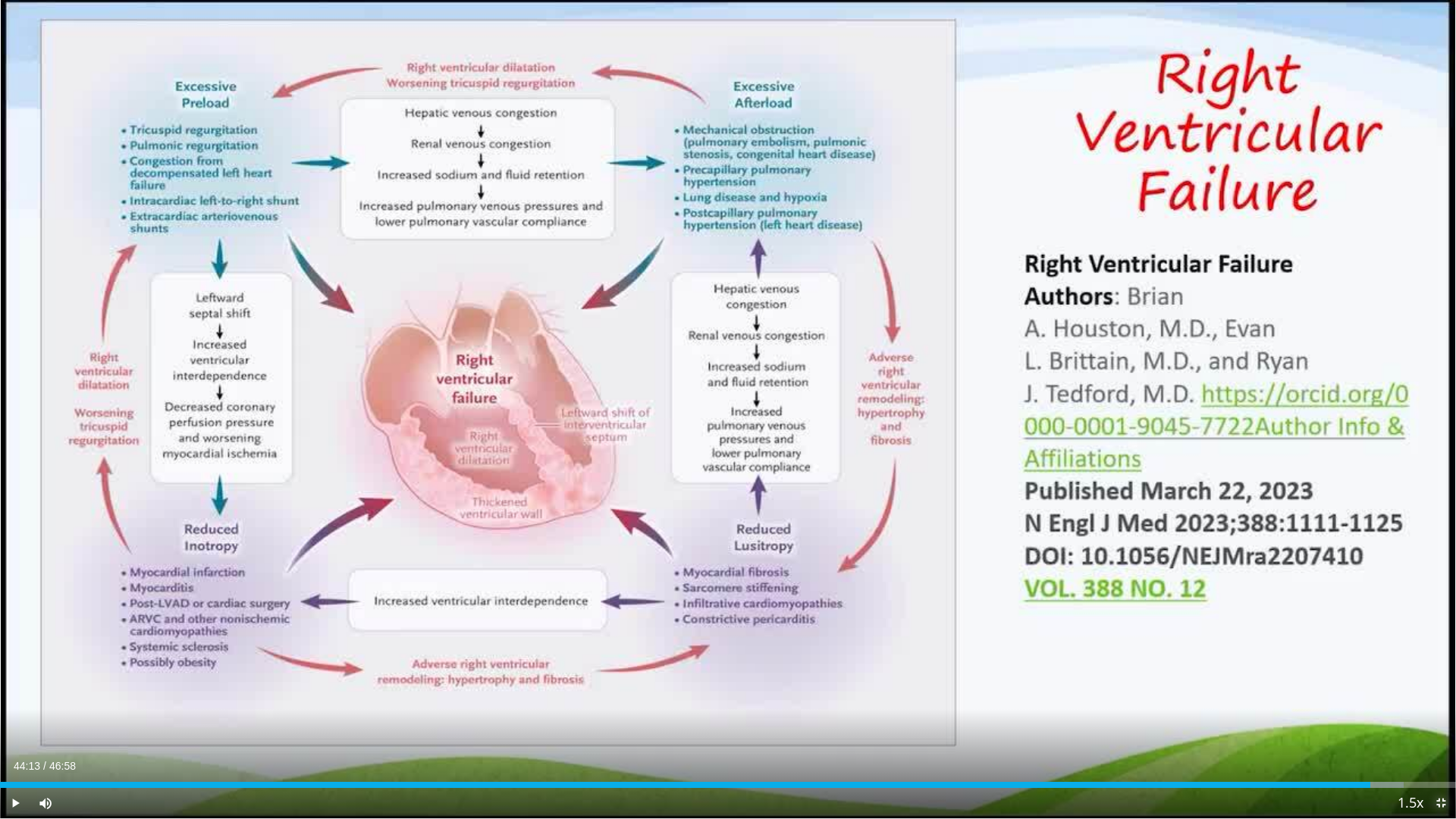
click at [1444, 696] on span "Video Player" at bounding box center [1441, 803] width 30 height 30
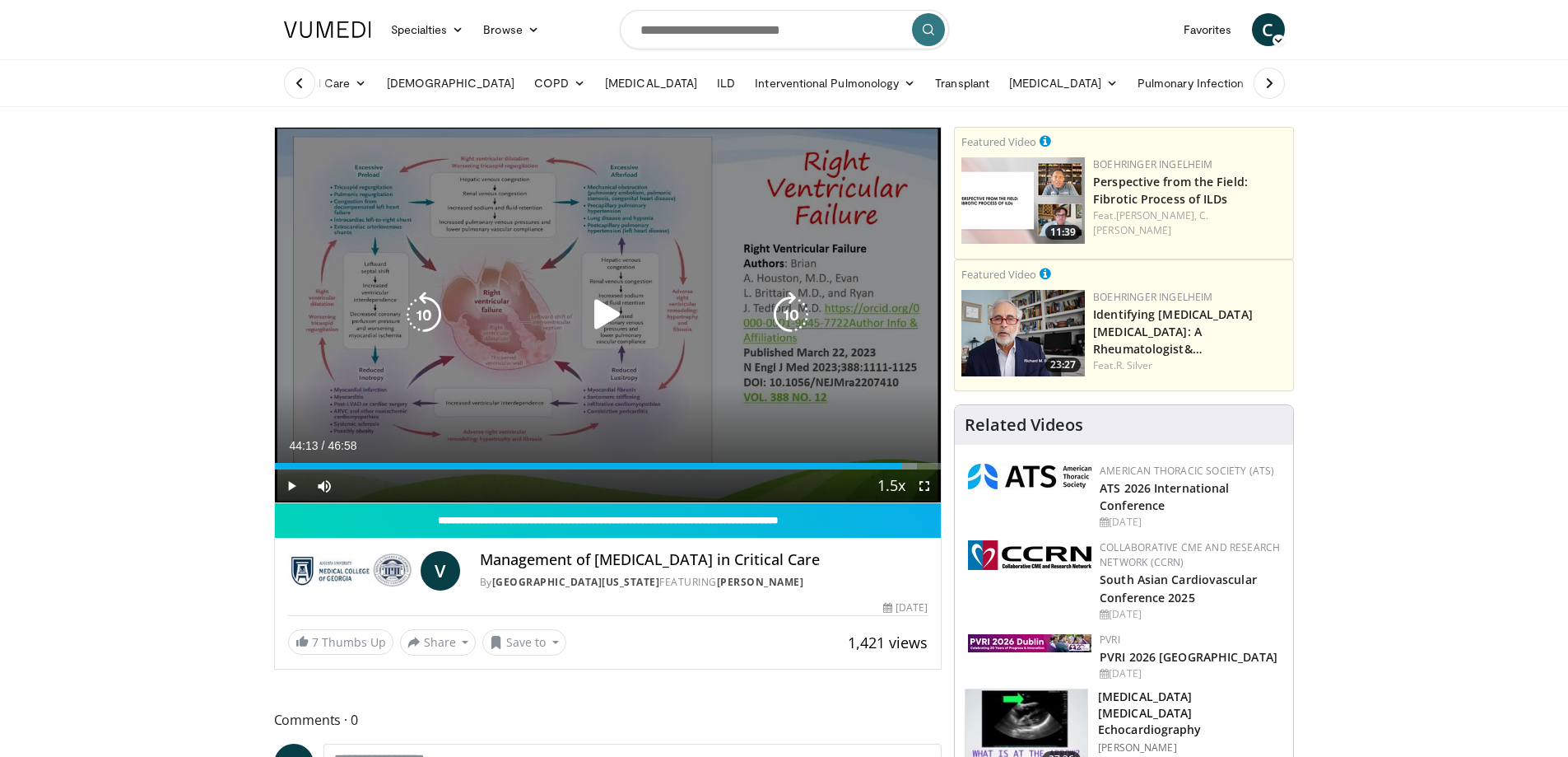
click at [617, 329] on icon "Video Player" at bounding box center [607, 314] width 46 height 46
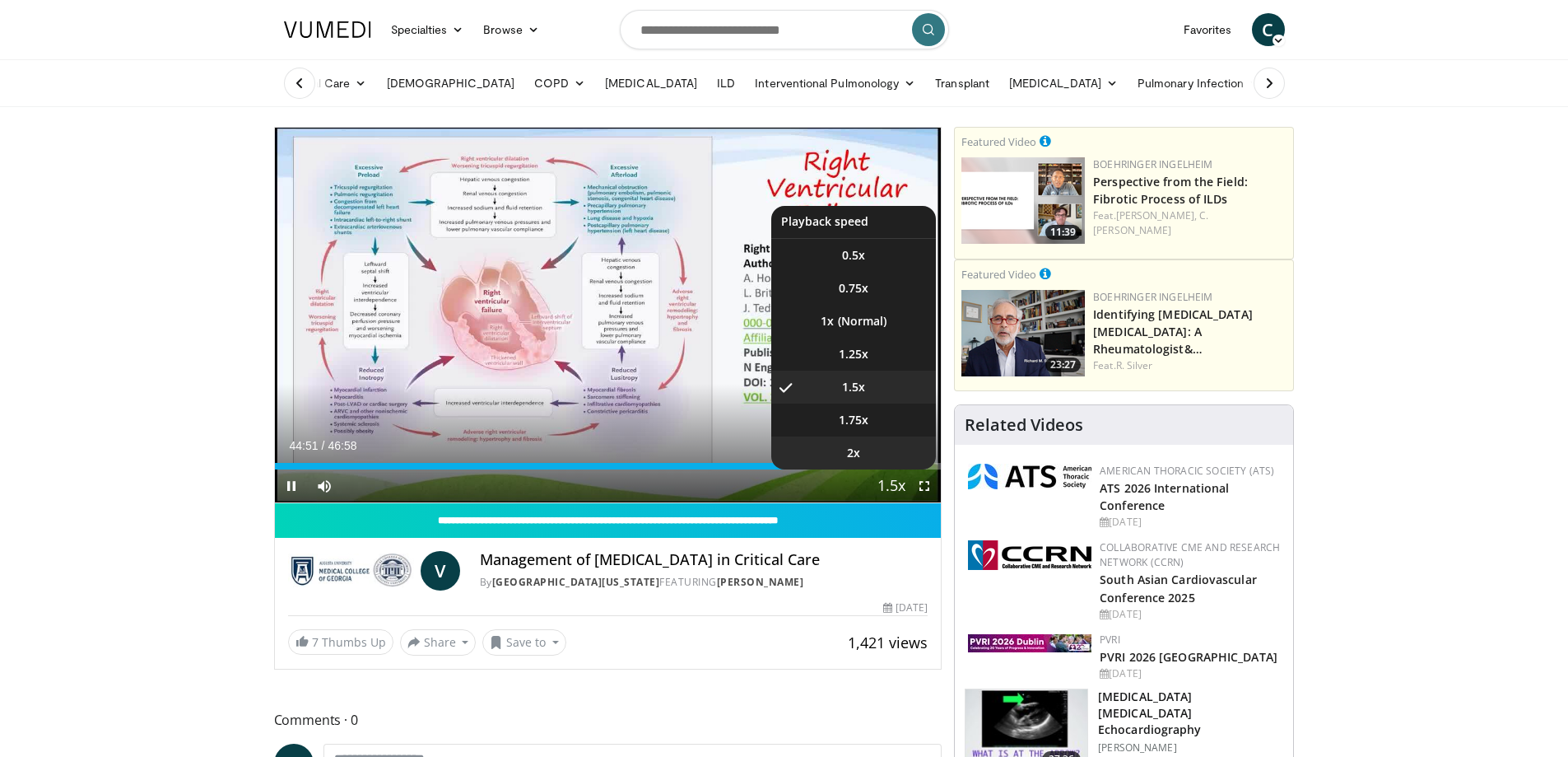
click at [869, 455] on li "2x" at bounding box center [853, 453] width 164 height 33
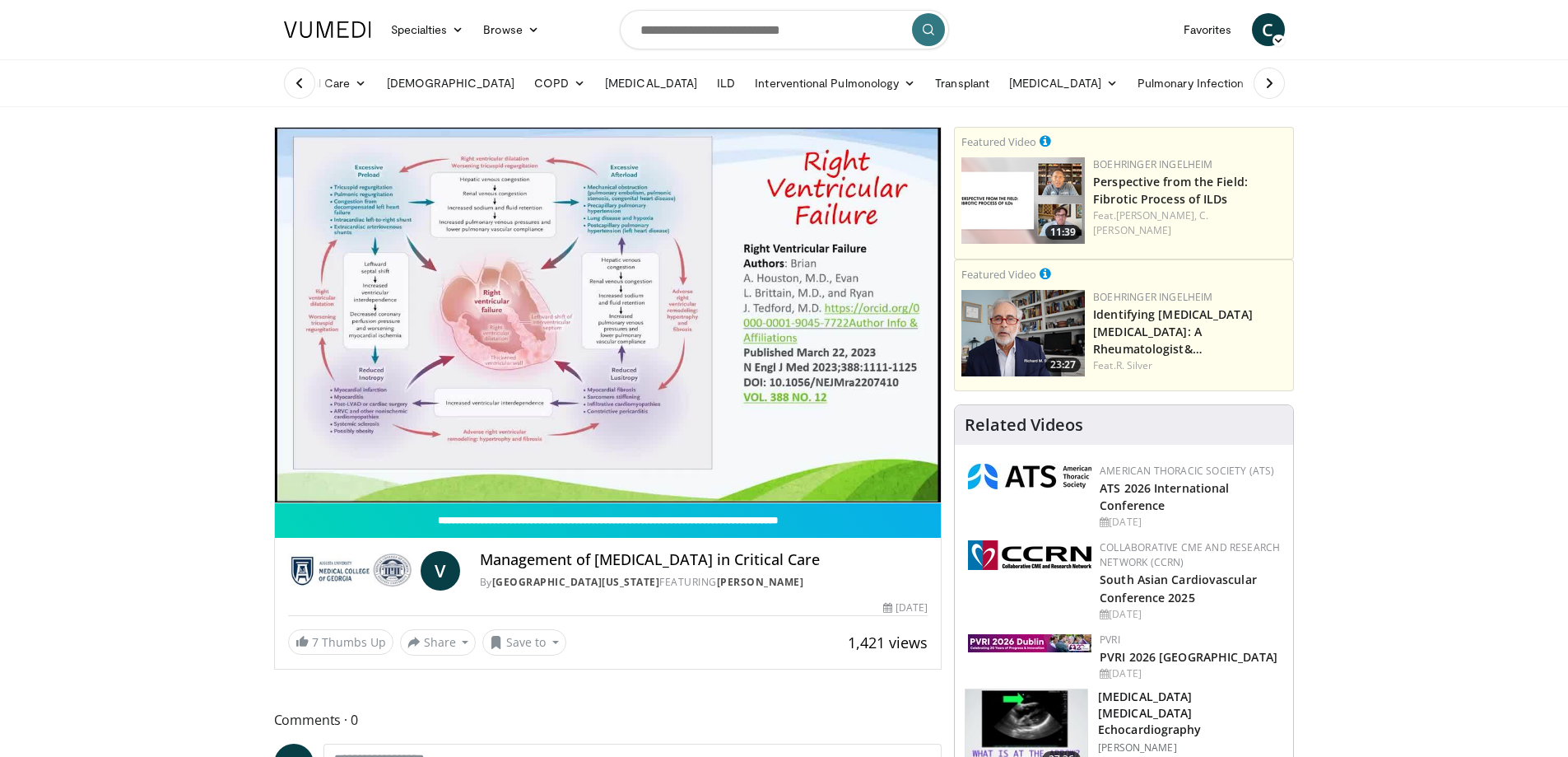
click at [609, 315] on div "10 seconds Tap to unmute" at bounding box center [608, 315] width 667 height 375
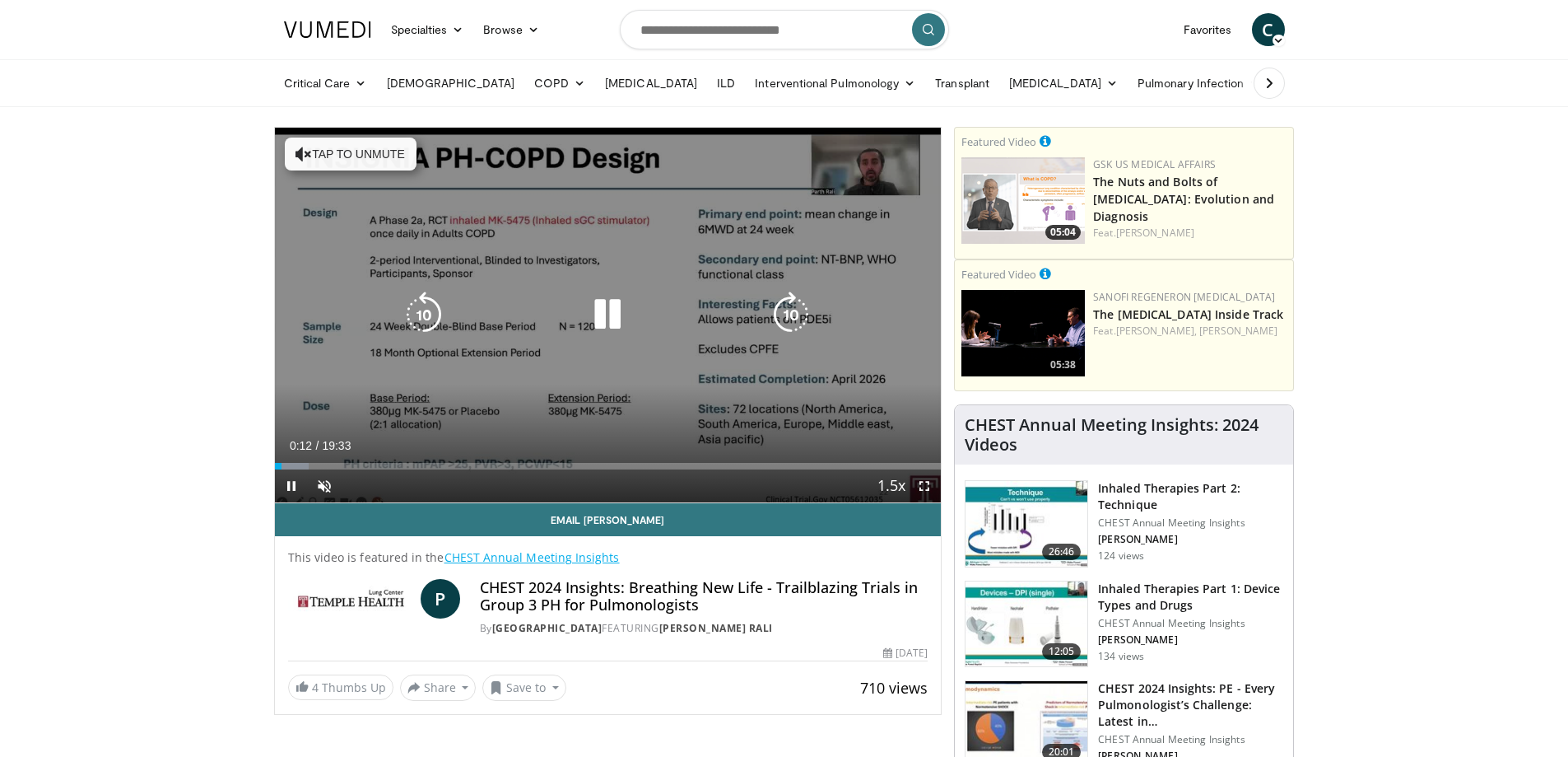
click at [350, 146] on button "Tap to unmute" at bounding box center [350, 154] width 131 height 33
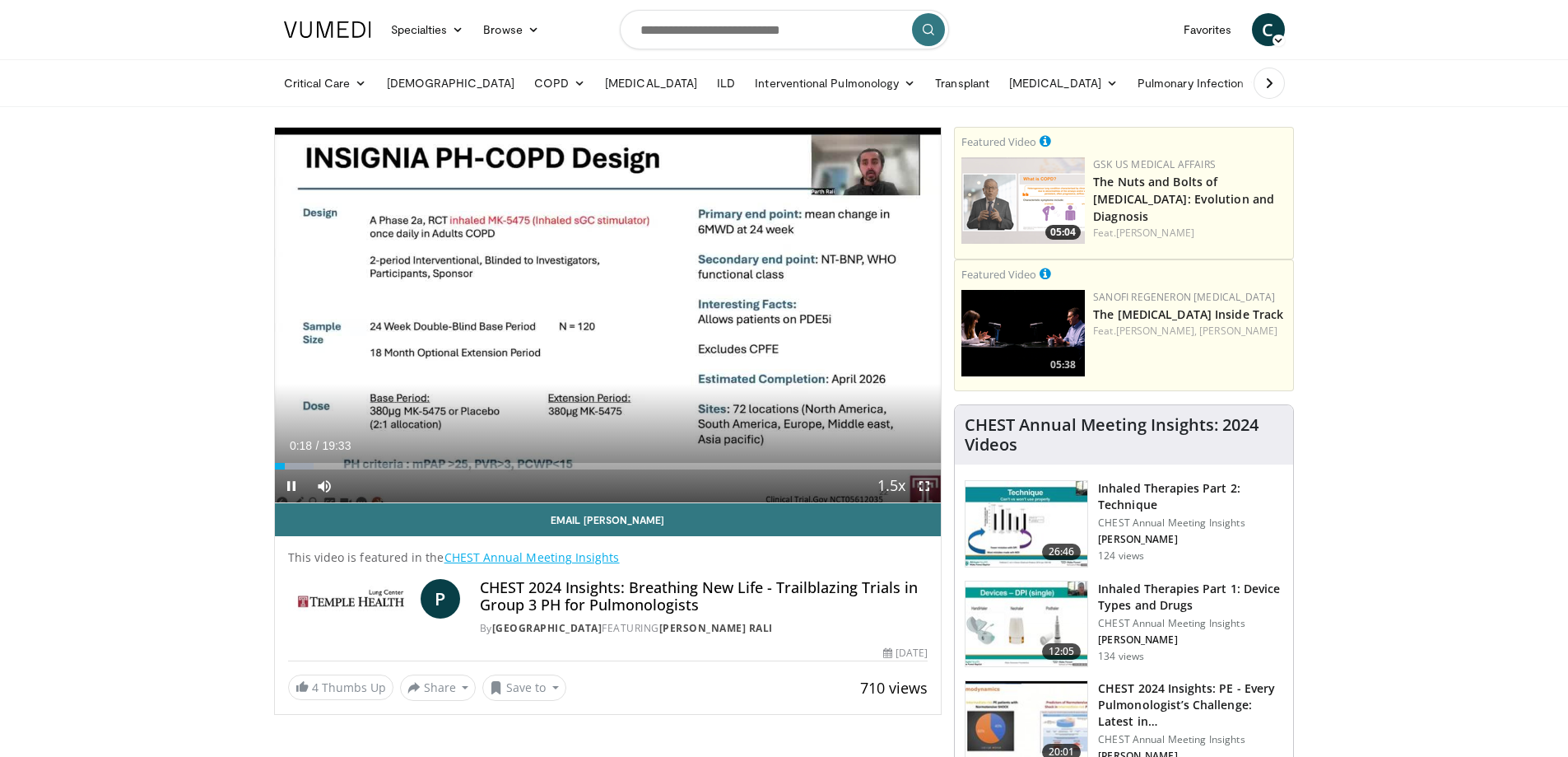
click at [924, 485] on span "Video Player" at bounding box center [924, 486] width 33 height 33
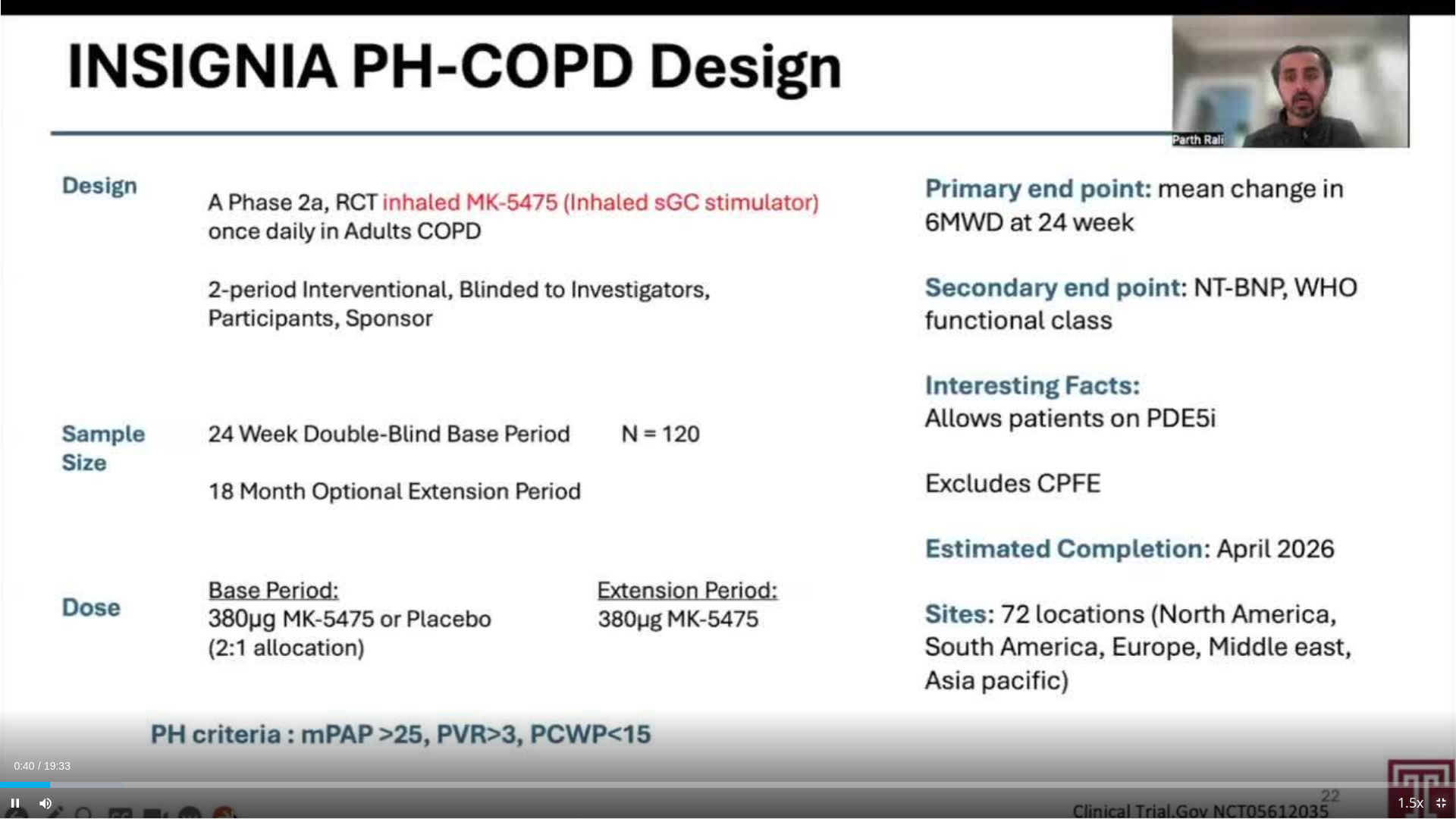
click at [1438, 696] on span "Video Player" at bounding box center [1441, 803] width 30 height 30
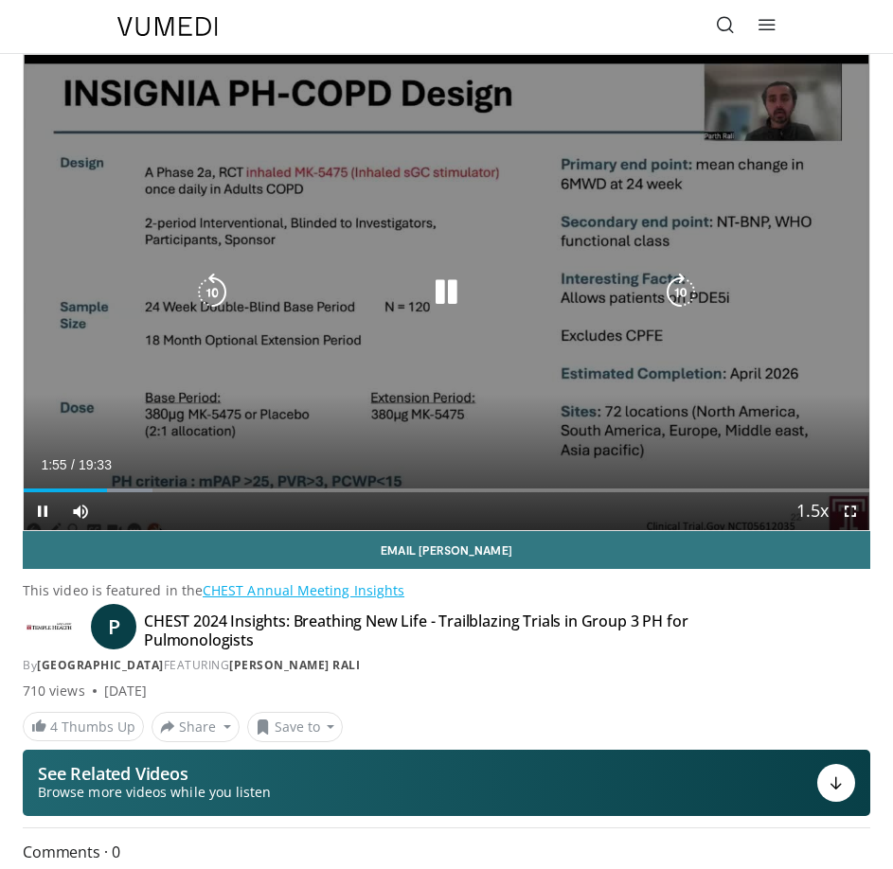
click at [691, 292] on icon "Video Player" at bounding box center [681, 293] width 38 height 38
click at [681, 293] on icon "Video Player" at bounding box center [681, 293] width 38 height 38
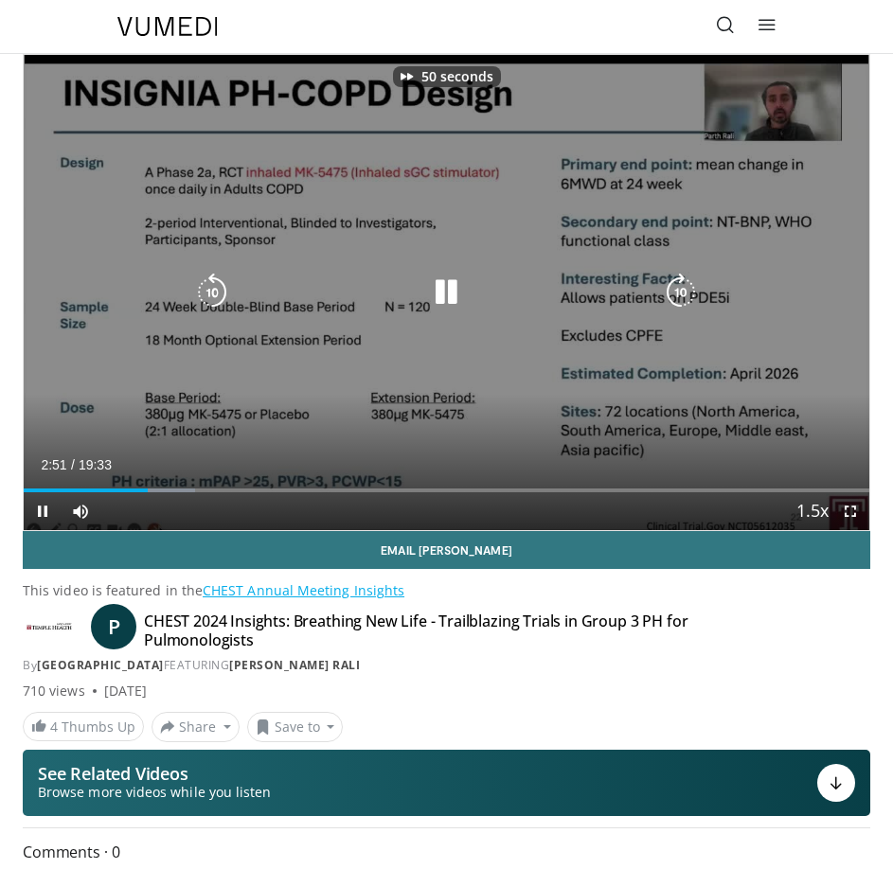
click at [681, 293] on icon "Video Player" at bounding box center [681, 293] width 38 height 38
click at [439, 280] on icon "Video Player" at bounding box center [446, 293] width 38 height 38
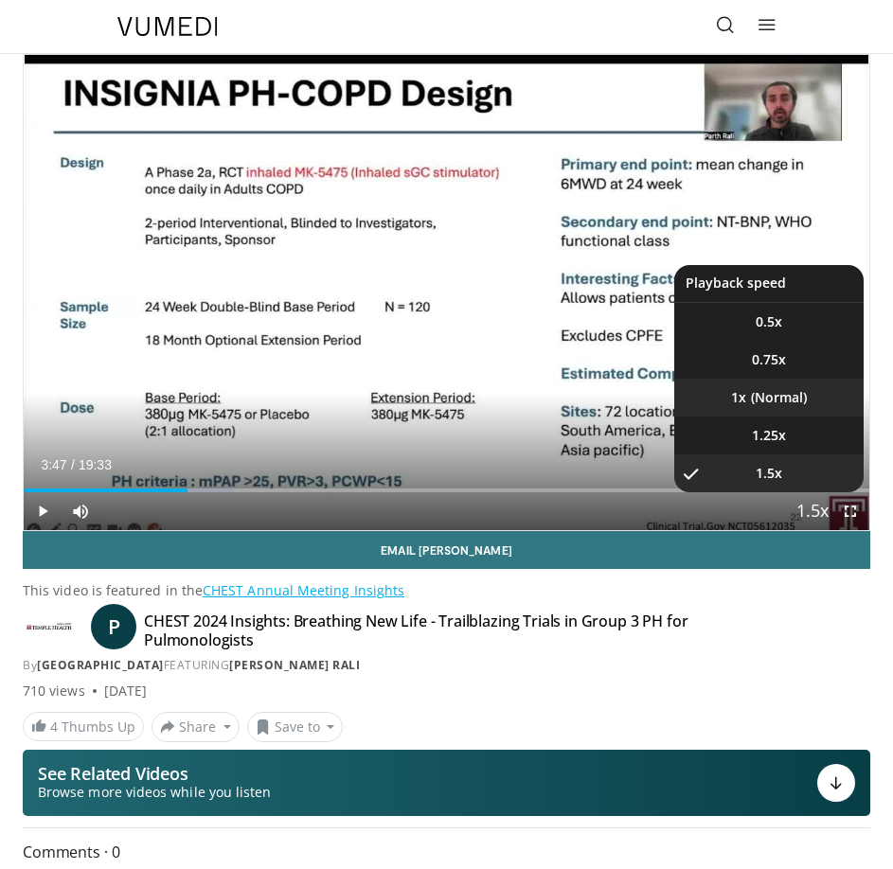
click at [770, 389] on li "1x" at bounding box center [768, 398] width 189 height 38
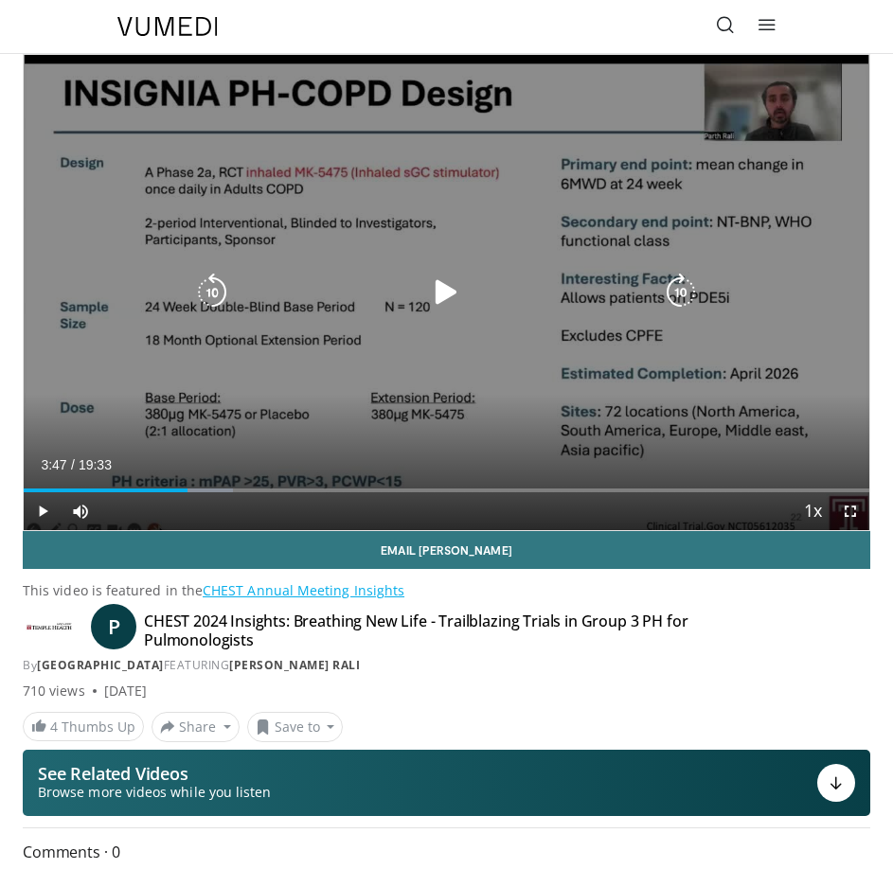
click at [434, 278] on icon "Video Player" at bounding box center [446, 293] width 38 height 38
click at [449, 292] on icon "Video Player" at bounding box center [446, 293] width 38 height 38
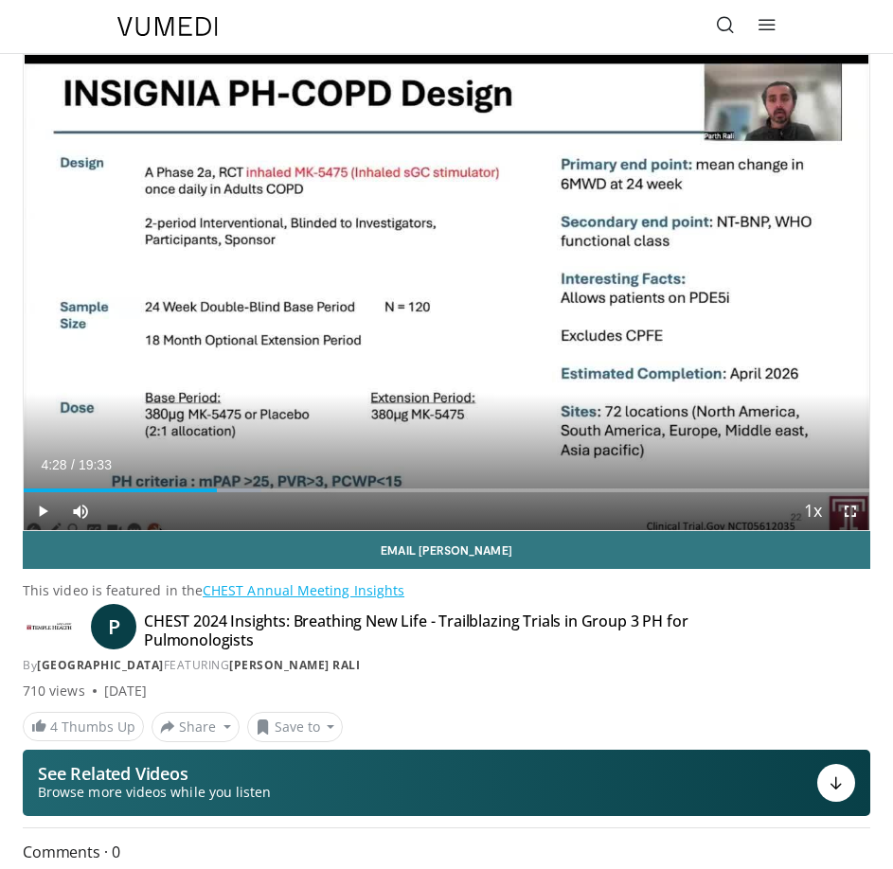
click at [853, 509] on span "Video Player" at bounding box center [850, 511] width 38 height 38
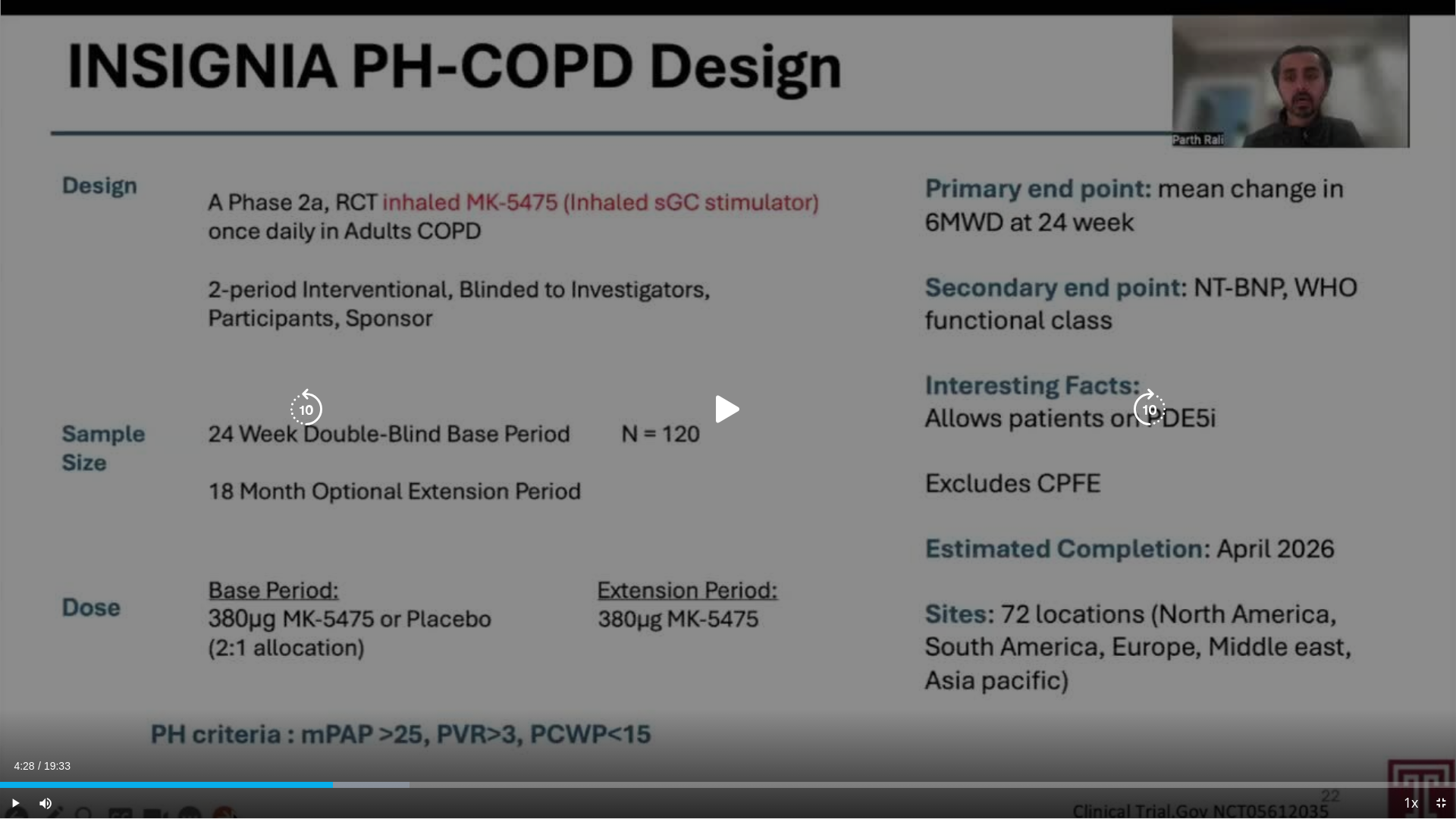
click at [726, 402] on icon "Video Player" at bounding box center [728, 410] width 42 height 42
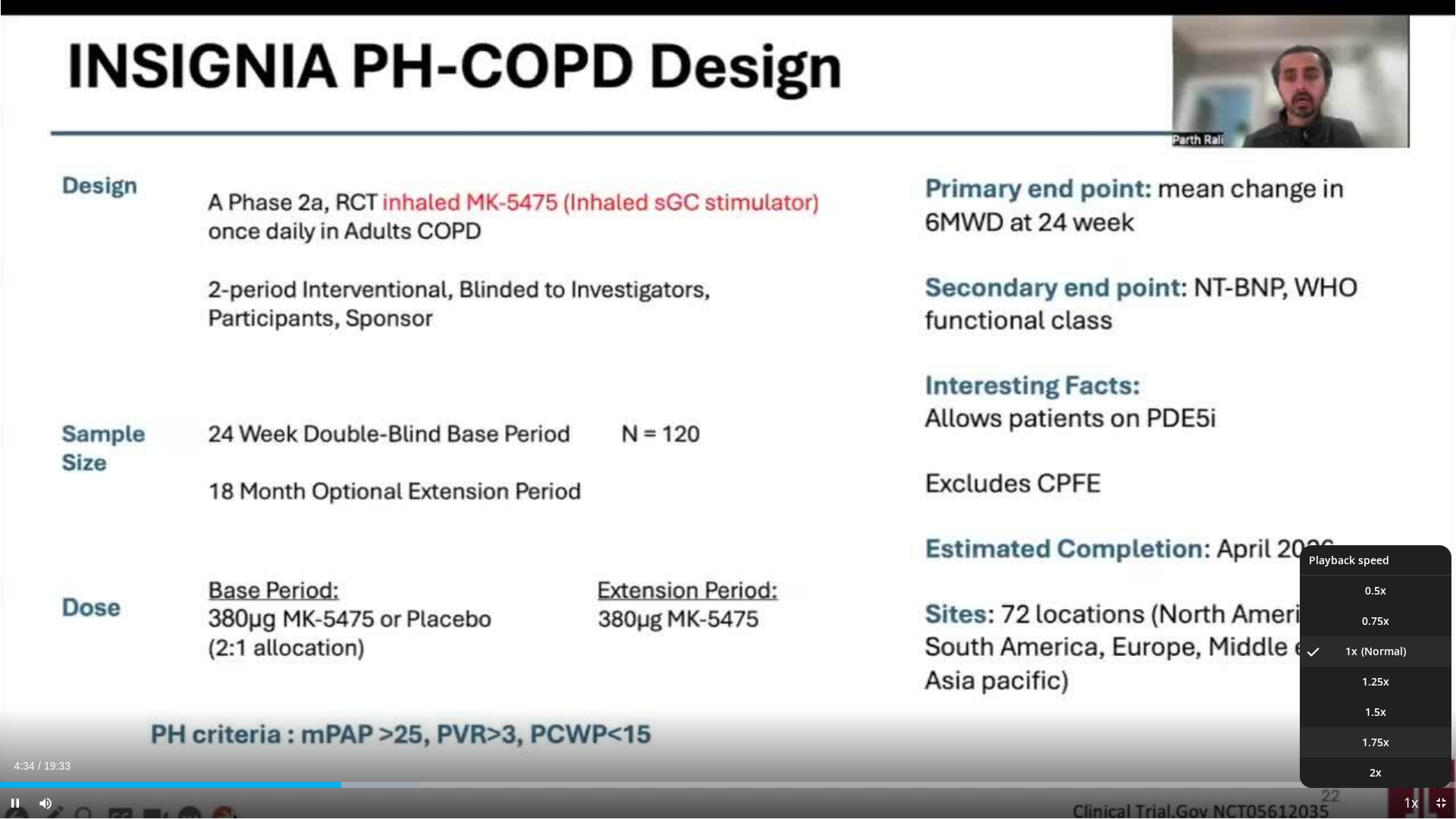
click at [1384, 696] on span "1.75x" at bounding box center [1376, 742] width 27 height 15
click at [1373, 651] on li "1x" at bounding box center [1375, 652] width 151 height 30
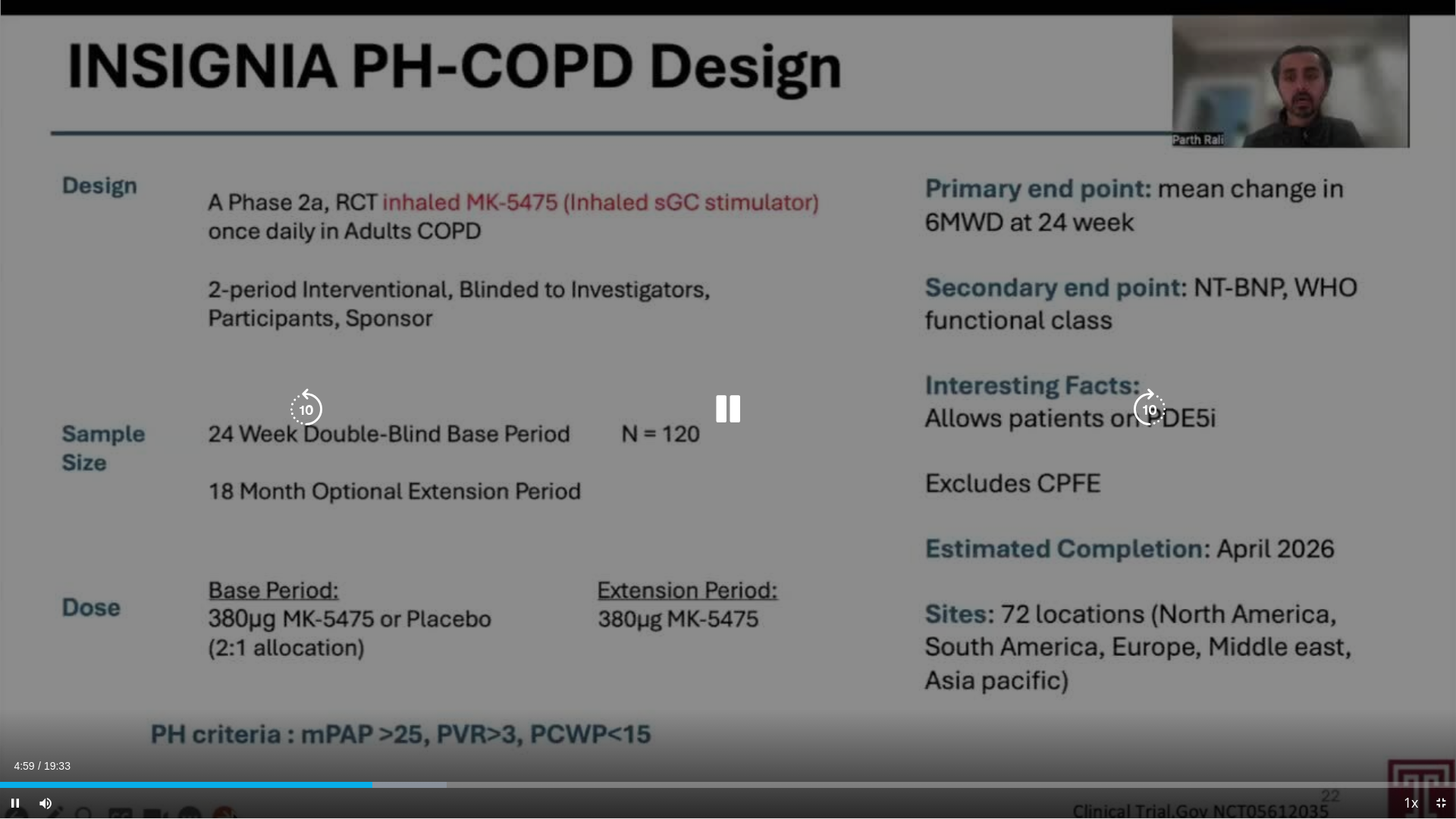
click at [734, 406] on icon "Video Player" at bounding box center [728, 410] width 42 height 42
click at [735, 519] on div "60 seconds Tap to unmute" at bounding box center [728, 409] width 1456 height 818
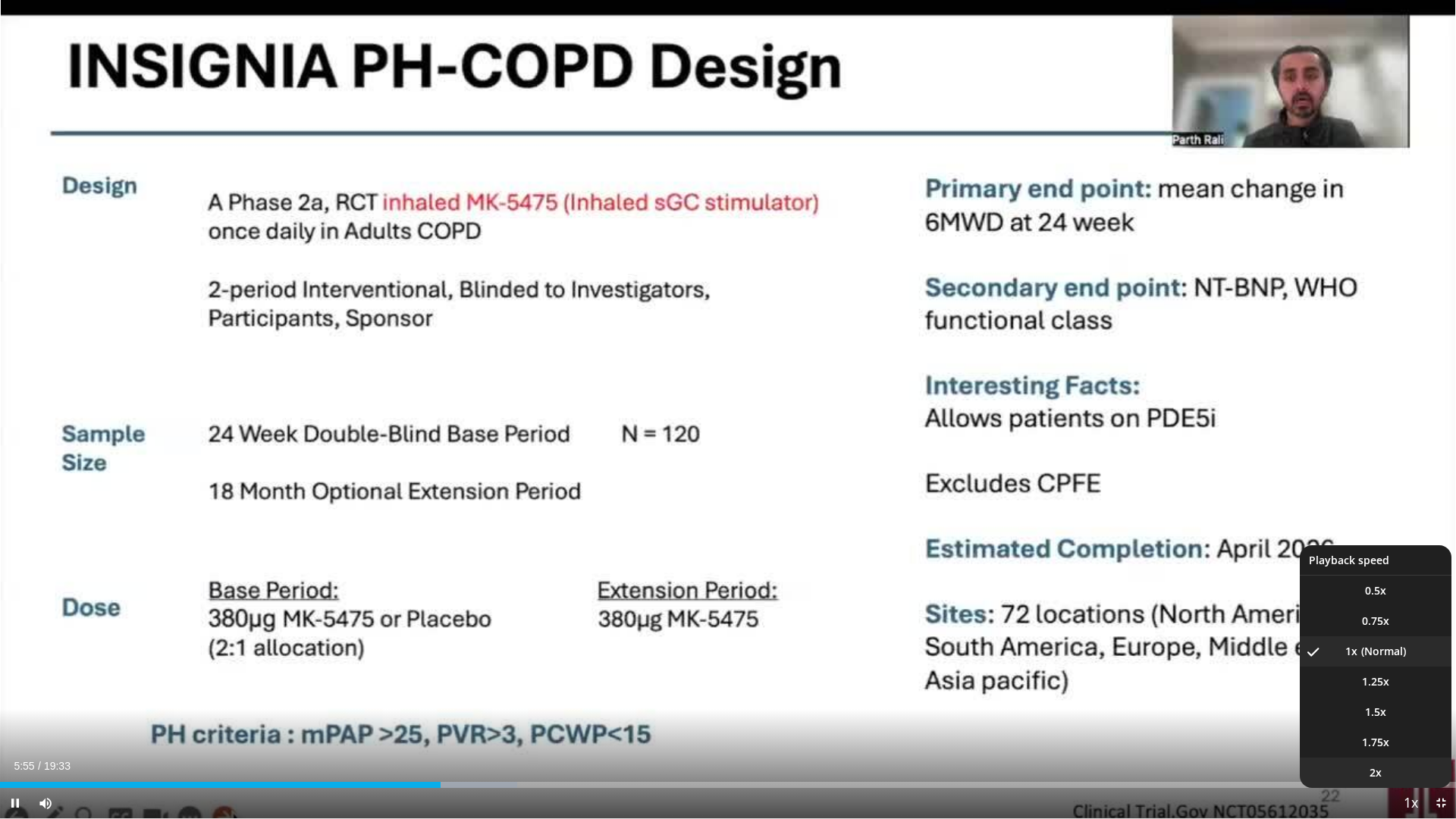
click at [1396, 696] on li "2x" at bounding box center [1375, 773] width 151 height 30
click at [1385, 648] on li "1x" at bounding box center [1375, 652] width 151 height 30
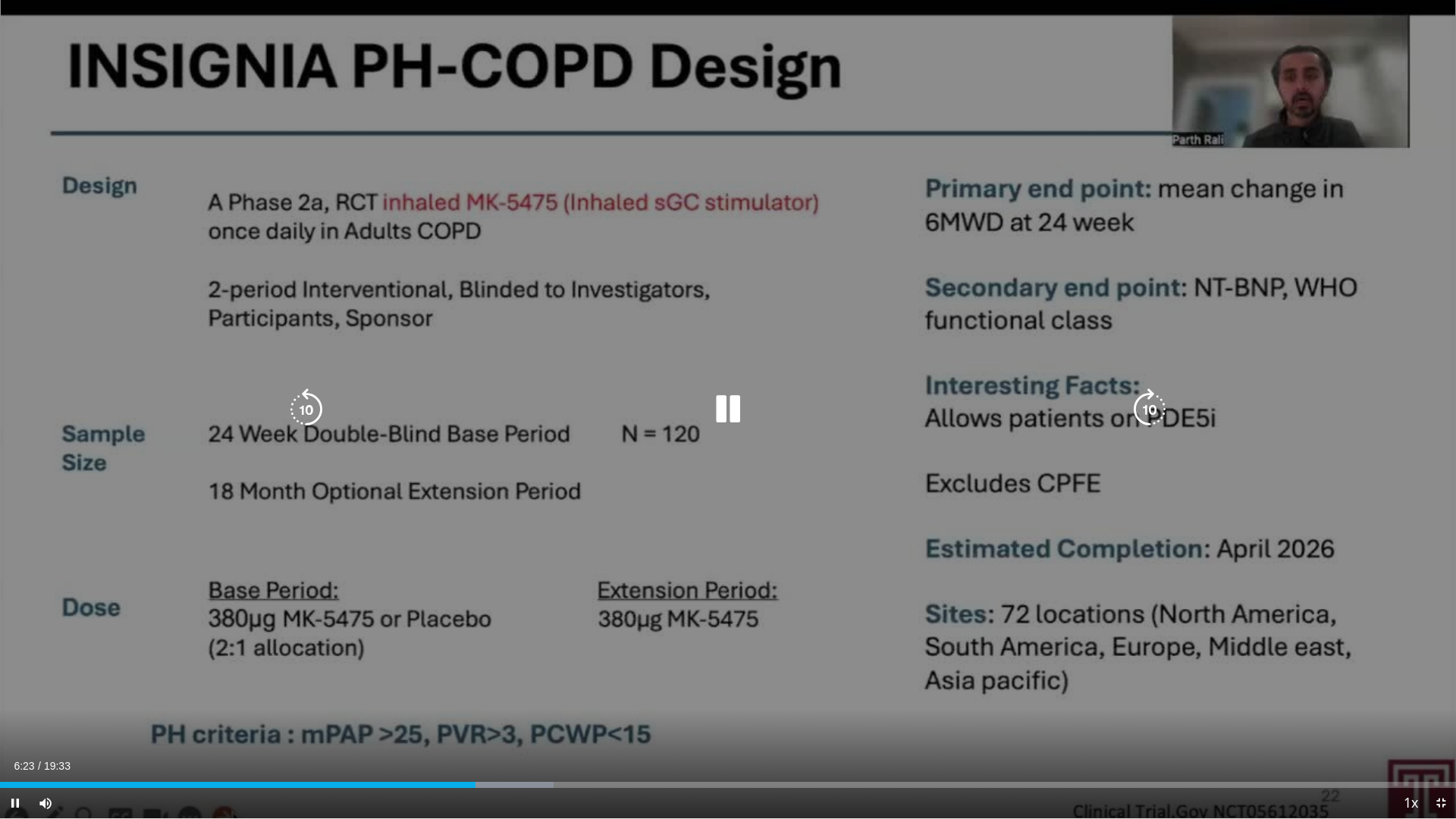
click at [720, 410] on icon "Video Player" at bounding box center [728, 410] width 42 height 42
click at [736, 414] on icon "Video Player" at bounding box center [728, 410] width 42 height 42
click at [1095, 220] on div "60 seconds Tap to unmute" at bounding box center [728, 409] width 1456 height 818
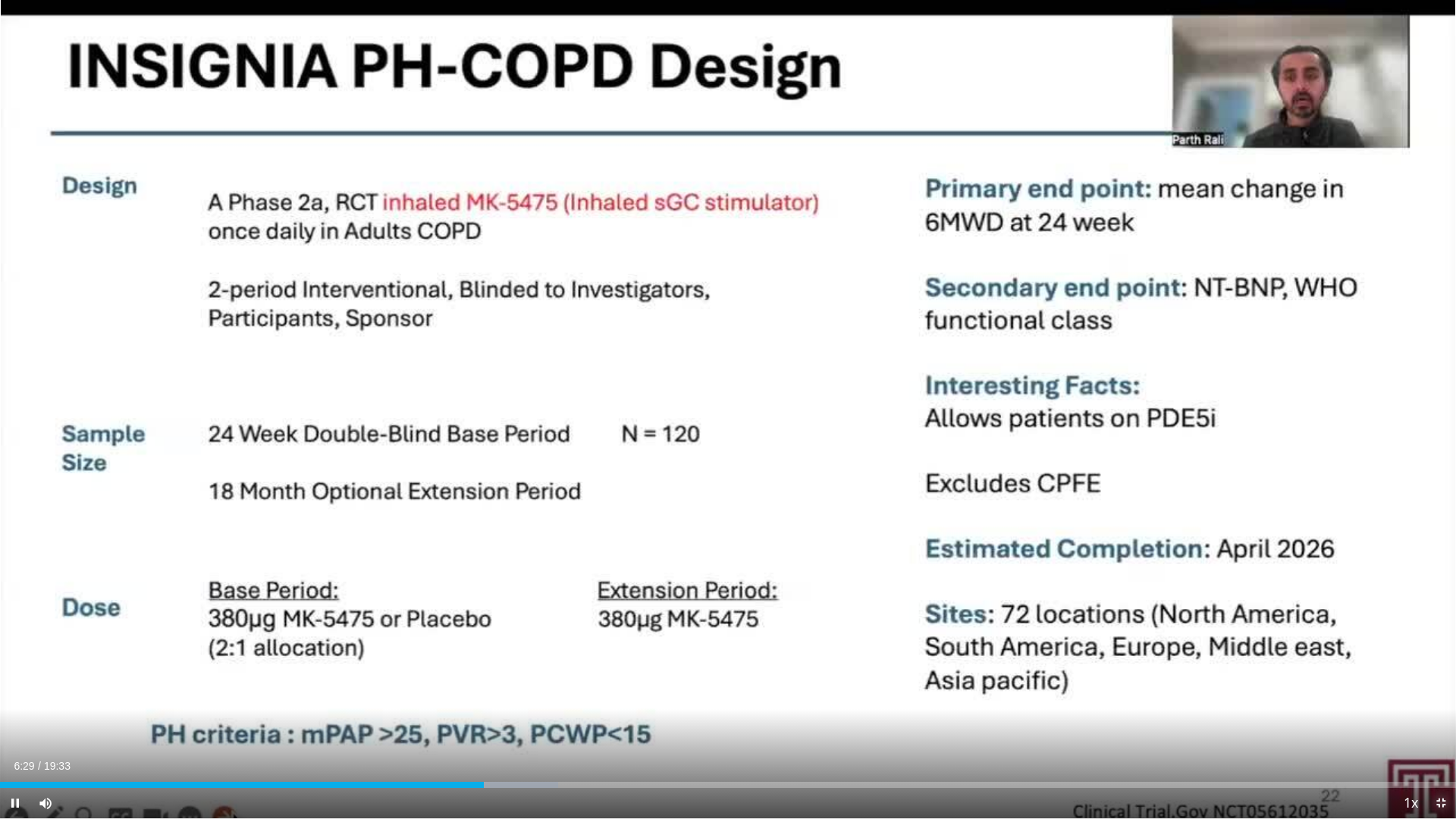
click at [1438, 696] on span "Video Player" at bounding box center [1441, 803] width 30 height 30
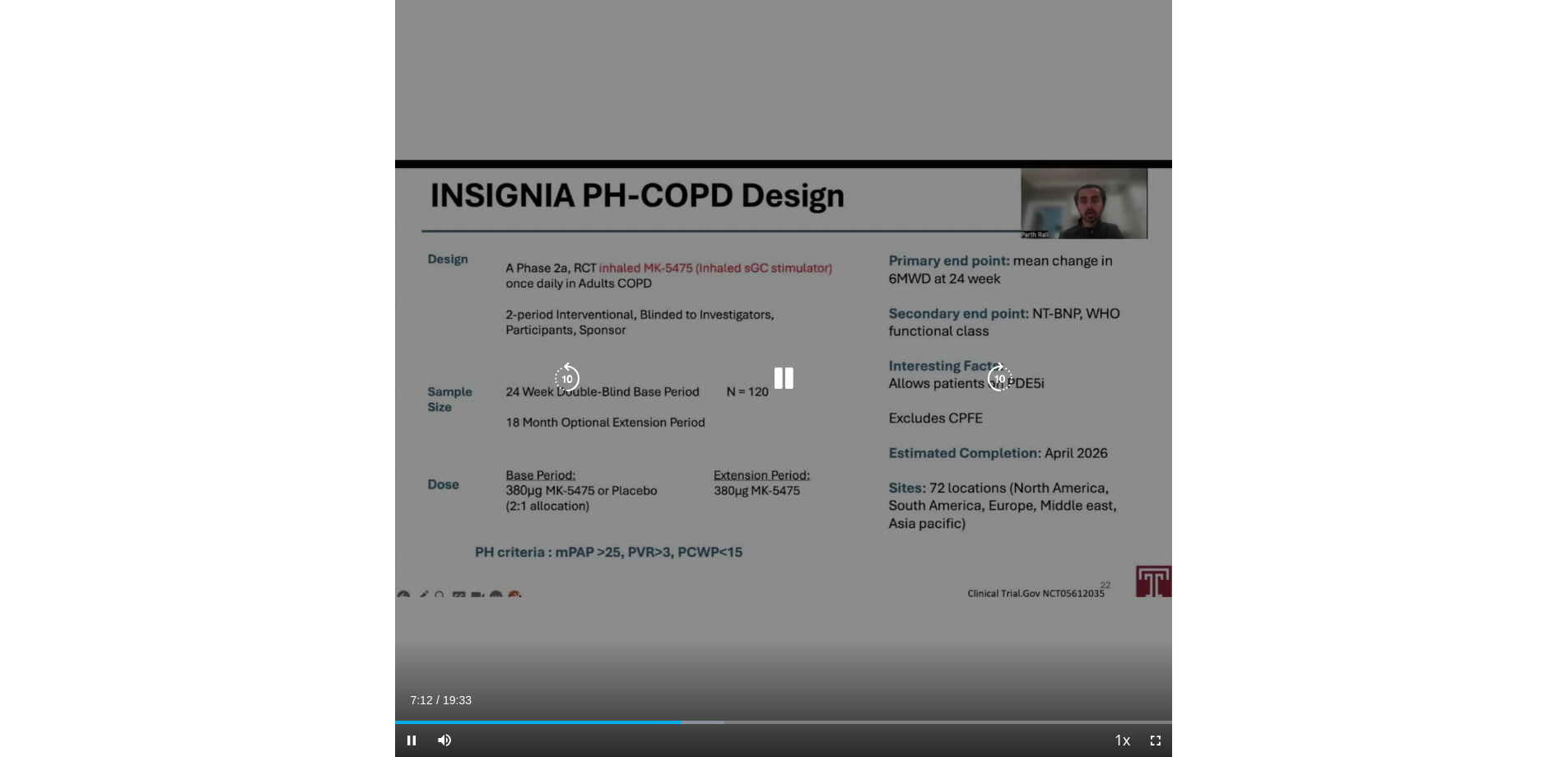
scroll to position [32, 0]
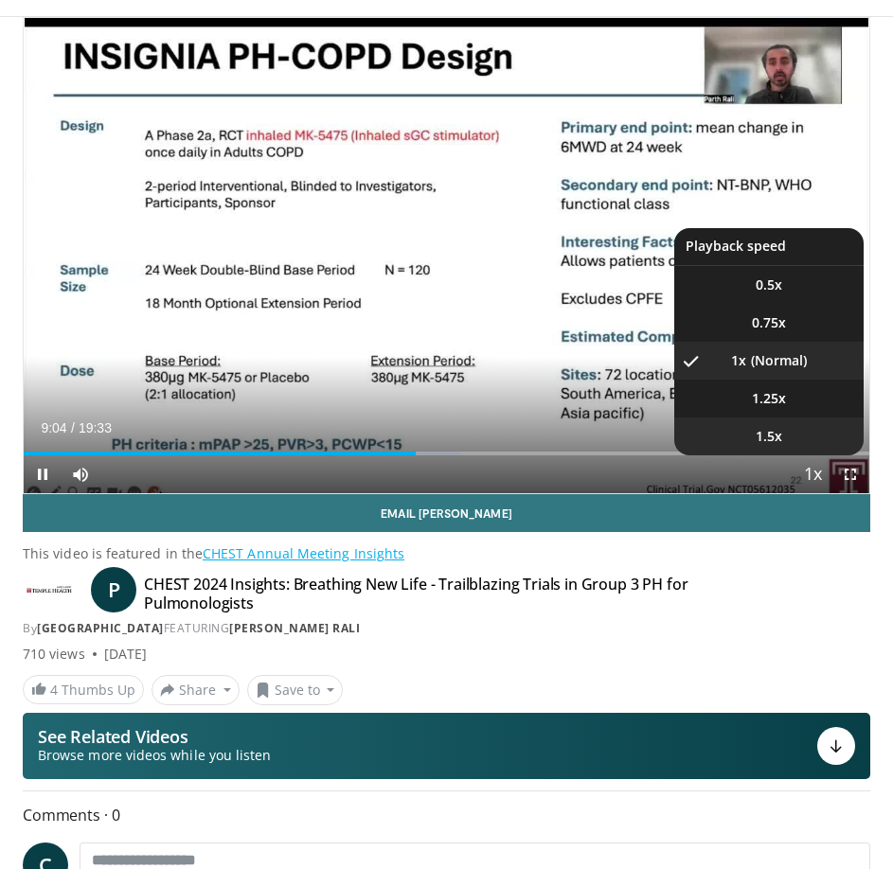
click at [776, 433] on li "1.5x" at bounding box center [768, 436] width 189 height 38
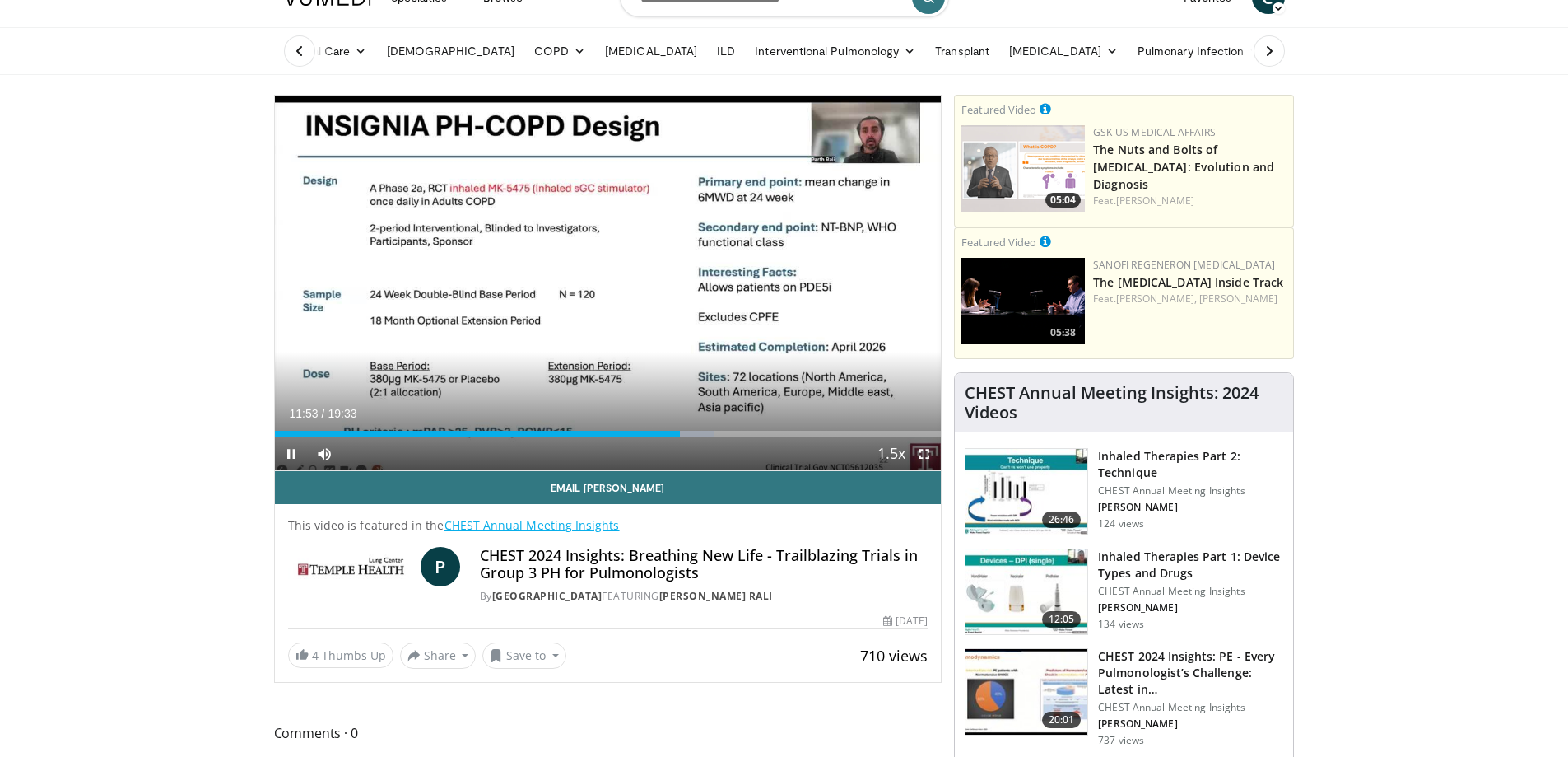
click at [930, 459] on span "Video Player" at bounding box center [924, 454] width 33 height 33
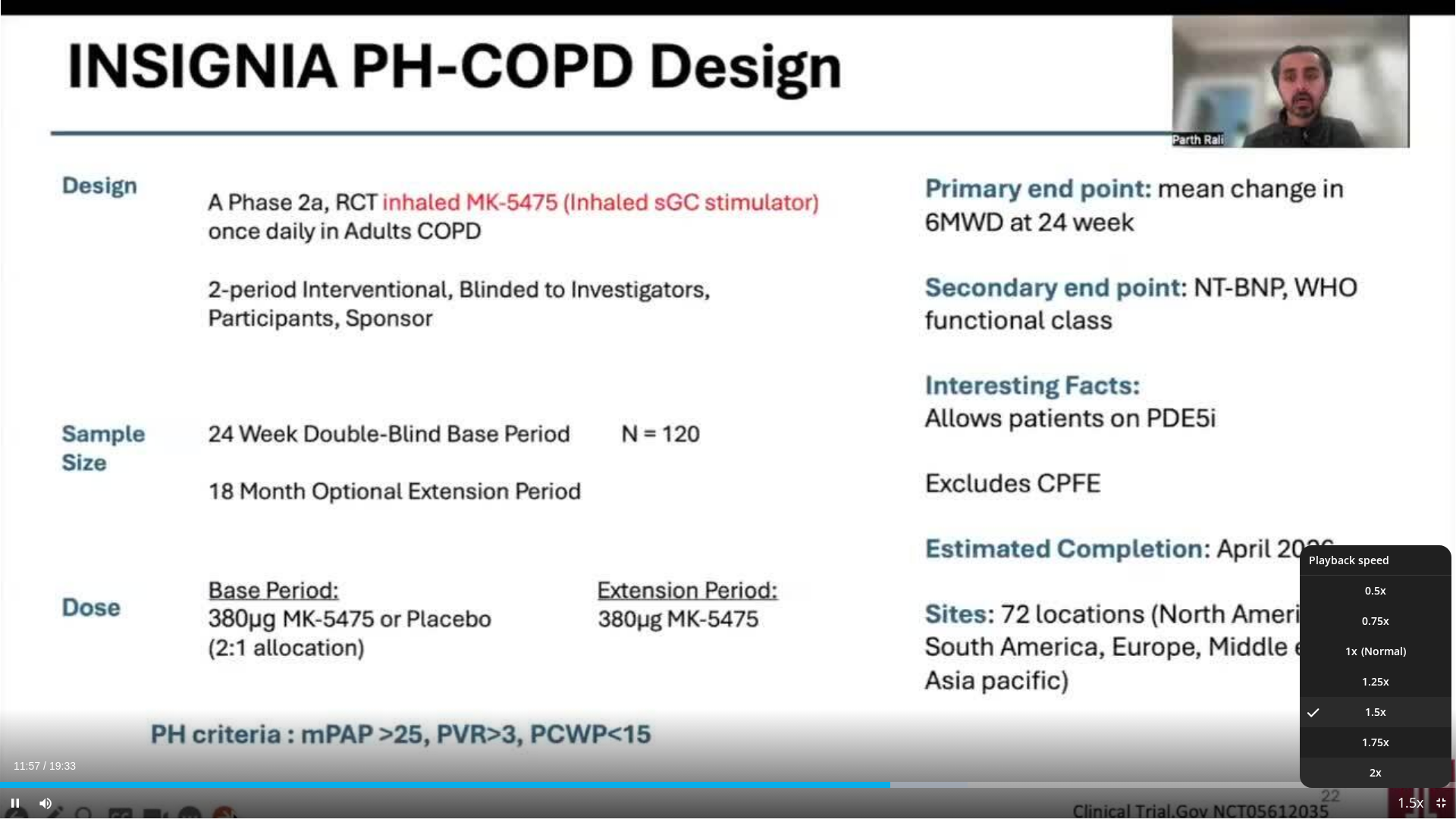
click at [1370, 696] on span "2x" at bounding box center [1375, 773] width 12 height 15
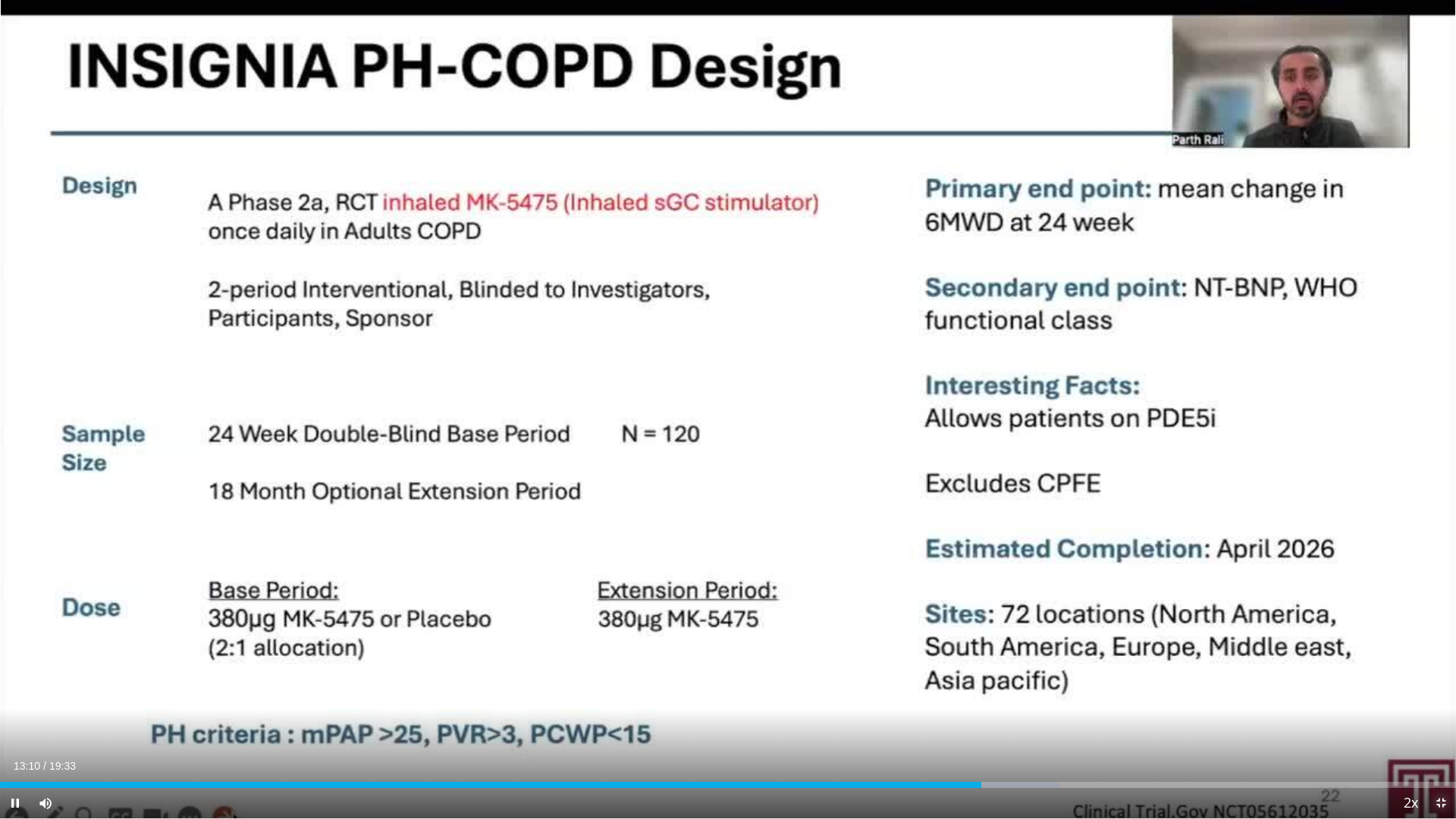
click at [1440, 696] on span "Video Player" at bounding box center [1441, 803] width 30 height 30
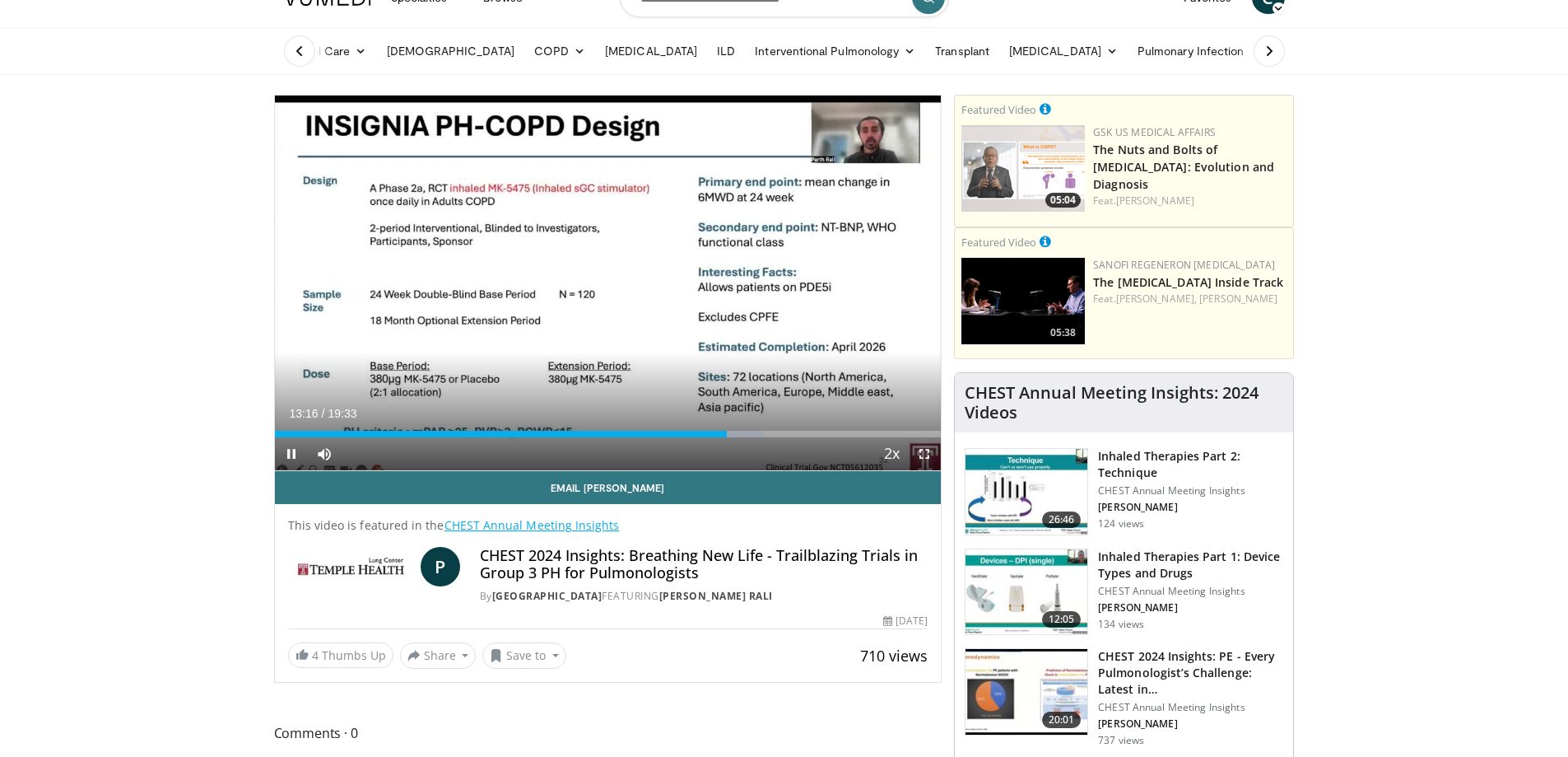
click at [924, 457] on span "Video Player" at bounding box center [924, 454] width 33 height 33
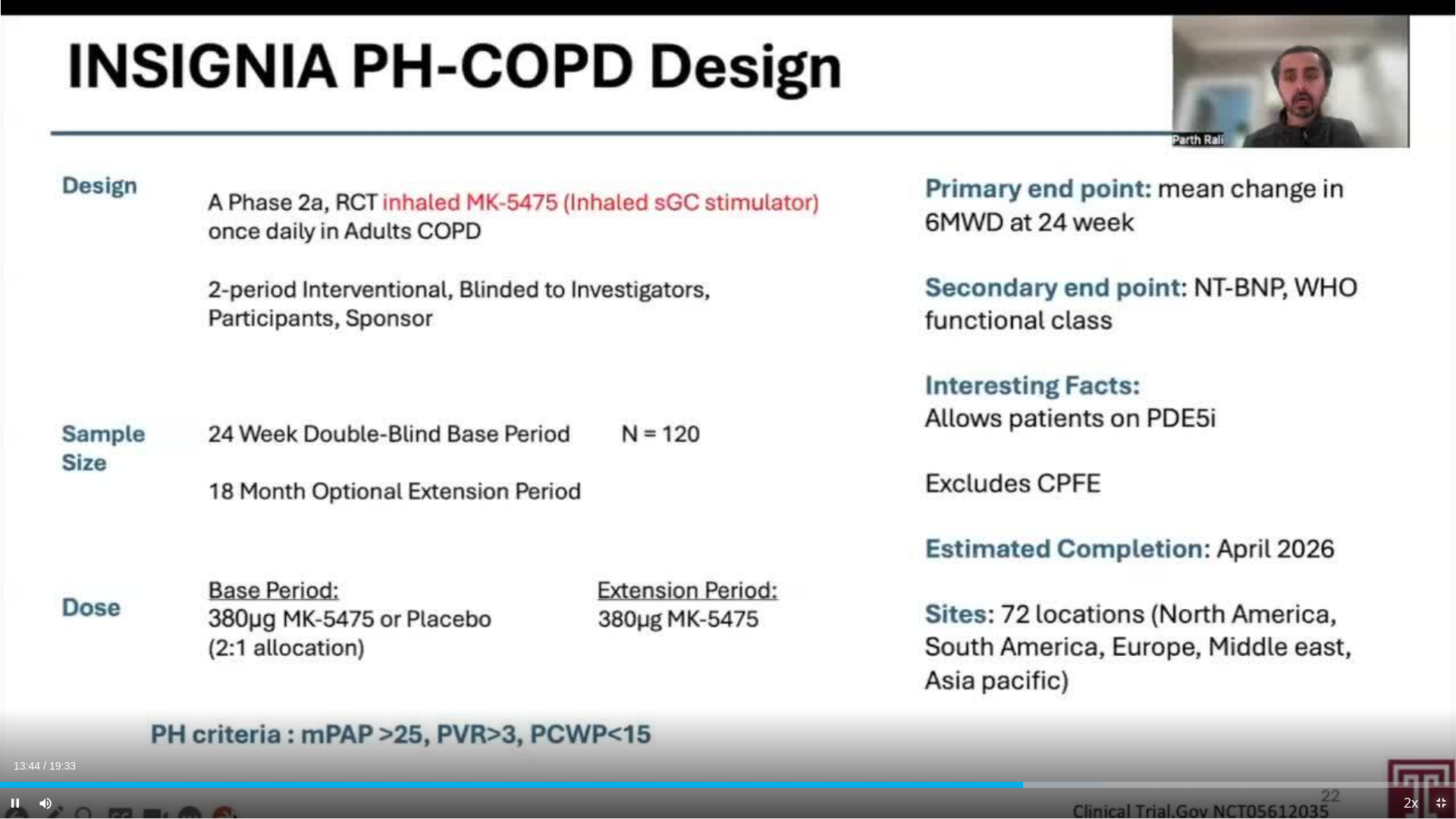
click at [1444, 696] on span "Video Player" at bounding box center [1441, 803] width 30 height 30
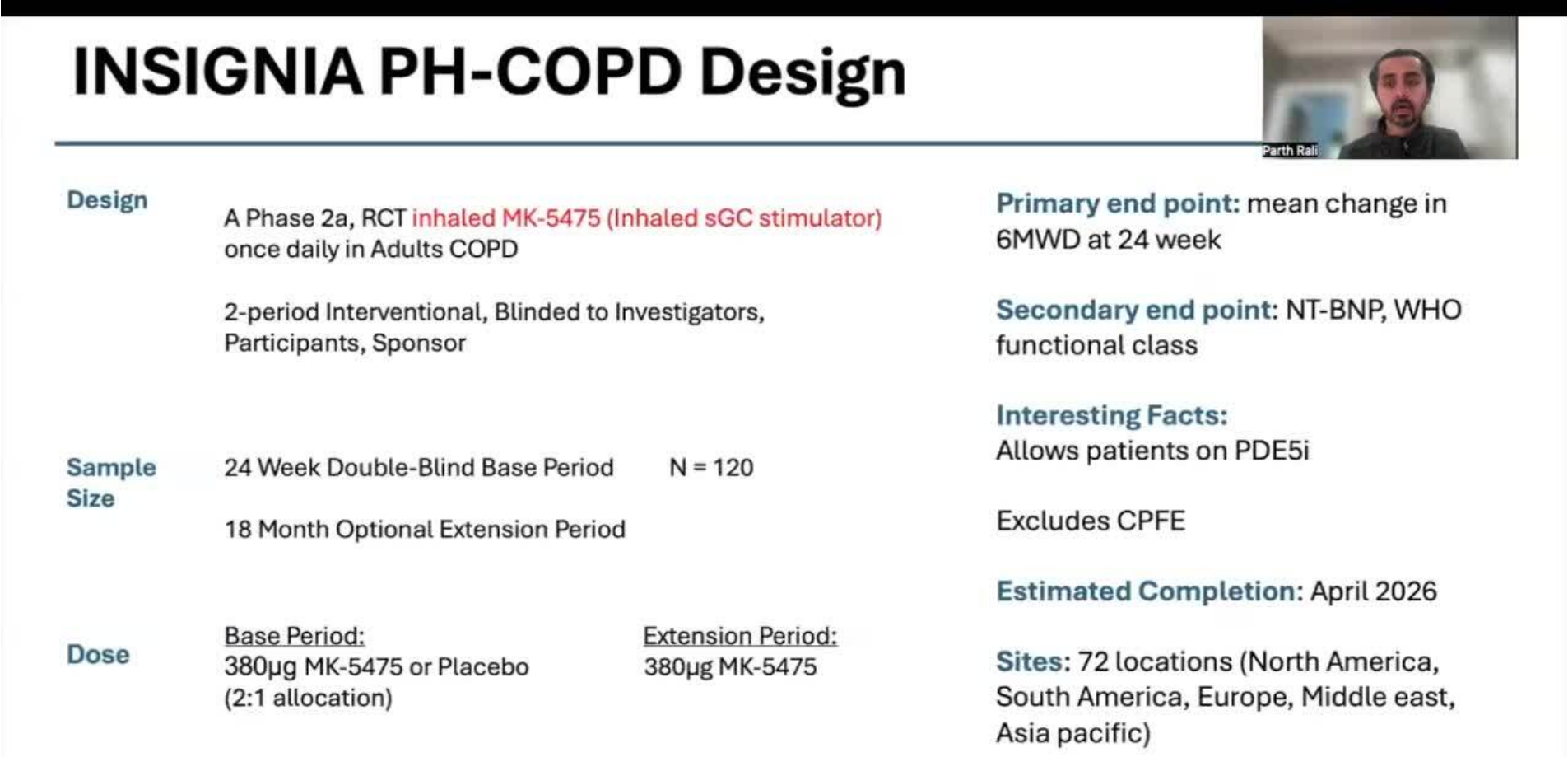
scroll to position [0, 0]
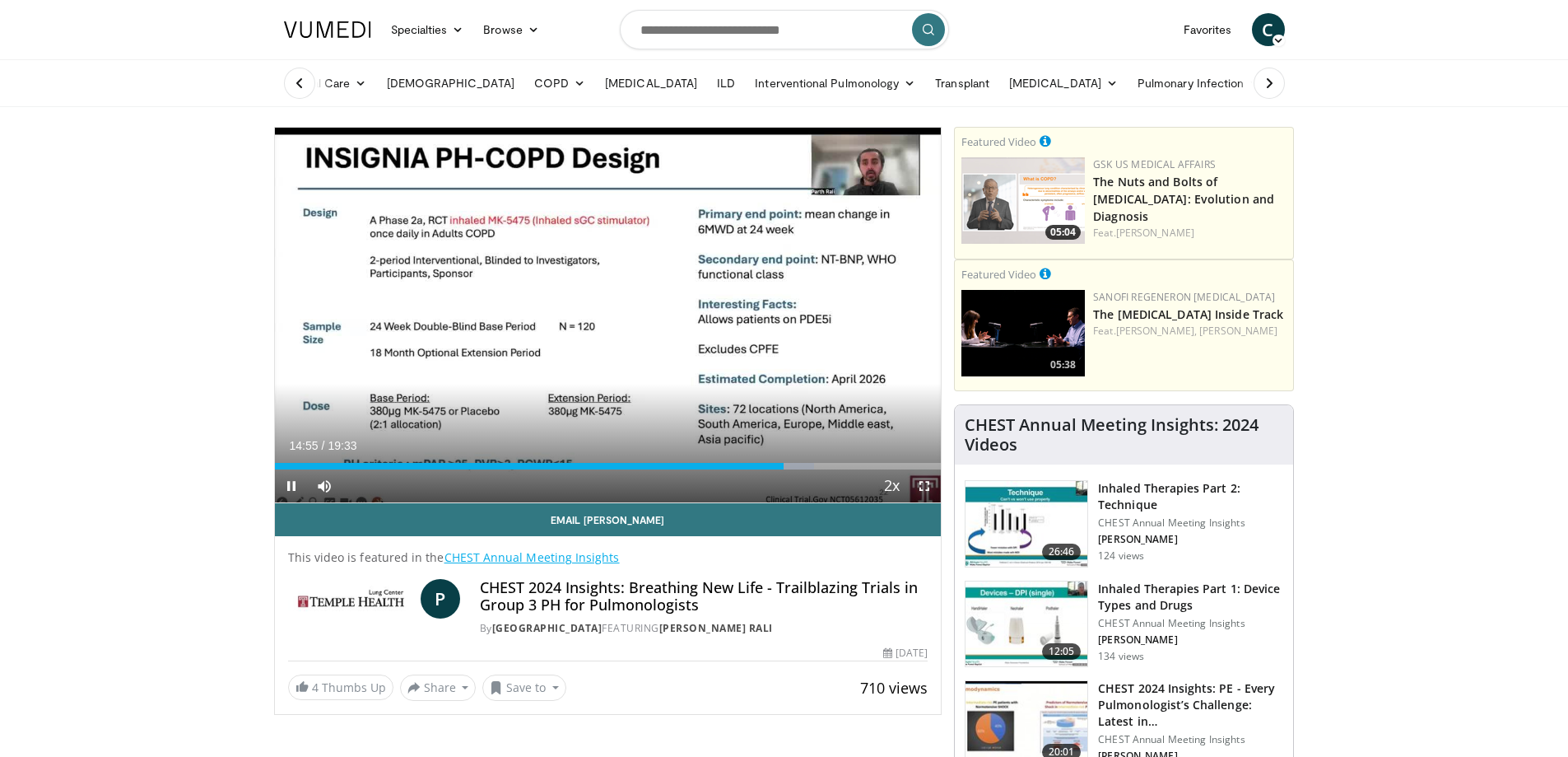
click at [921, 485] on span "Video Player" at bounding box center [924, 486] width 33 height 33
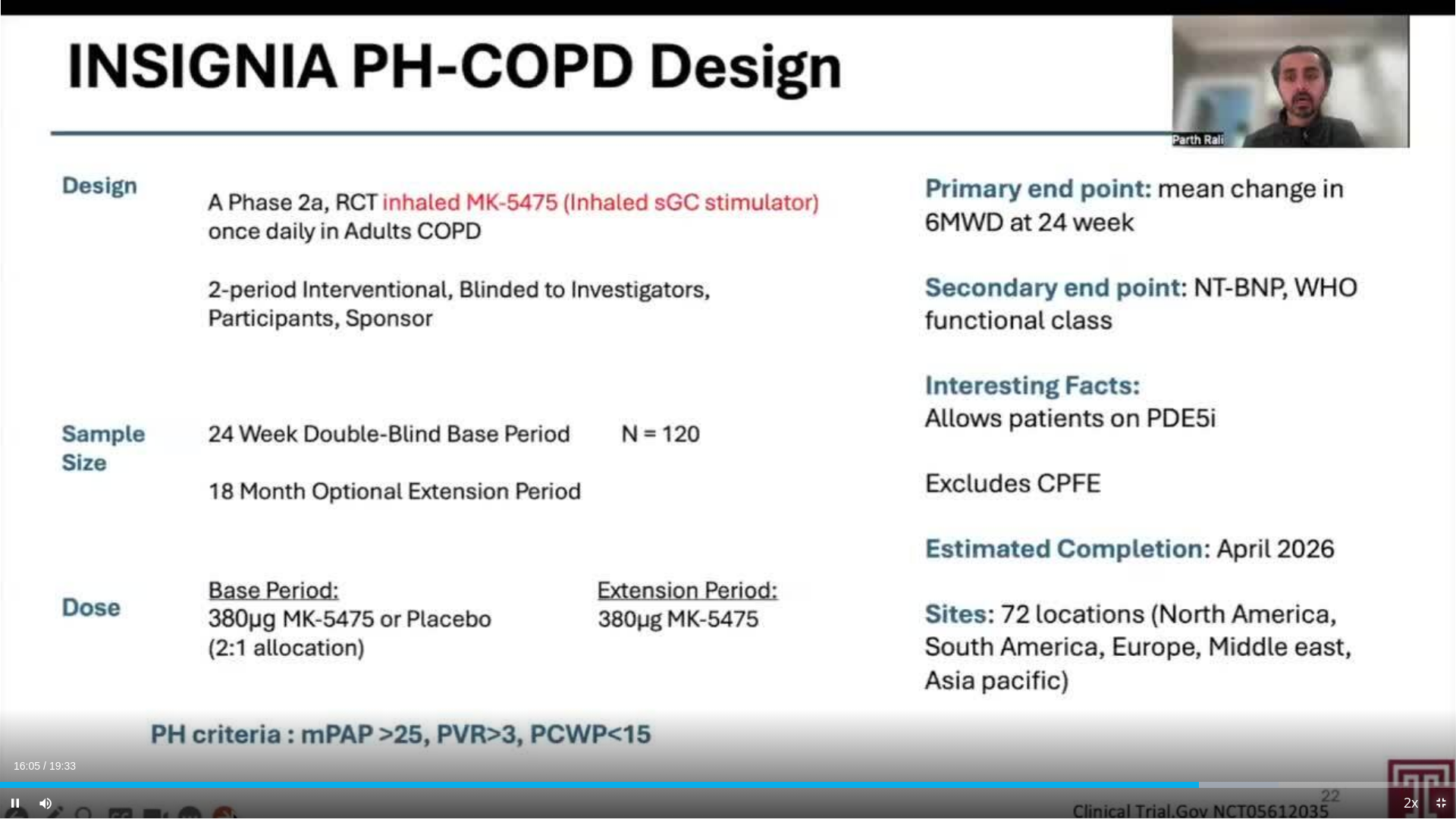
click at [1434, 696] on span "Video Player" at bounding box center [1441, 803] width 30 height 30
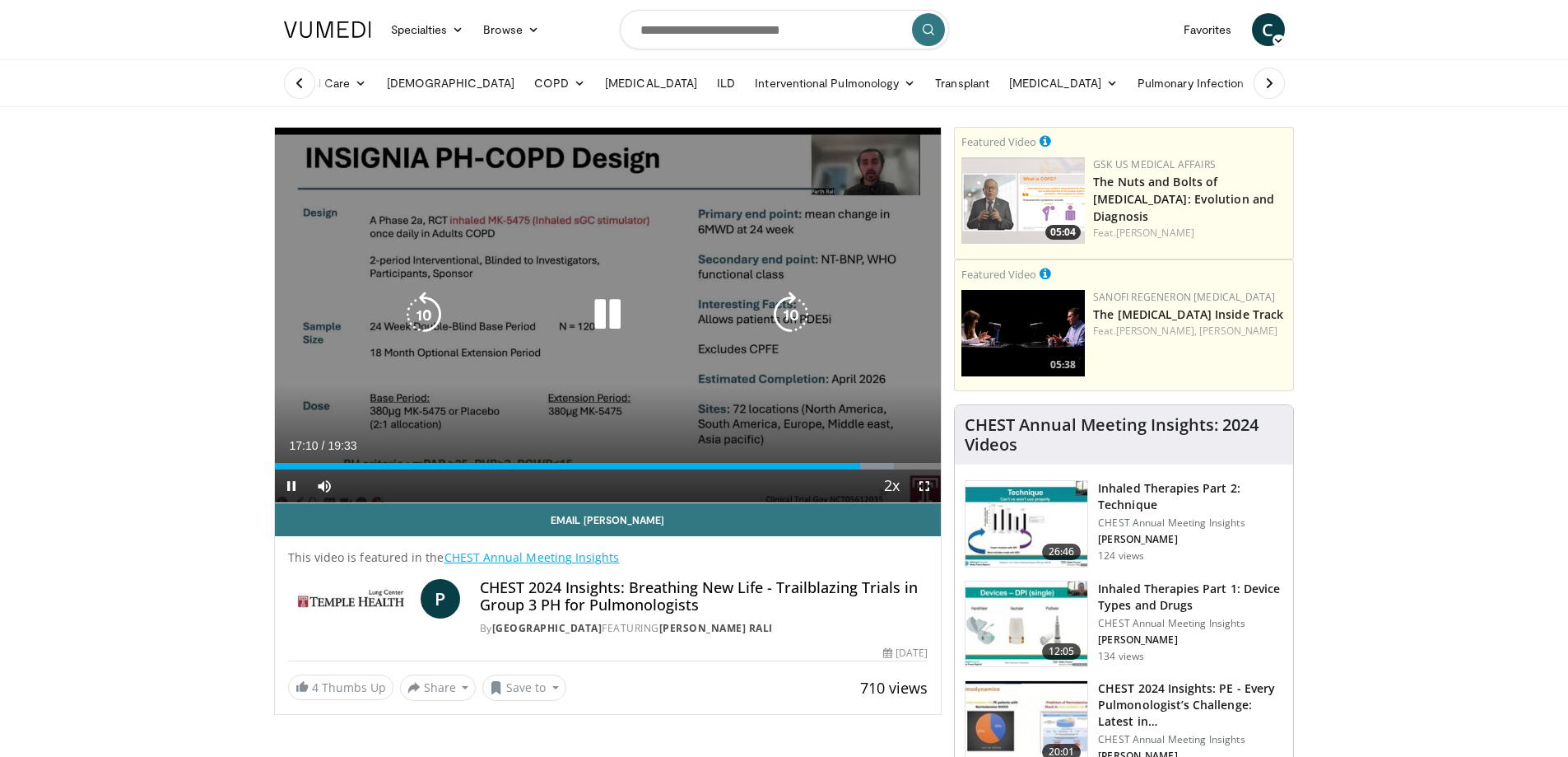
click at [787, 310] on icon "Video Player" at bounding box center [791, 314] width 46 height 46
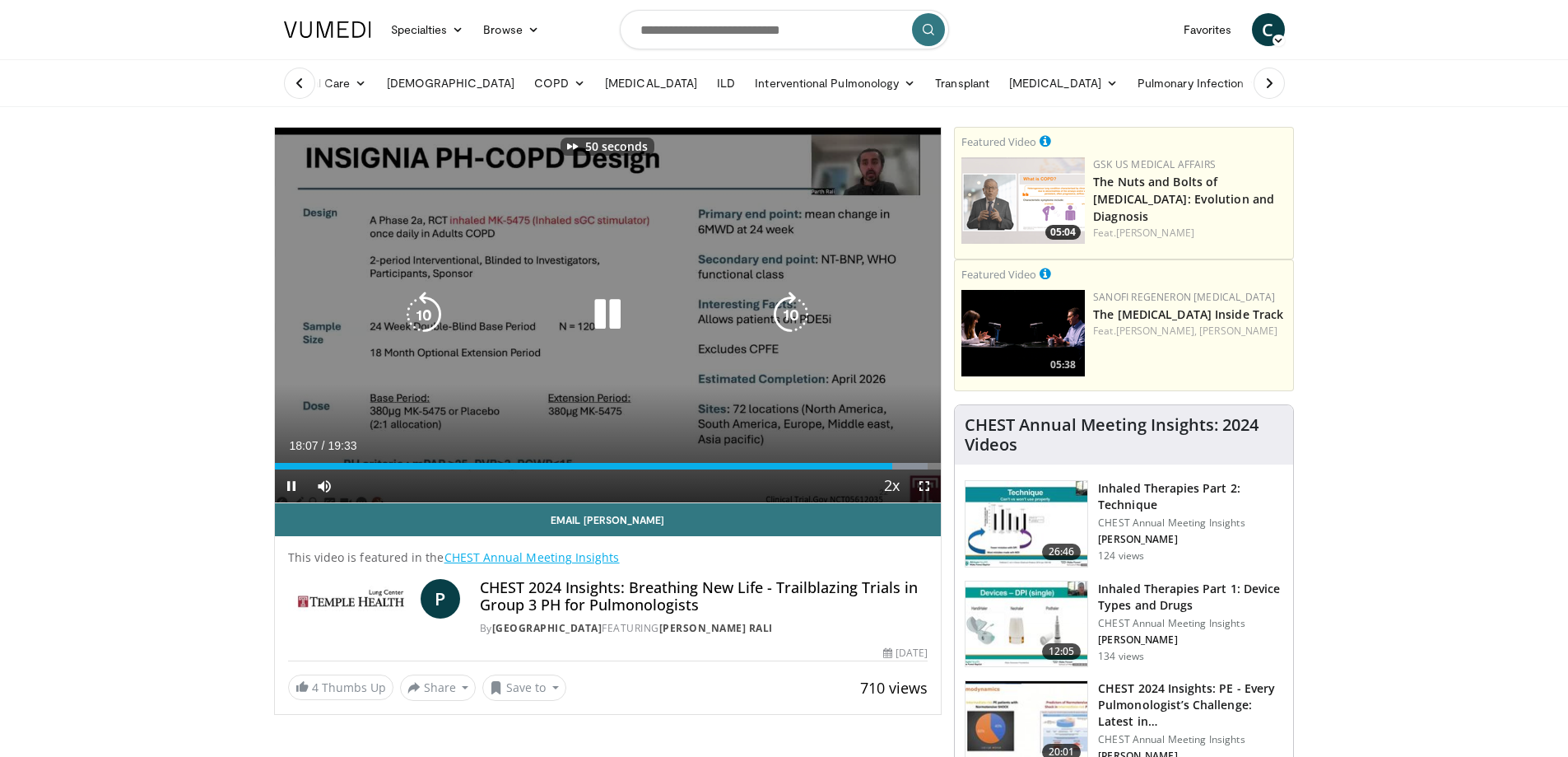
click at [787, 310] on icon "Video Player" at bounding box center [791, 314] width 46 height 46
click at [786, 318] on icon "Video Player" at bounding box center [791, 314] width 46 height 46
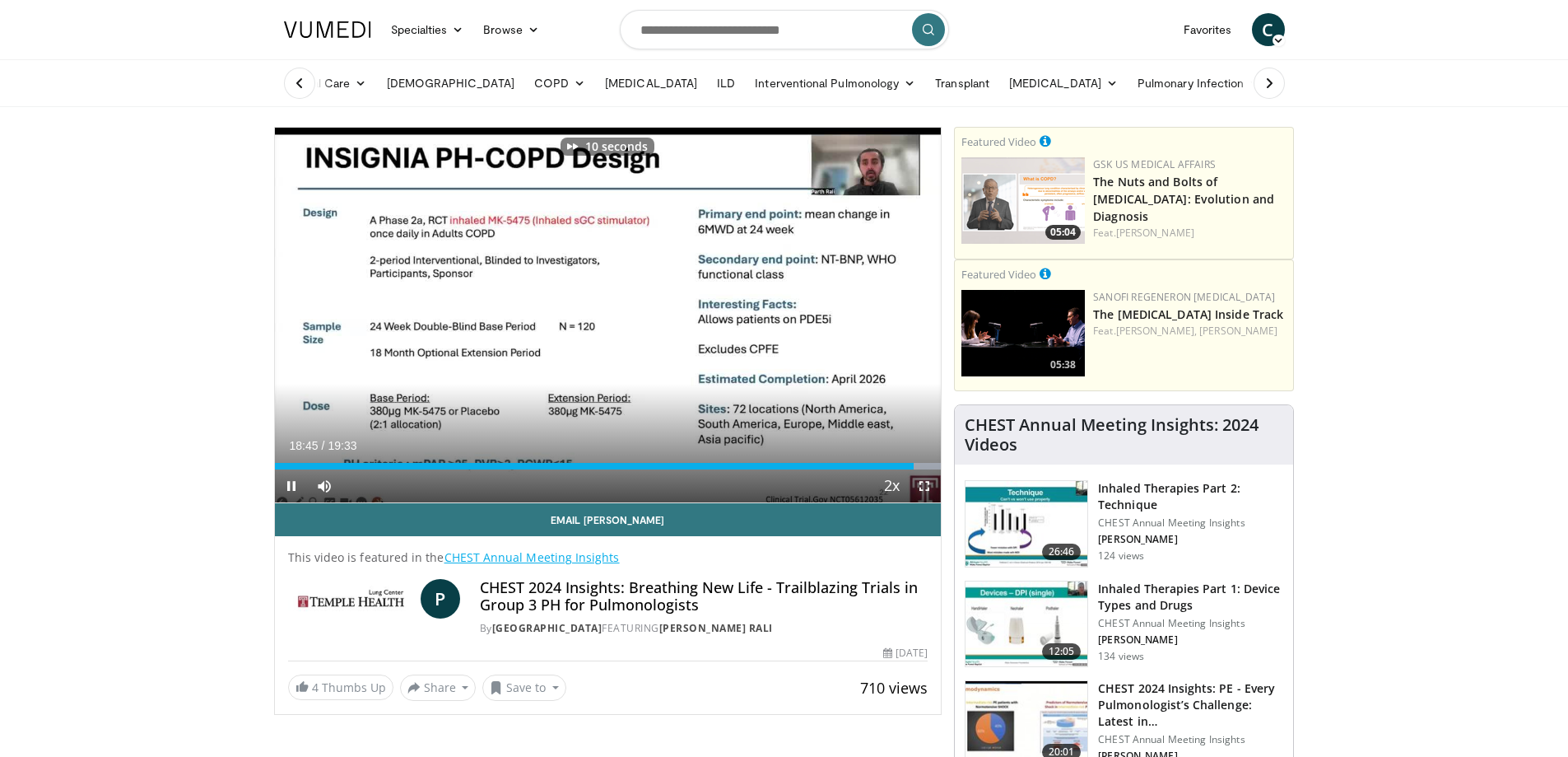
click at [925, 485] on span "Video Player" at bounding box center [924, 486] width 33 height 33
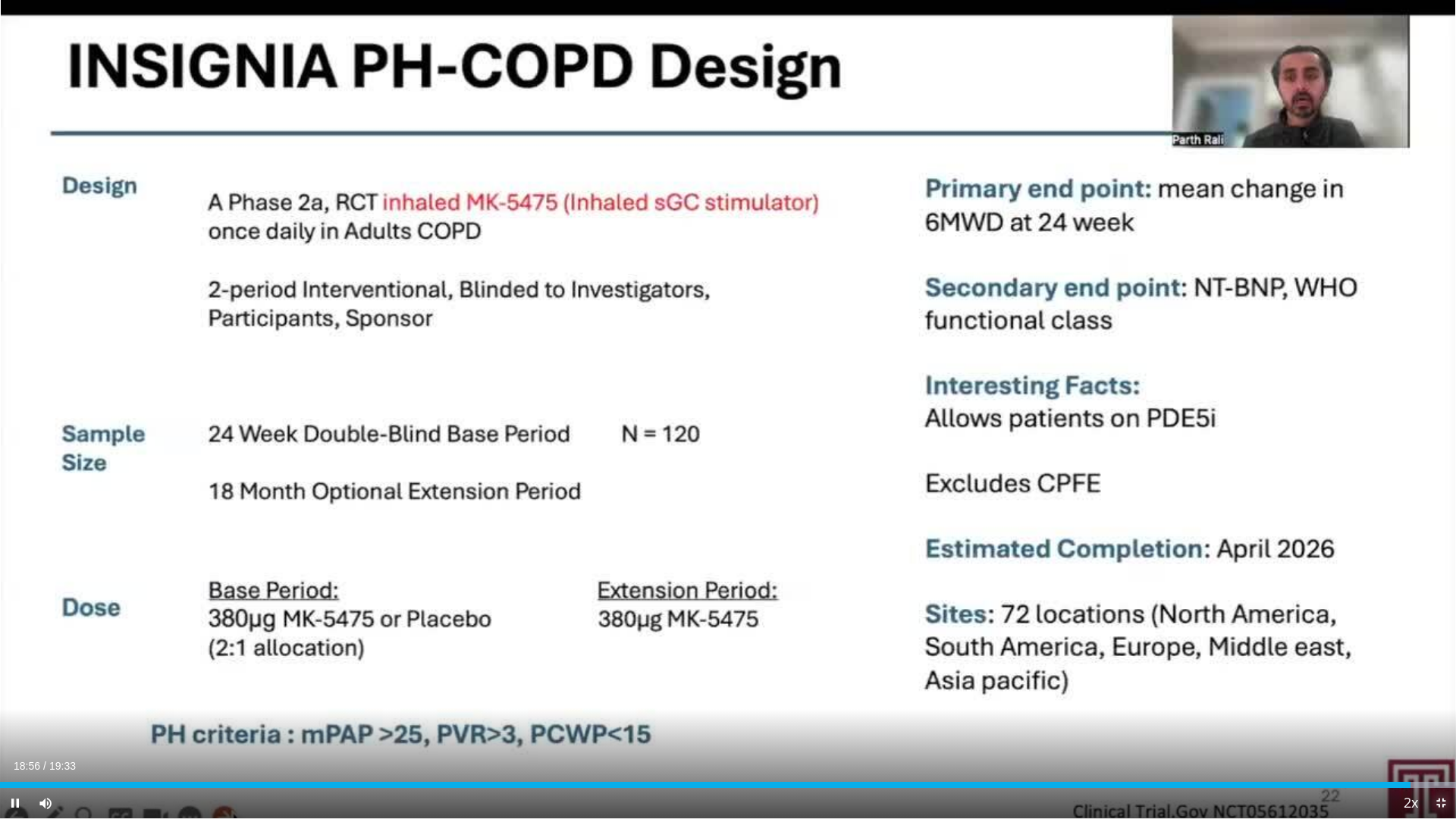
click at [1436, 696] on span "Video Player" at bounding box center [1441, 803] width 30 height 30
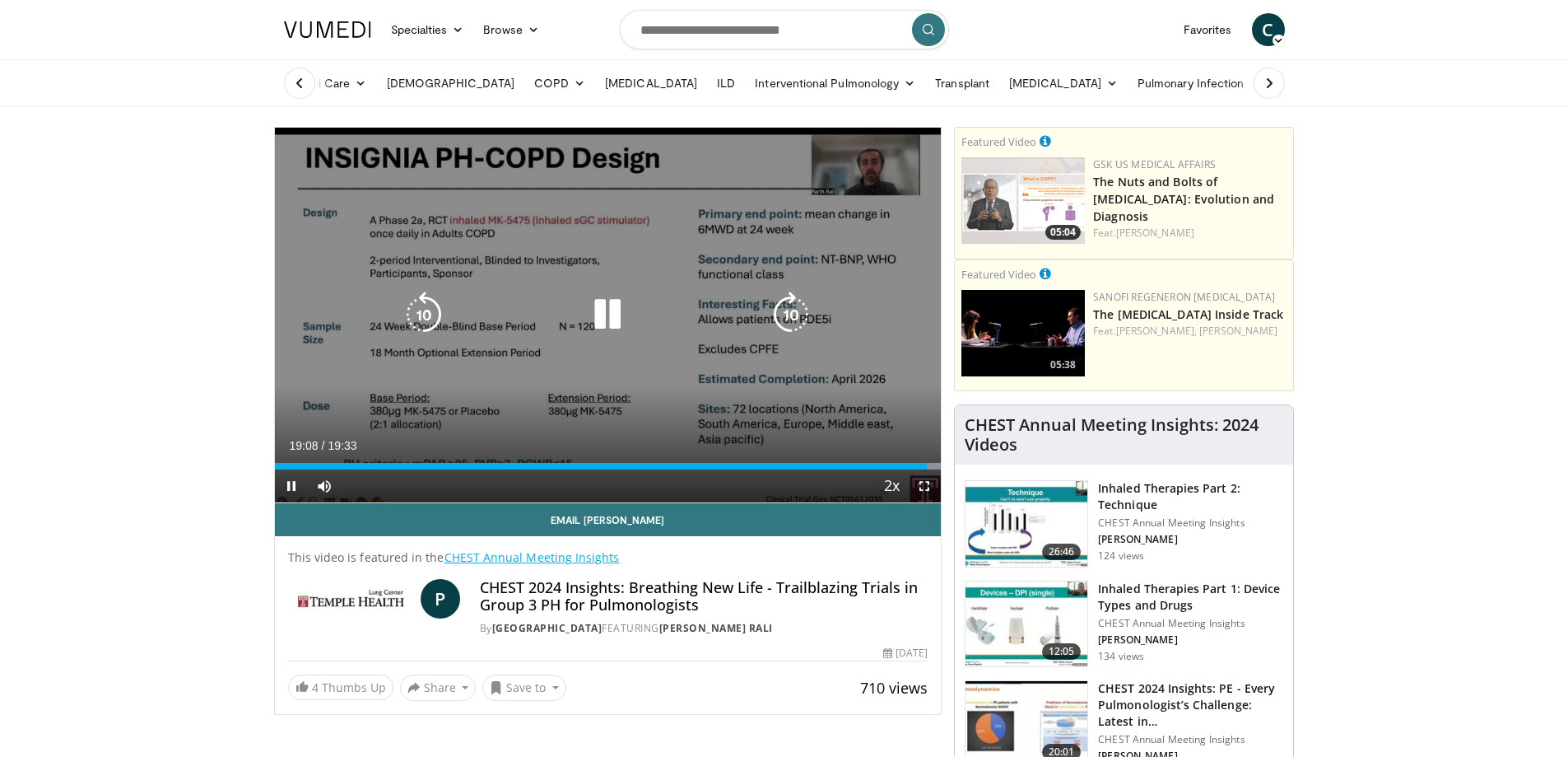
click at [606, 315] on icon "Video Player" at bounding box center [607, 314] width 46 height 46
